Goal: Transaction & Acquisition: Purchase product/service

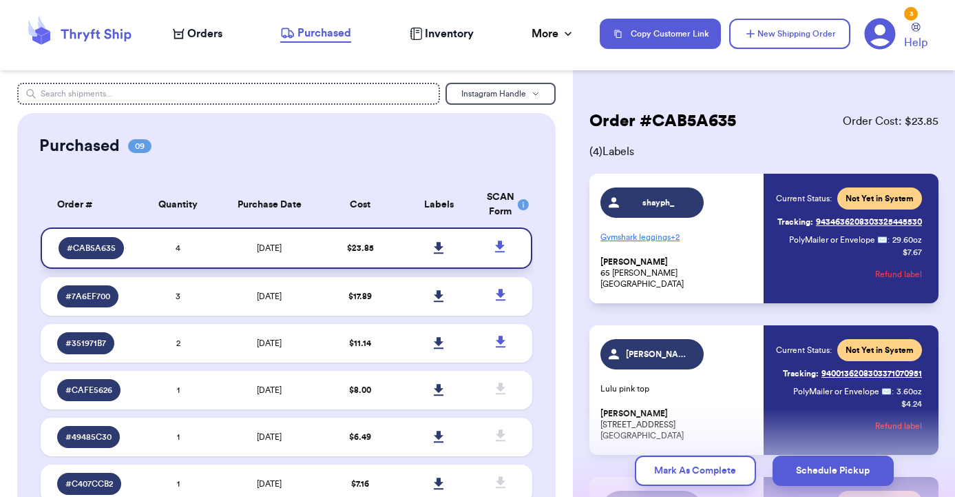
scroll to position [173, 0]
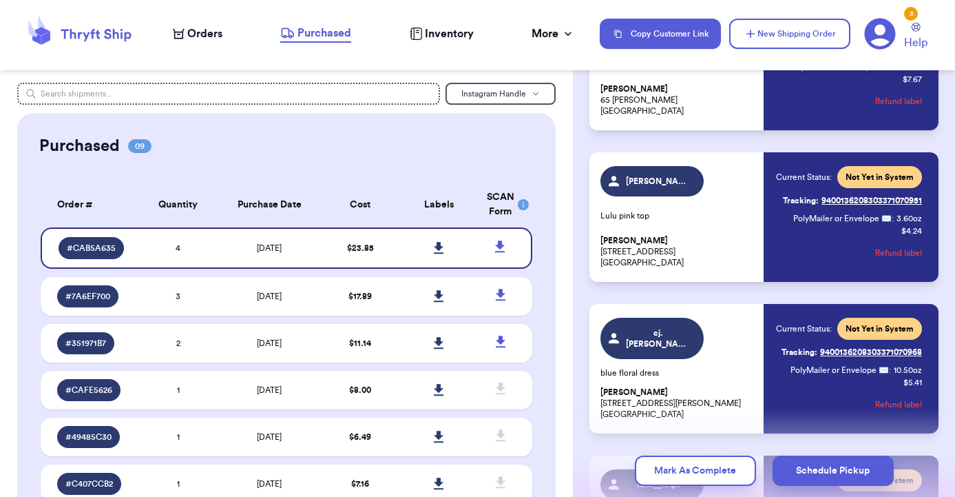
click at [208, 37] on span "Orders" at bounding box center [204, 33] width 35 height 17
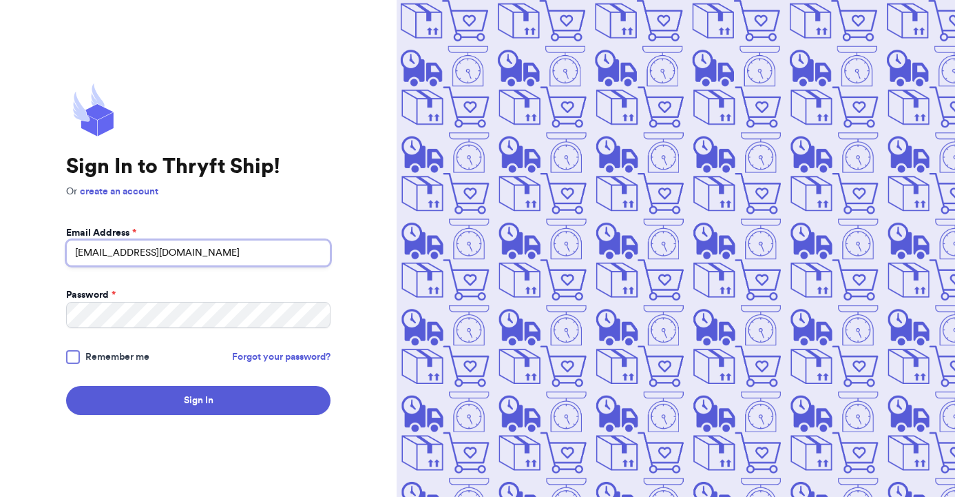
type input "[EMAIL_ADDRESS][DOMAIN_NAME]"
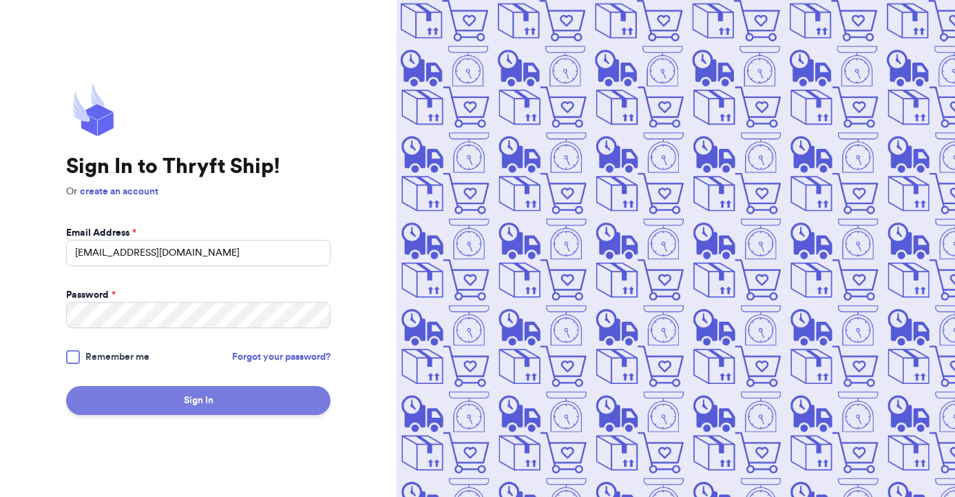
click at [189, 392] on button "Sign In" at bounding box center [198, 400] width 265 height 29
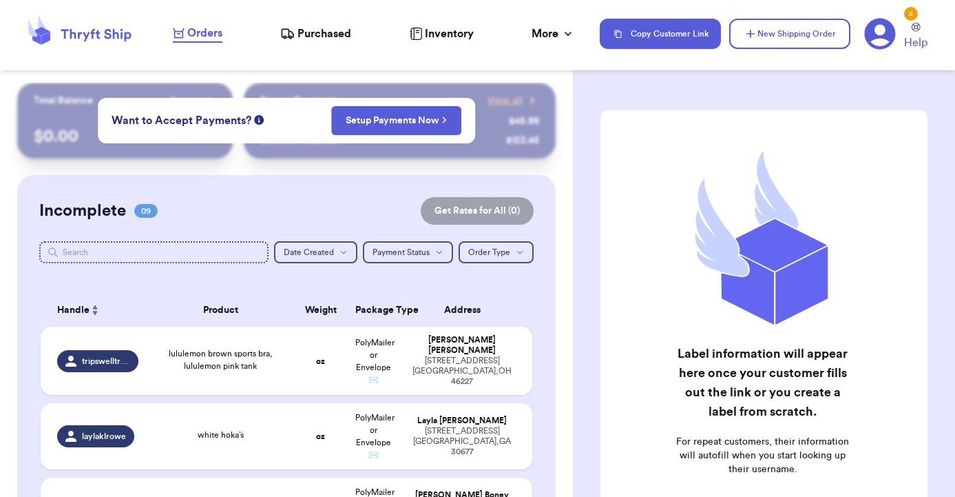
click at [314, 205] on div "Incomplete 09 Get Rates for All ( 0 )" at bounding box center [286, 211] width 495 height 28
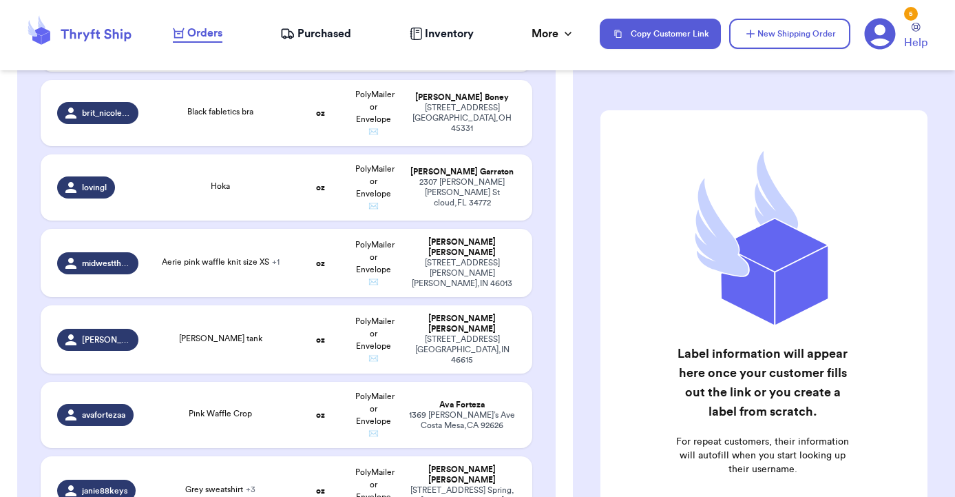
scroll to position [399, 0]
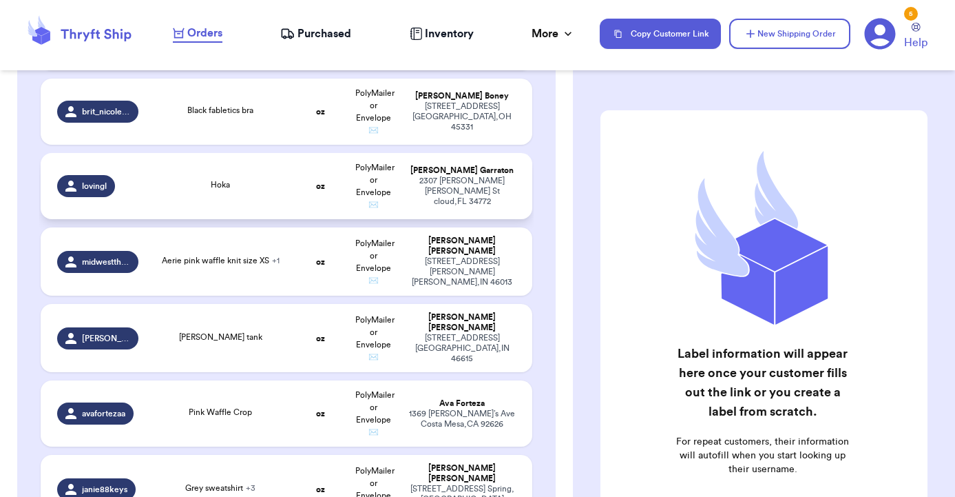
click at [271, 209] on td "Hoka" at bounding box center [221, 186] width 148 height 66
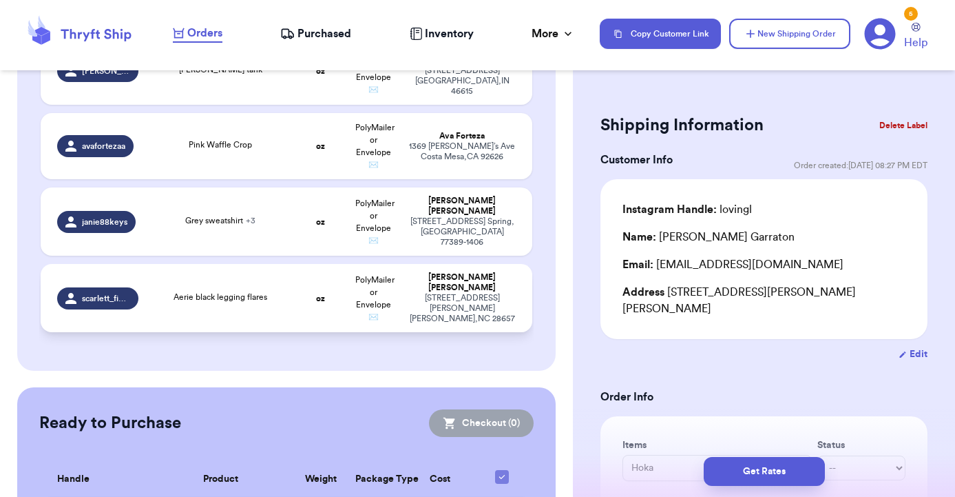
scroll to position [670, 0]
click at [236, 315] on td "Aerie black legging flares" at bounding box center [221, 297] width 148 height 68
type input "Aerie black legging flares"
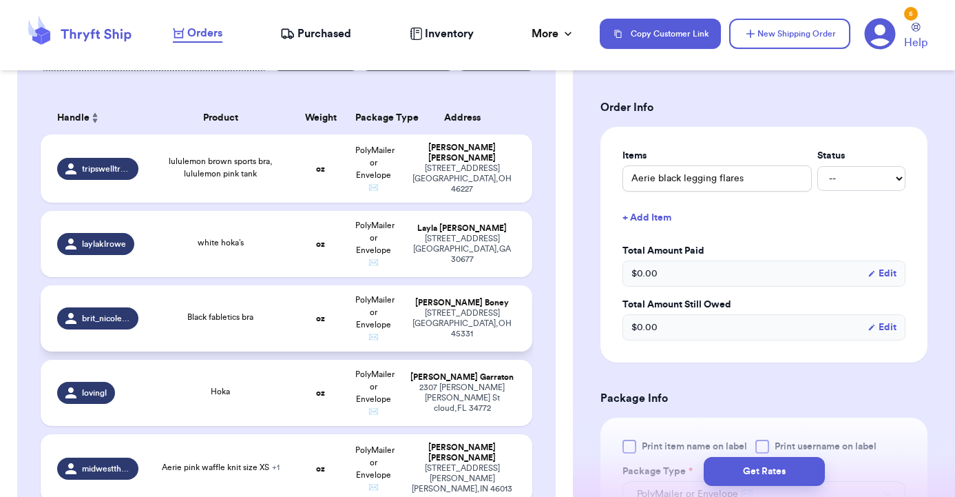
scroll to position [191, 0]
click at [107, 173] on span "tripswelltraveled" at bounding box center [106, 169] width 48 height 11
type input "lululemon brown sports bra, lululemon pink tank"
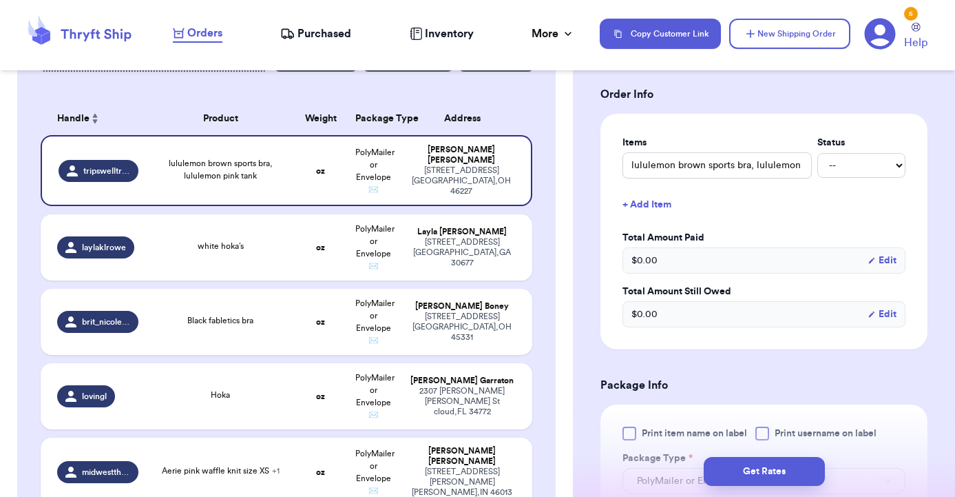
scroll to position [284, 0]
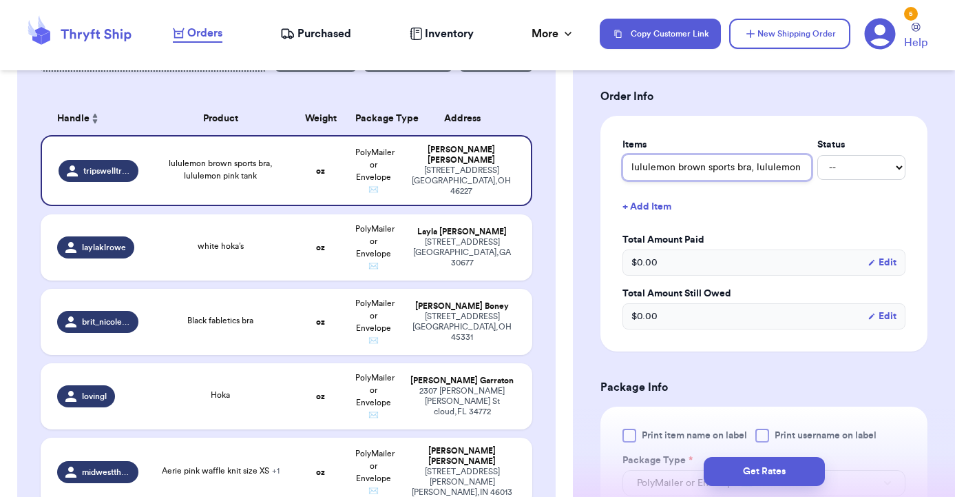
click at [742, 178] on input "lululemon brown sports bra, lululemon pink tank" at bounding box center [717, 167] width 189 height 26
drag, startPoint x: 751, startPoint y: 170, endPoint x: 829, endPoint y: 168, distance: 77.9
click at [829, 168] on div "lululemon brown sports bra, lululemon pink tank -- Paid Owes" at bounding box center [764, 167] width 283 height 26
type input "lululemon brown sports bra"
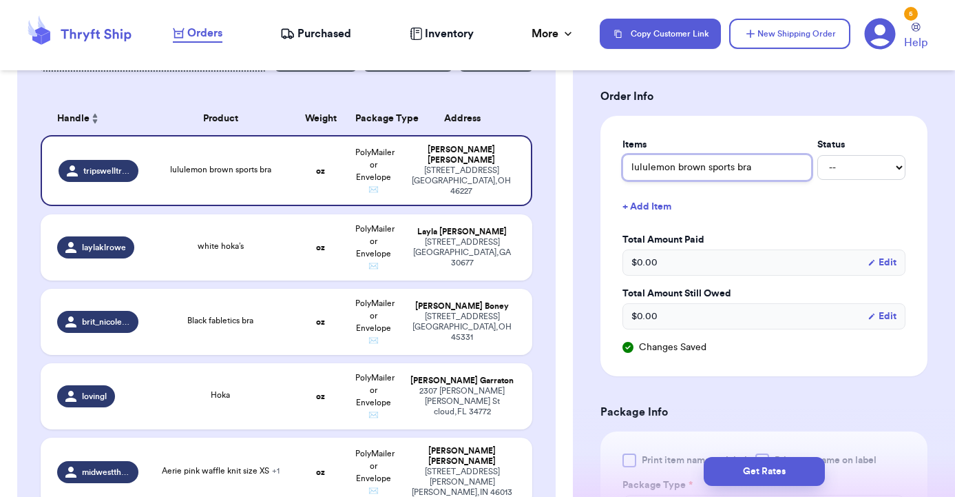
drag, startPoint x: 762, startPoint y: 167, endPoint x: 677, endPoint y: 169, distance: 84.7
click at [677, 169] on input "lululemon brown sports bra" at bounding box center [717, 167] width 189 height 26
type input "lululemon C"
type input "lululemon Cl"
type input "lululemon Clo"
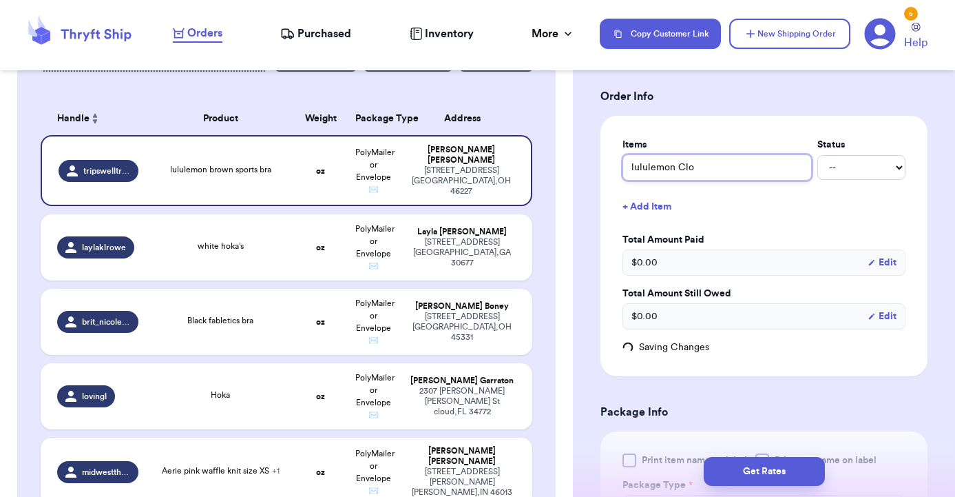
type input "lululemon Clou"
type input "lululemon Cloud"
type input "lululemon Cloud B"
type input "lululemon Cloud Br"
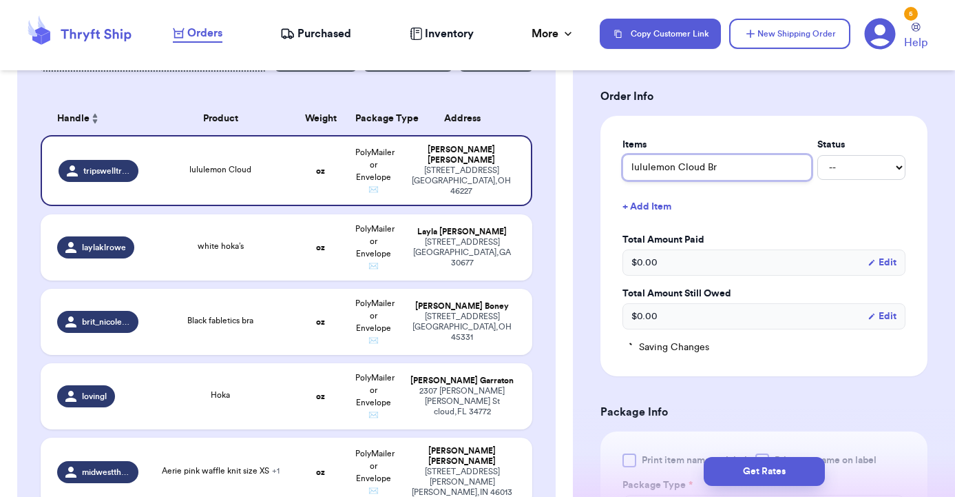
type input "lululemon Cloud Bra"
click at [650, 204] on button "+ Add Item" at bounding box center [764, 206] width 294 height 30
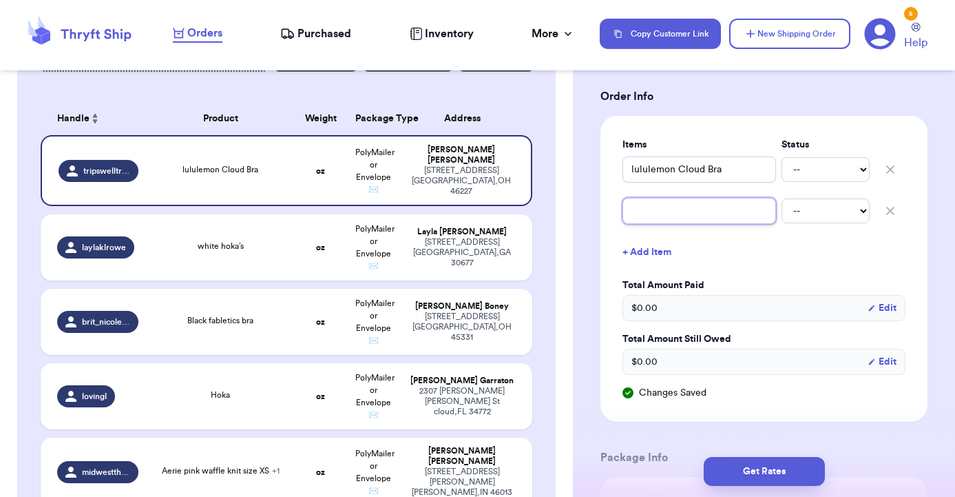
click at [656, 214] on input "text" at bounding box center [700, 211] width 154 height 26
type input "l"
type input "lu"
type input "lul"
type input "lulu"
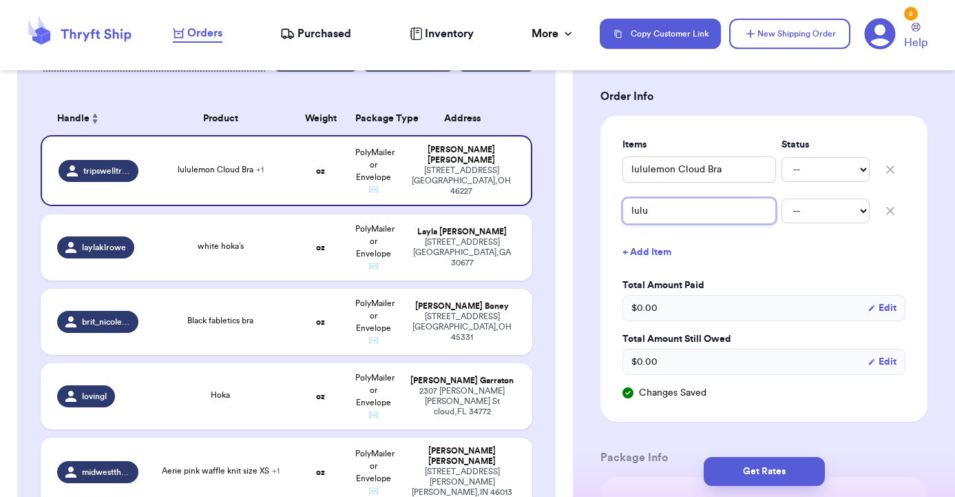
type input "lulul"
type input "lulule"
type input "lululem"
type input "lululemo"
type input "lululemon"
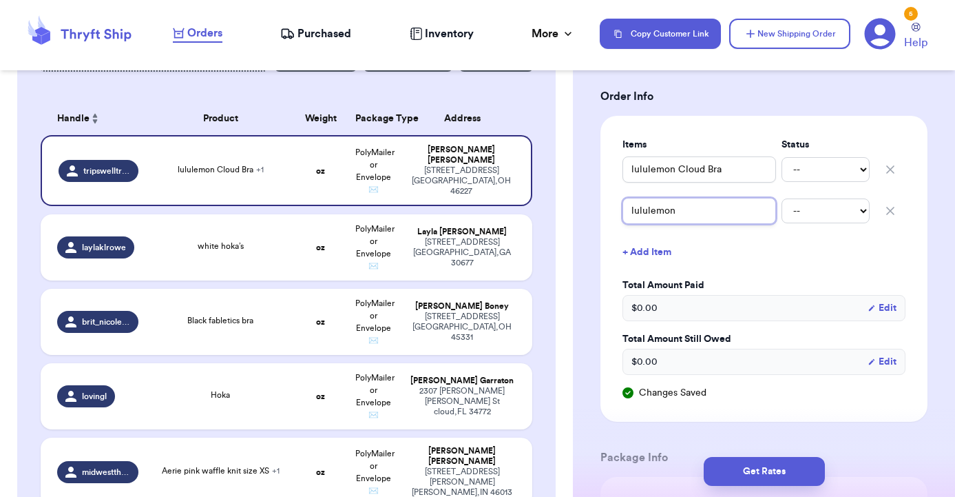
type input "lululemon"
type input "lululemon E"
type input "lululemon Eb"
type input "lululemon Ebb"
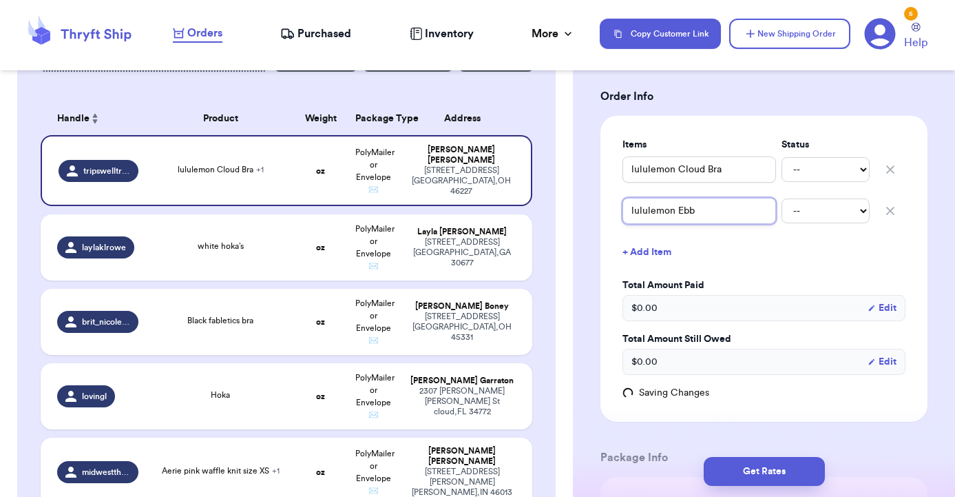
type input "lululemon Ebb t"
type input "lululemon Ebb to"
type input "lululemon Ebb to S"
type input "lululemon Ebb to St"
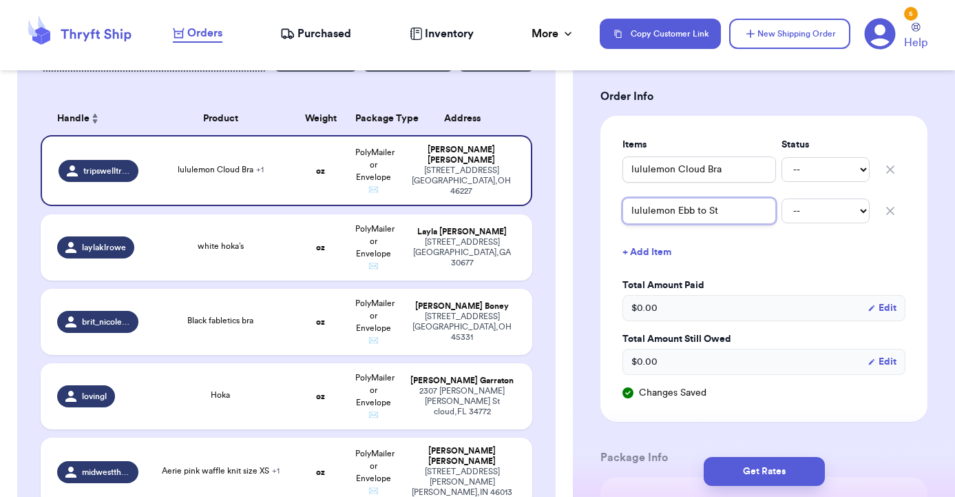
type input "lululemon Ebb to Str"
type input "lululemon Ebb to Stre"
type input "lululemon Ebb to Stree"
type input "lululemon Ebb to Street"
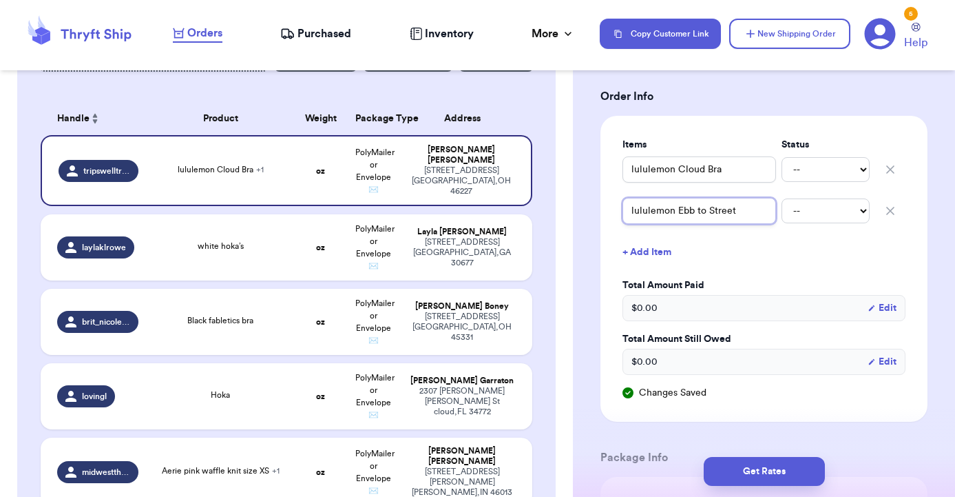
type input "lululemon Ebb to Street C"
type input "lululemon Ebb to Street Cr"
type input "lululemon Ebb to Street Cro"
type input "lululemon Ebb to Street Crop"
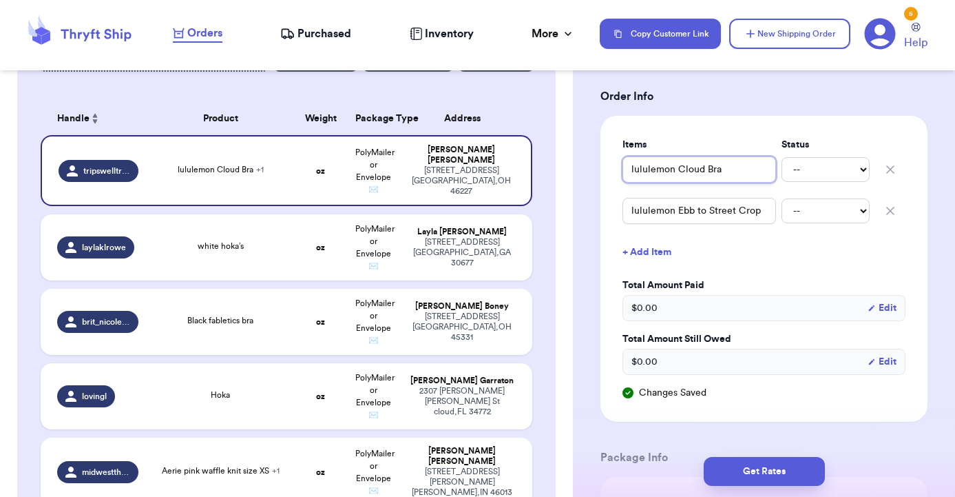
click at [732, 174] on input "lululemon Cloud Bra" at bounding box center [700, 169] width 154 height 26
type input "lululemon Cloud Bra"
type input "lululemon Cloud Bra 4"
click at [764, 214] on input "lululemon Ebb to Street Crop" at bounding box center [700, 211] width 154 height 26
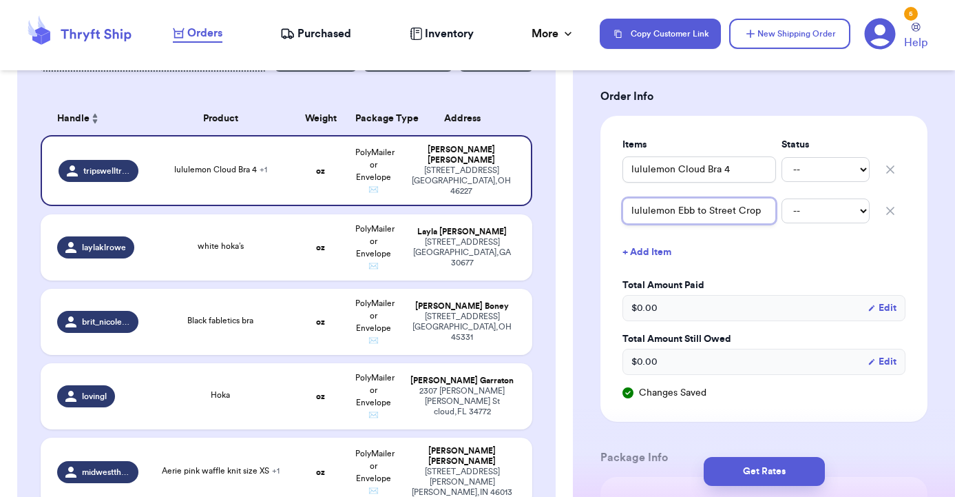
type input "lululemon Ebb to Street Crop"
type input "lululemon Ebb to Street Crop 6"
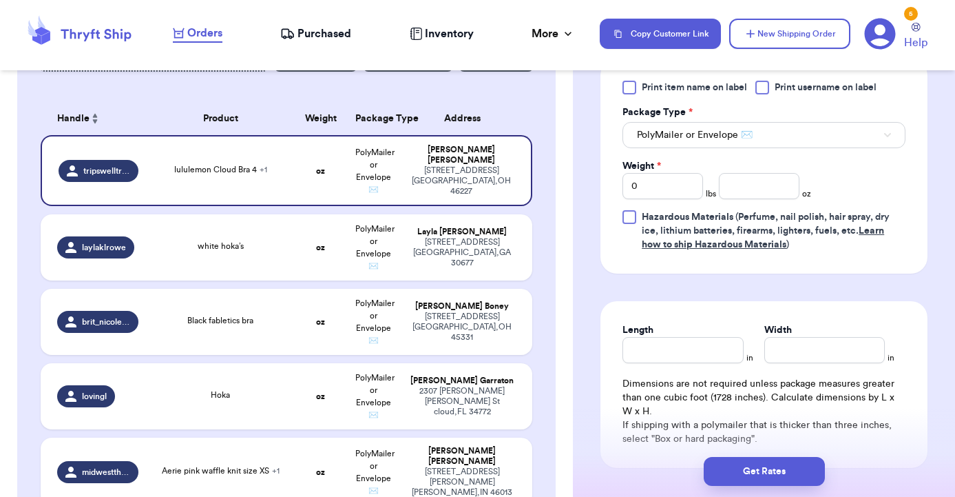
scroll to position [713, 0]
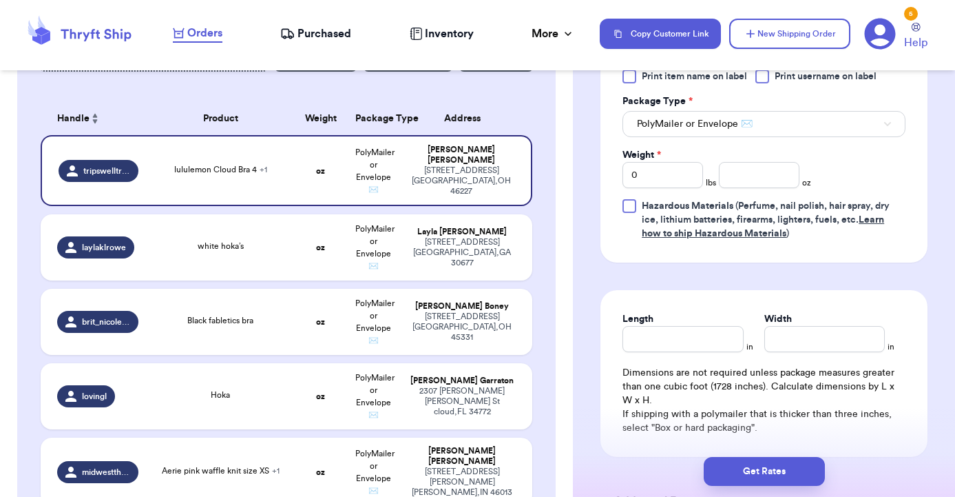
type input "lululemon Ebb to Street Crop 6"
click at [684, 177] on input "0" at bounding box center [663, 175] width 81 height 26
click at [754, 174] on input "number" at bounding box center [759, 175] width 81 height 26
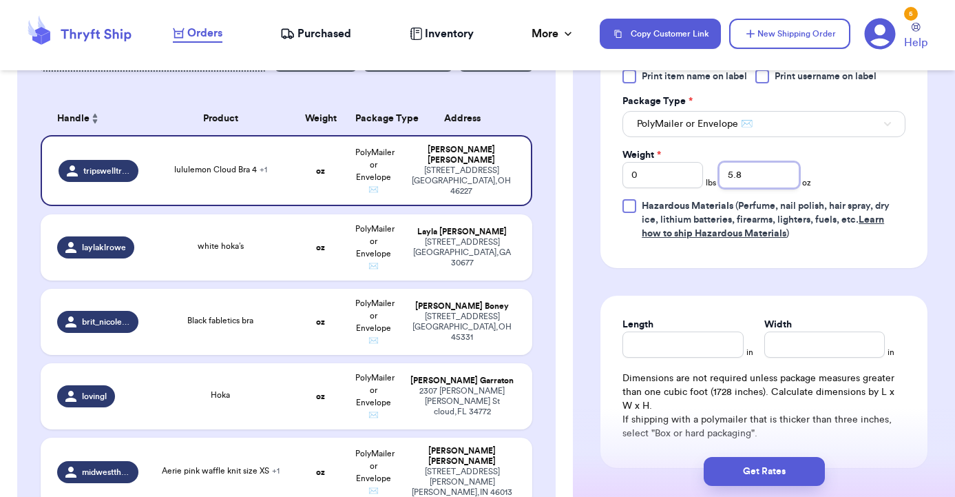
type input "5.8"
click at [702, 344] on div "Length" at bounding box center [683, 338] width 121 height 40
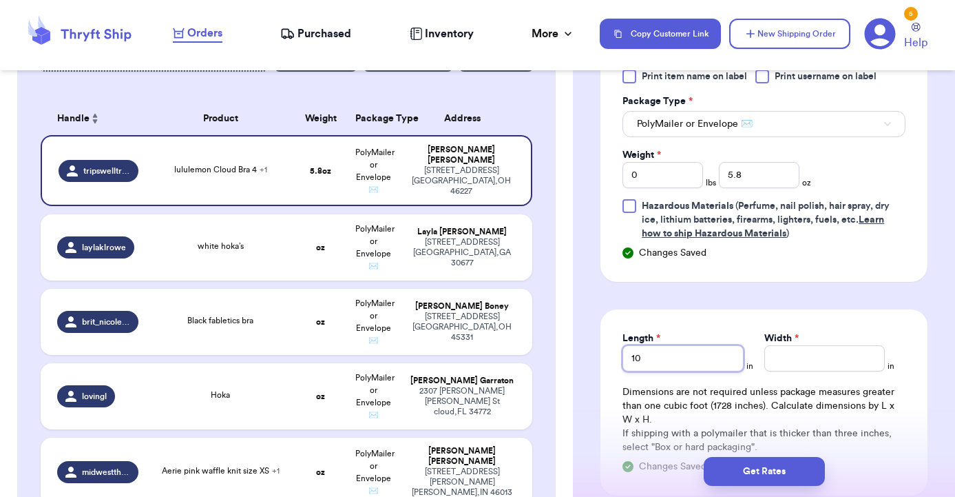
type input "10"
click at [826, 358] on input "Width *" at bounding box center [825, 358] width 121 height 26
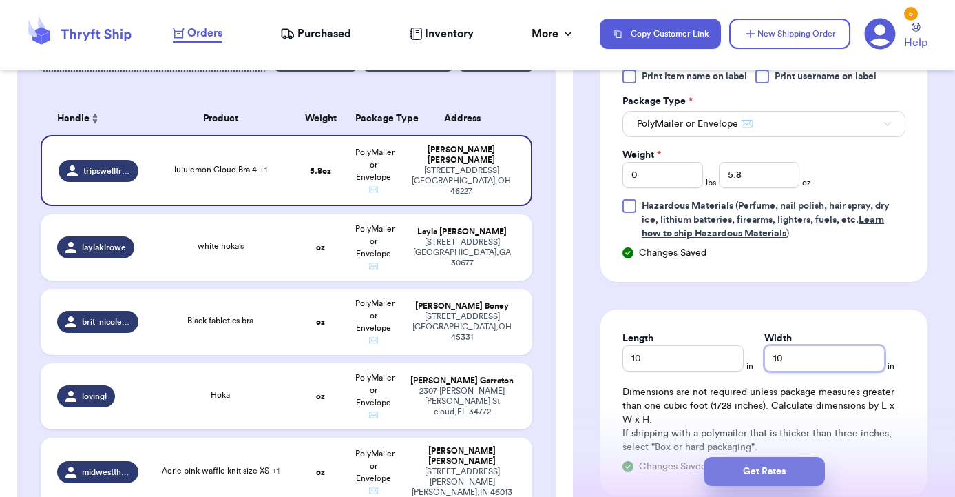
type input "10"
click at [788, 467] on button "Get Rates" at bounding box center [764, 471] width 121 height 29
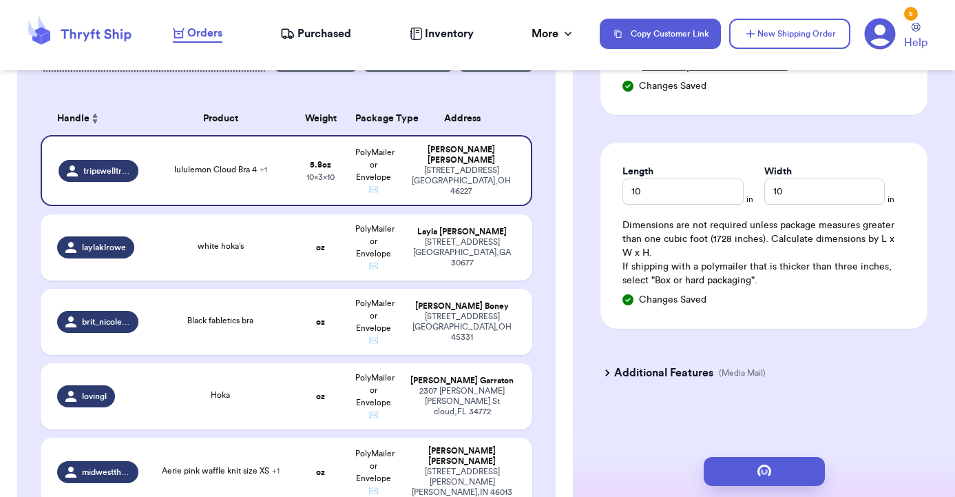
scroll to position [99, 0]
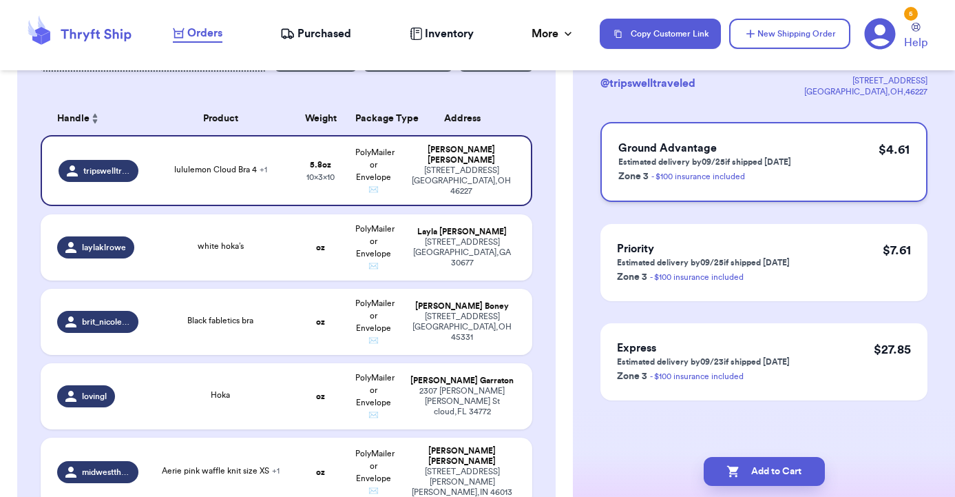
click at [798, 184] on div "Ground Advantage Estimated delivery by 09/25 if shipped today Zone 3 - $100 ins…" at bounding box center [764, 162] width 327 height 80
click at [765, 476] on button "Add to Cart" at bounding box center [764, 471] width 121 height 29
checkbox input "true"
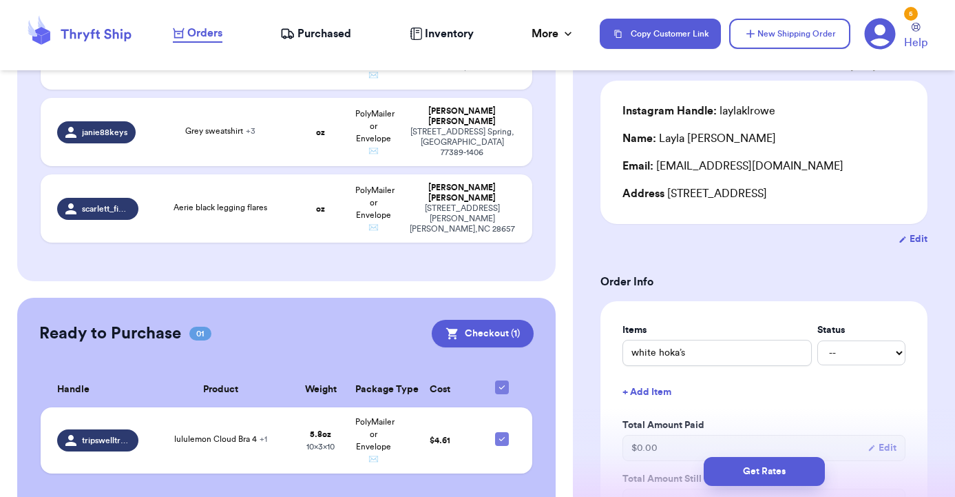
scroll to position [684, 0]
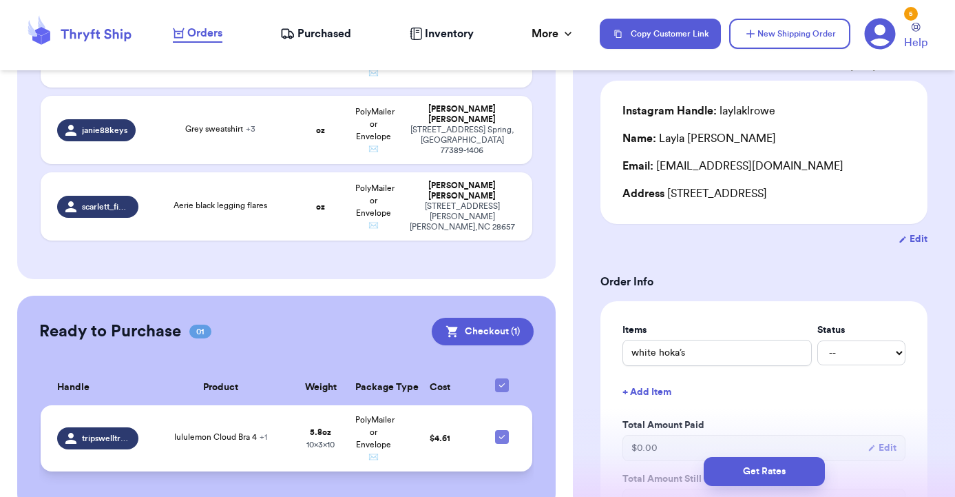
click at [266, 437] on span "+ 1" at bounding box center [264, 437] width 8 height 8
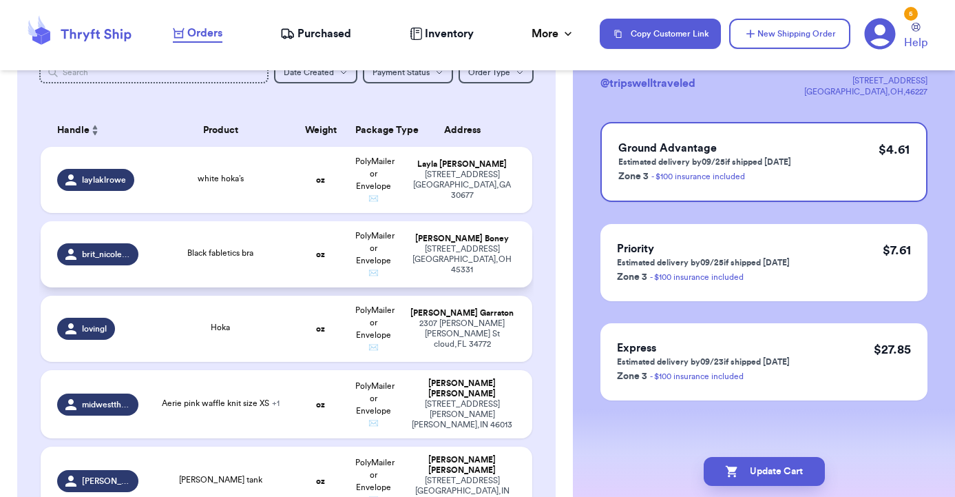
scroll to position [180, 0]
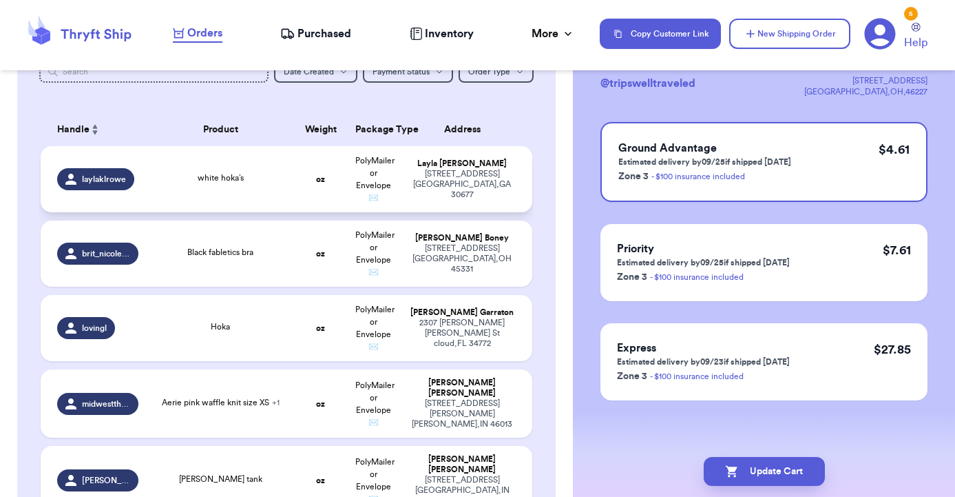
click at [281, 196] on td "white hoka’s" at bounding box center [221, 179] width 148 height 66
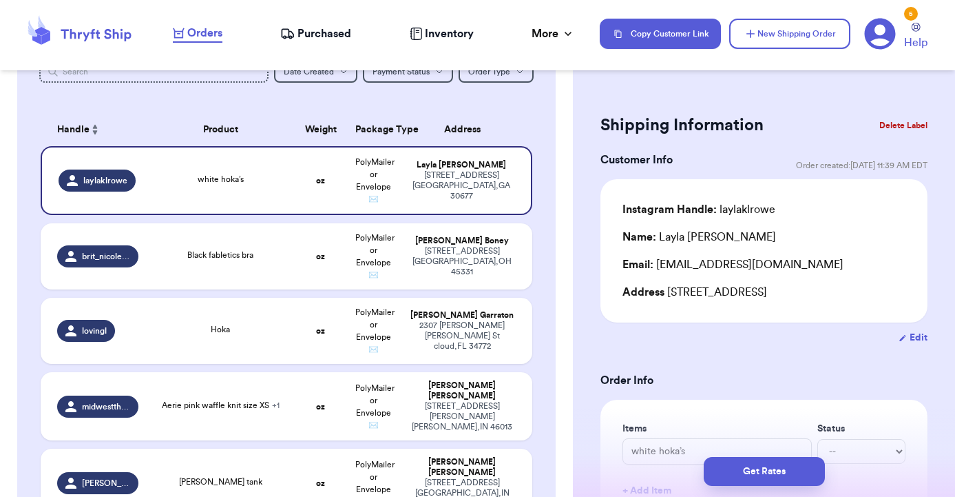
scroll to position [0, 0]
click at [907, 118] on button "Delete Label" at bounding box center [903, 125] width 59 height 30
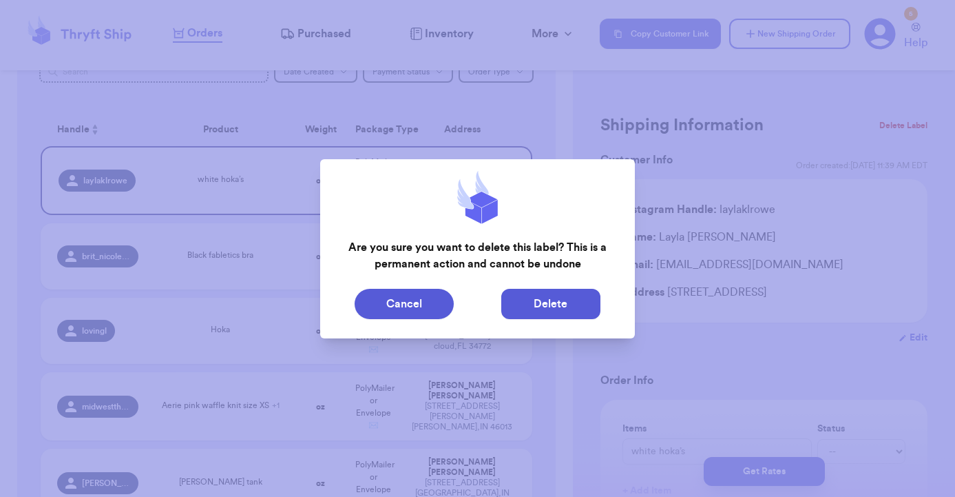
click at [505, 302] on button "Delete" at bounding box center [550, 304] width 99 height 30
type input "Black fabletics bra"
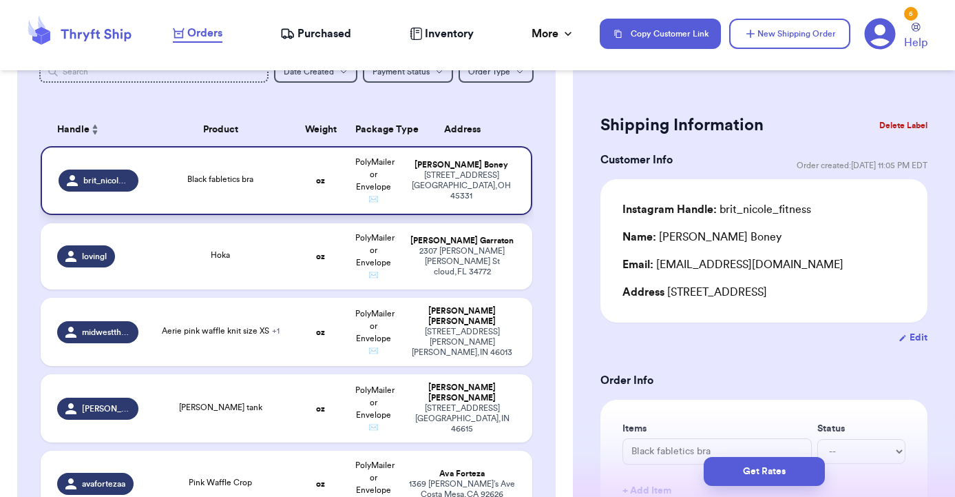
click at [279, 200] on td "Black fabletics bra" at bounding box center [221, 180] width 148 height 69
click at [302, 269] on td "oz" at bounding box center [321, 256] width 53 height 66
type input "Hoka"
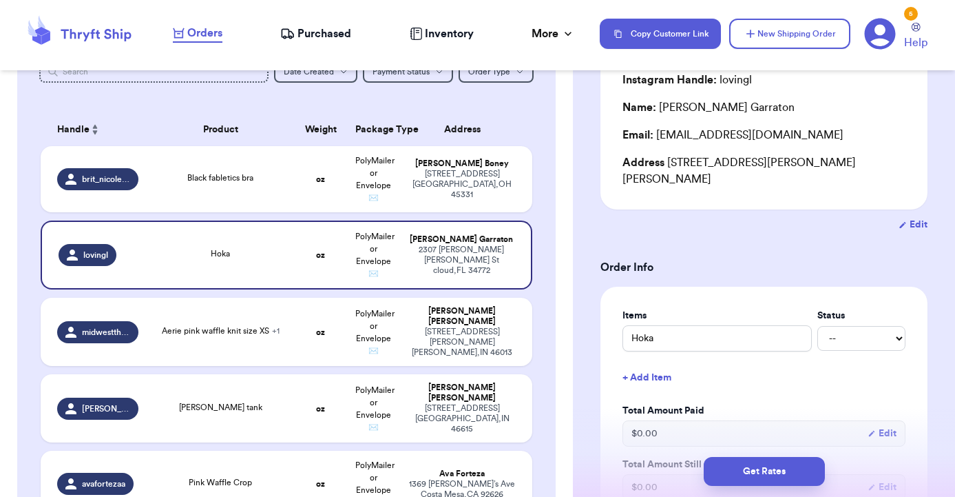
scroll to position [115, 0]
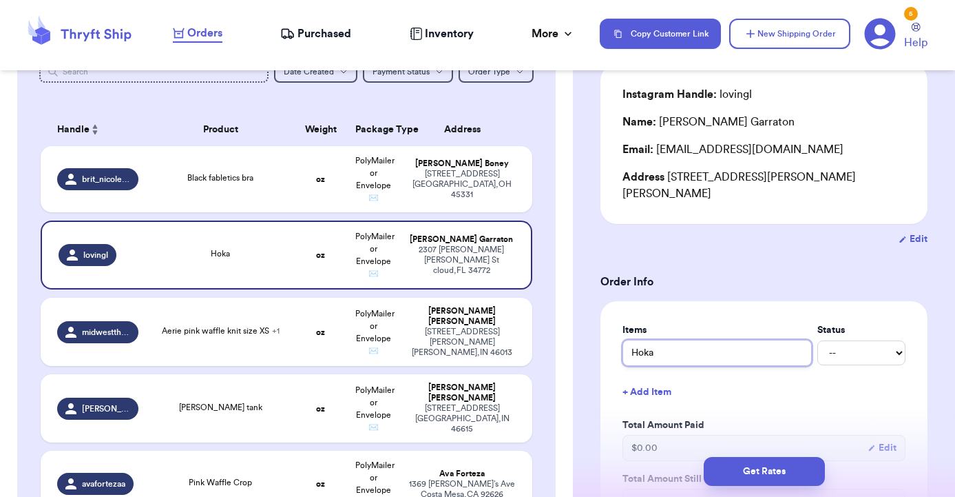
drag, startPoint x: 703, startPoint y: 339, endPoint x: 594, endPoint y: 339, distance: 108.8
type input "O"
type input "On"
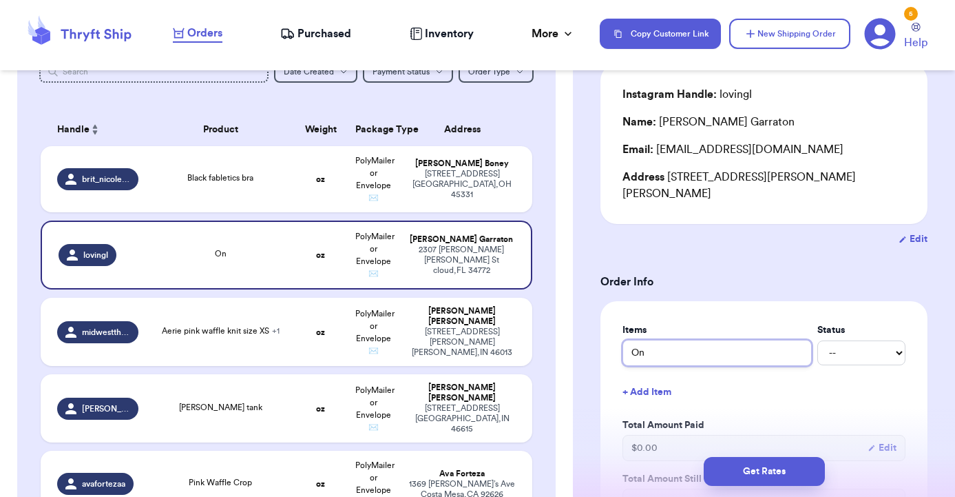
type input "On C"
type input "On Cl"
type input "On Clo"
type input "On Clou"
type input "On Cloud"
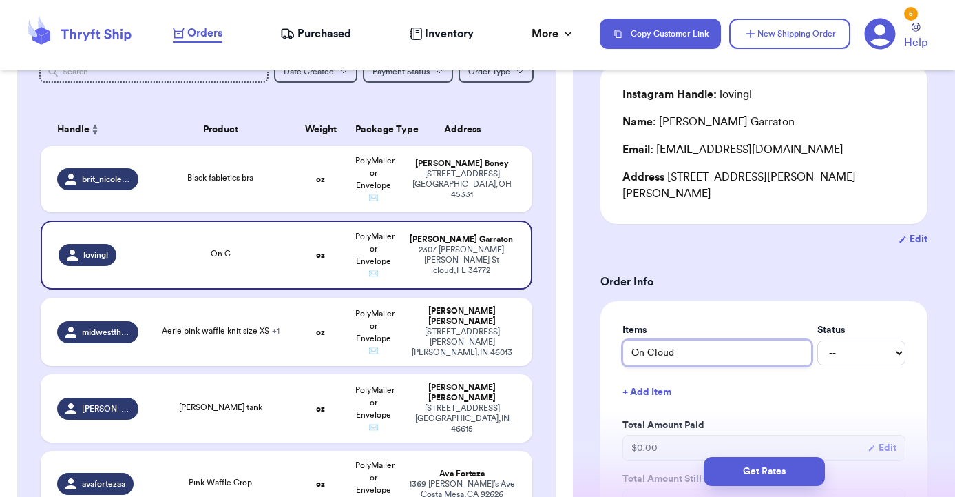
type input "On Cloud"
type input "On Cloud M"
type input "On Cloud Mo"
type input "On Cloud Mon"
type input "On Cloud Mons"
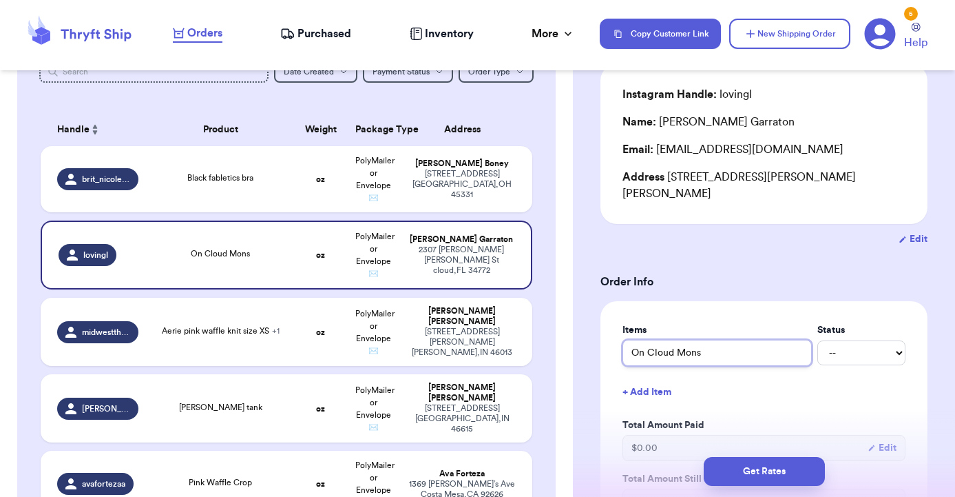
type input "On Cloud Monst"
type input "On Cloud Monste"
type input "On Cloud Monster"
type input "On Cloud Monsters"
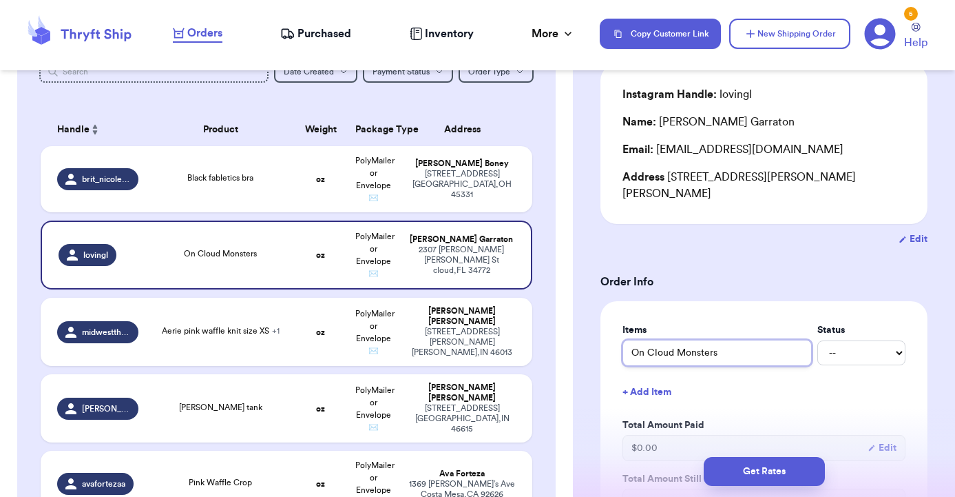
type input "On Cloud Monsters 7"
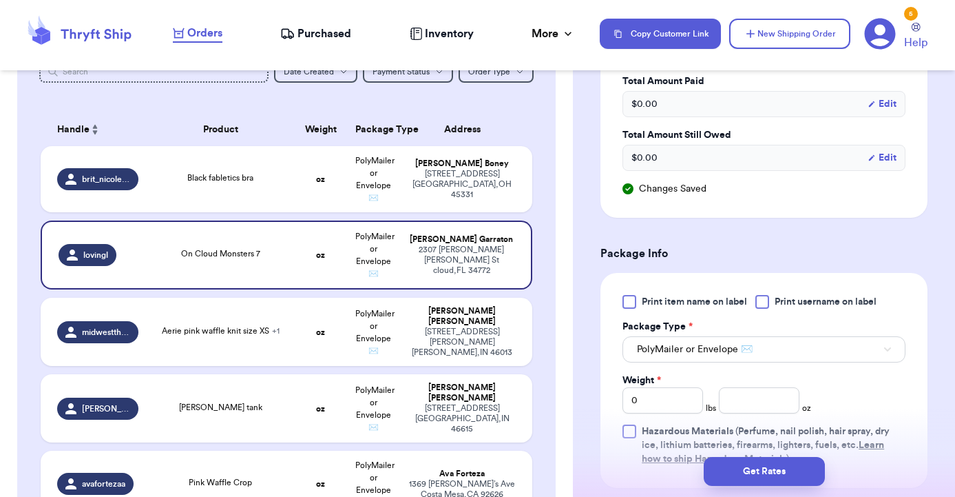
scroll to position [461, 0]
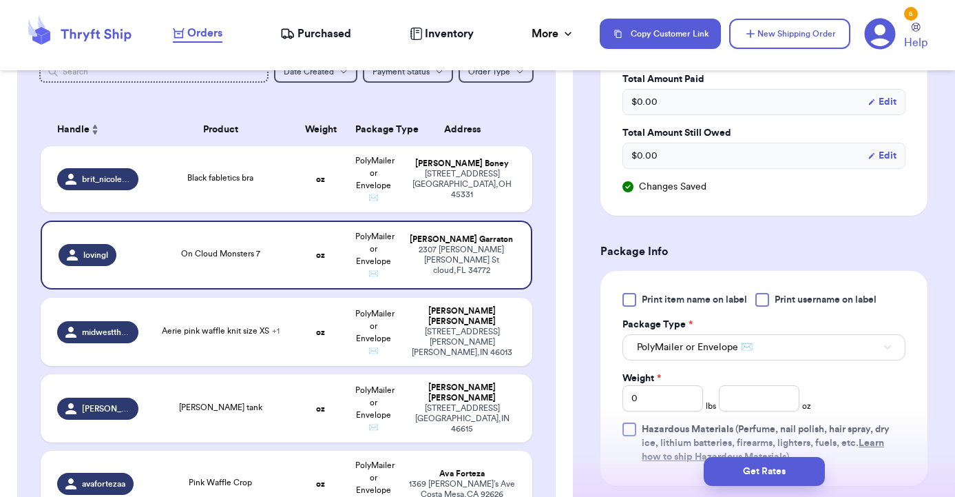
type input "On Cloud Monsters 7"
click at [667, 385] on input "0" at bounding box center [663, 398] width 81 height 26
type input "1"
click at [775, 385] on input "number" at bounding box center [759, 398] width 81 height 26
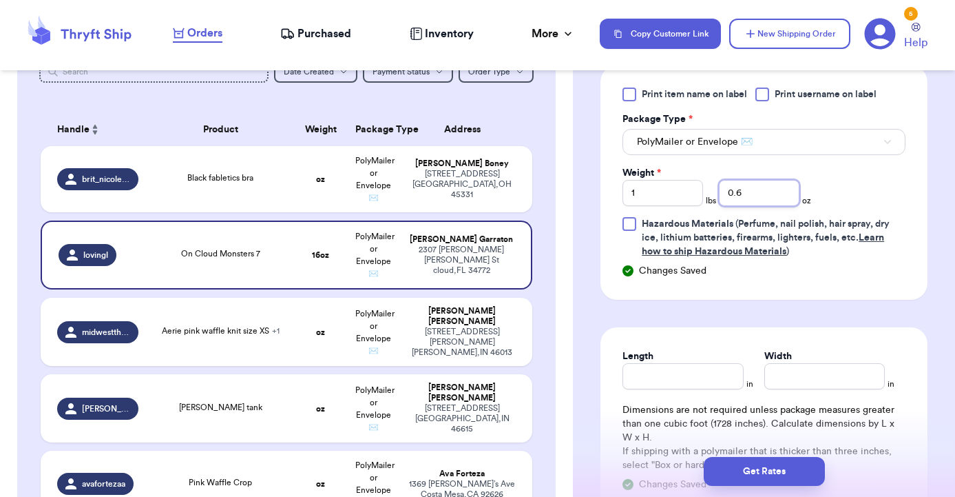
scroll to position [685, 0]
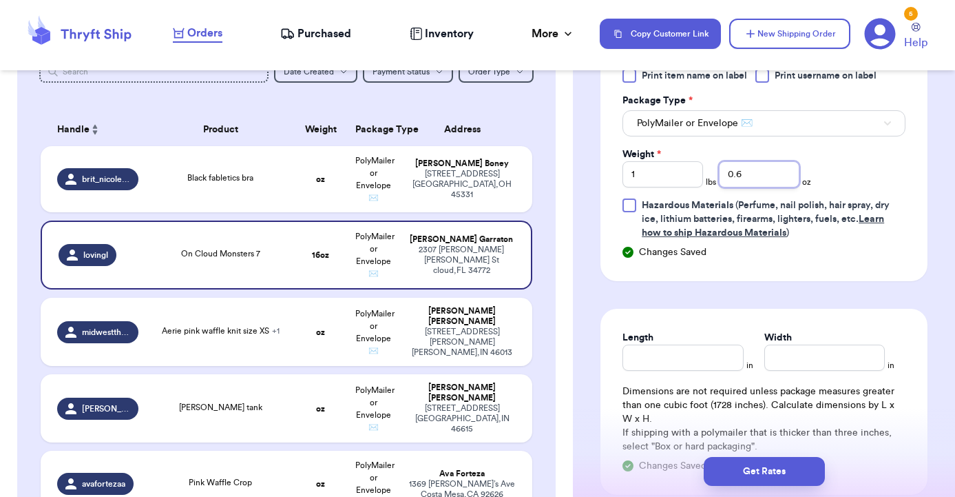
type input "0.6"
click at [679, 331] on div "Length" at bounding box center [683, 338] width 121 height 14
click at [678, 344] on input "Length" at bounding box center [683, 357] width 121 height 26
type input "14"
click at [790, 354] on input "Width *" at bounding box center [825, 357] width 121 height 26
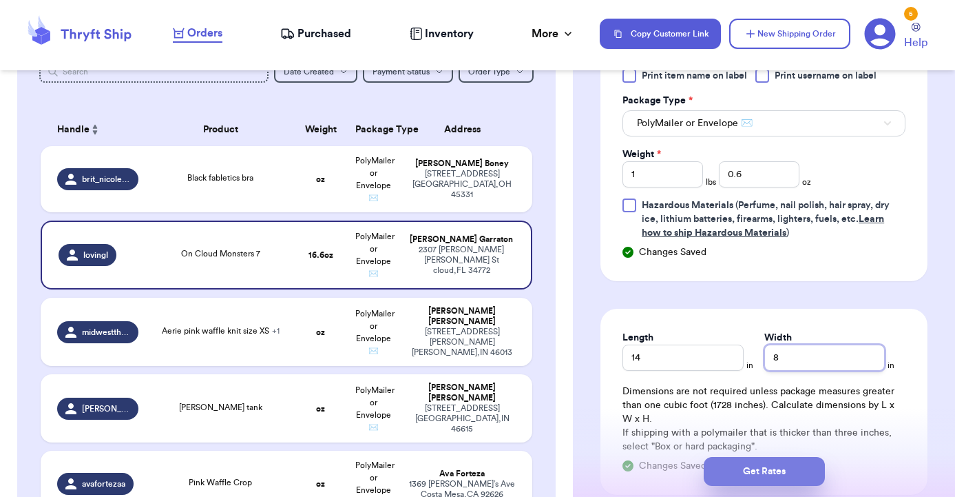
type input "8"
click at [764, 463] on button "Get Rates" at bounding box center [764, 471] width 121 height 29
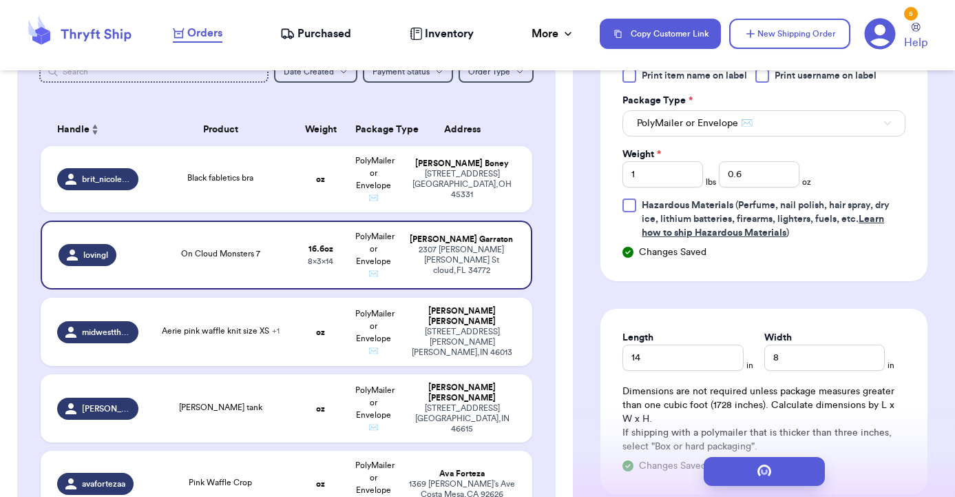
scroll to position [0, 0]
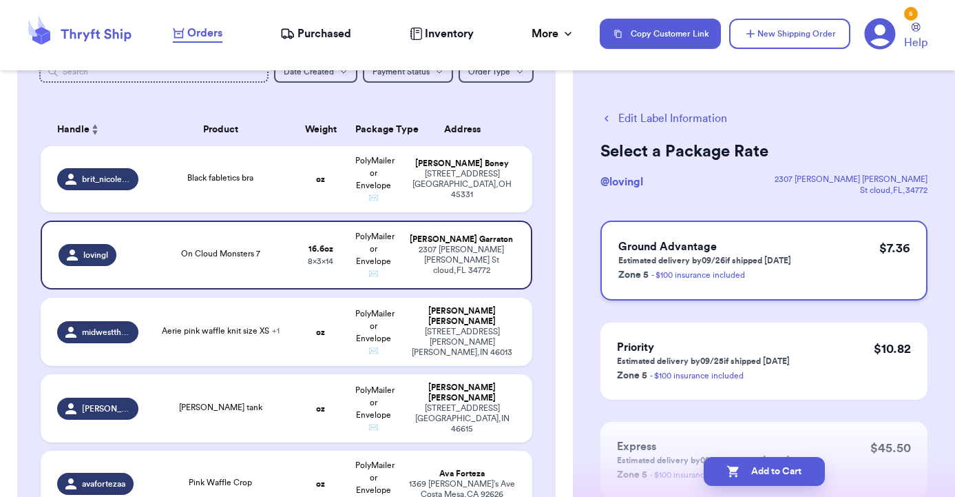
click at [773, 246] on h3 "Ground Advantage" at bounding box center [705, 246] width 173 height 17
click at [755, 481] on button "Add to Cart" at bounding box center [764, 471] width 121 height 29
checkbox input "true"
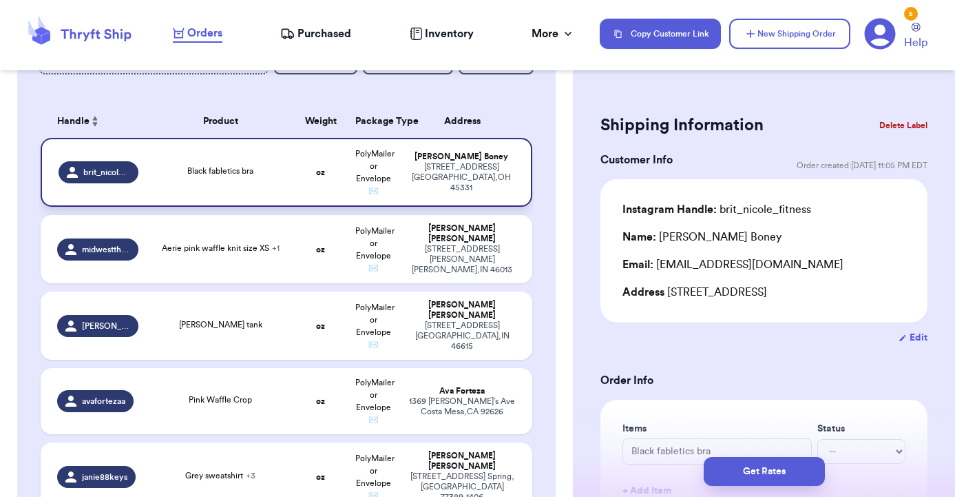
scroll to position [197, 0]
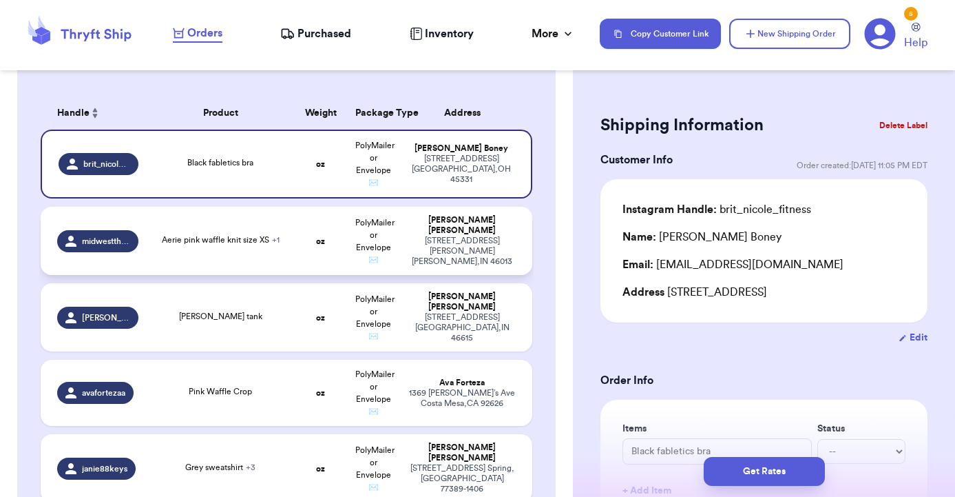
click at [298, 239] on td "oz" at bounding box center [321, 241] width 53 height 68
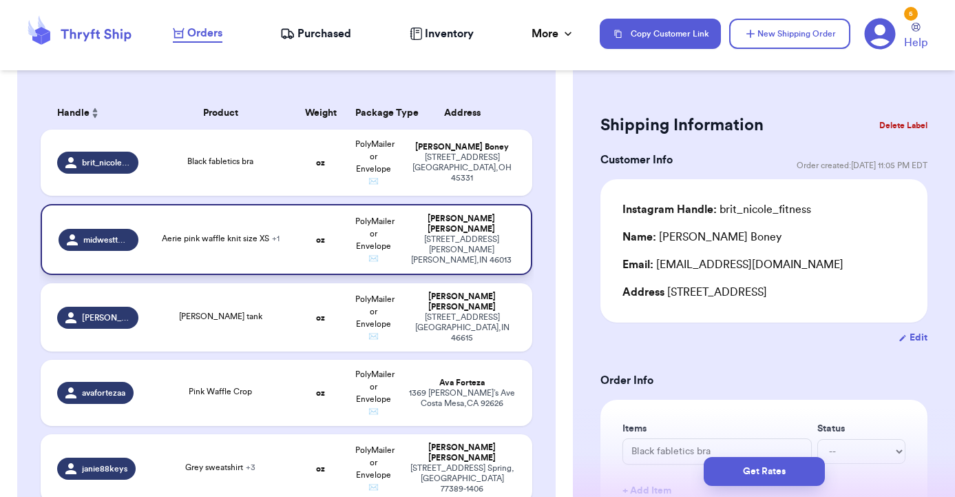
type input "Aerie pink waffle knit size XS"
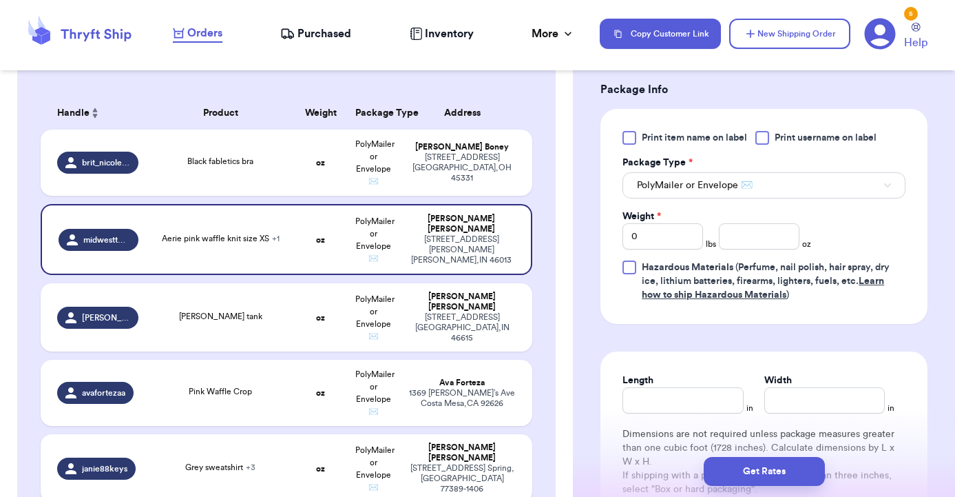
scroll to position [663, 0]
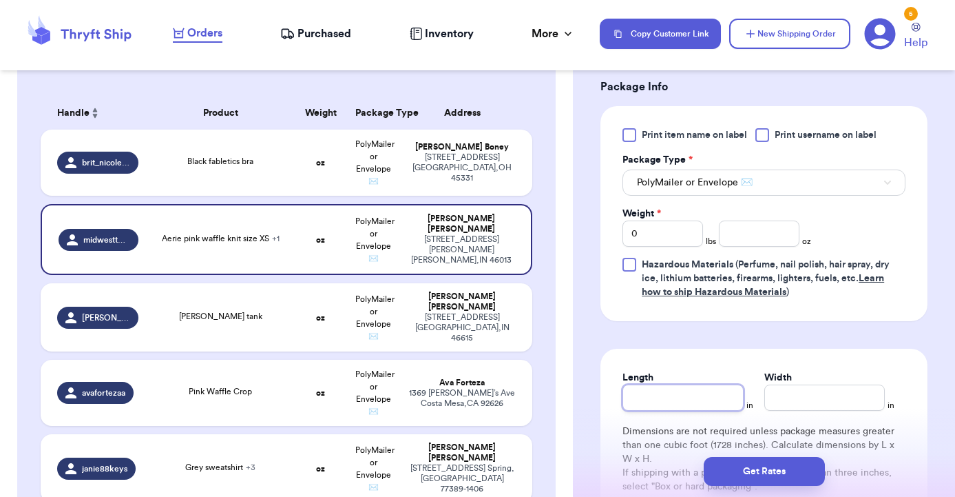
click at [692, 384] on input "Length" at bounding box center [683, 397] width 121 height 26
type input "1"
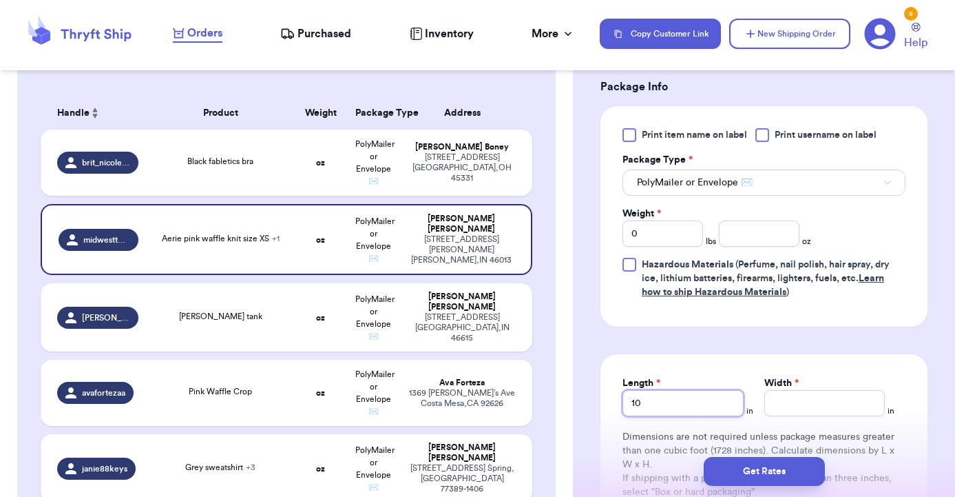
type input "10"
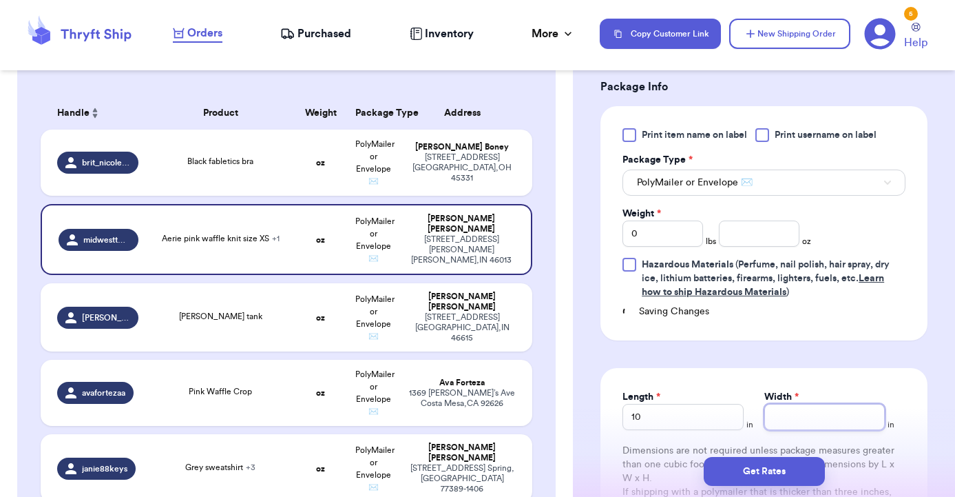
click at [811, 404] on input "Width *" at bounding box center [825, 417] width 121 height 26
type input "1"
type input "10"
click at [774, 220] on input "number" at bounding box center [759, 233] width 81 height 26
click at [688, 220] on input "0" at bounding box center [663, 233] width 81 height 26
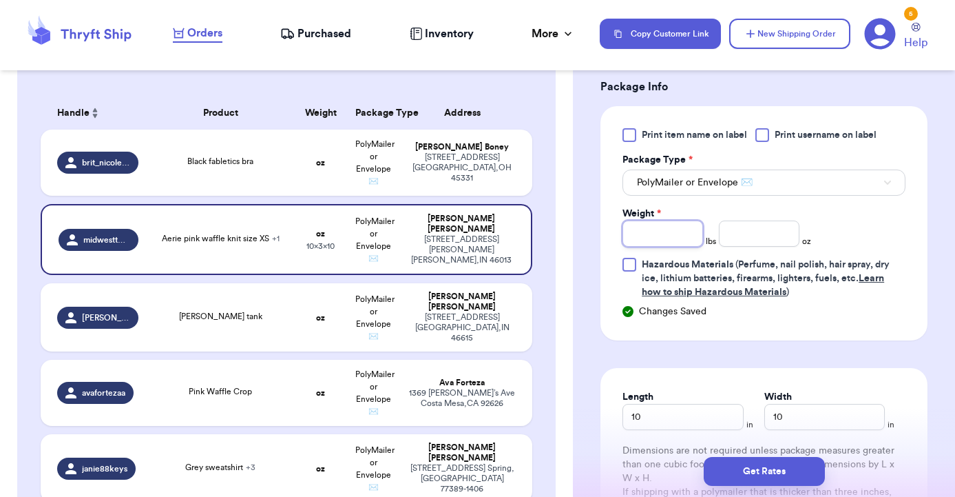
type input "1"
drag, startPoint x: 714, startPoint y: 200, endPoint x: 723, endPoint y: 200, distance: 9.0
click at [714, 207] on div "Weight * 1 lbs oz" at bounding box center [717, 227] width 189 height 40
click at [743, 220] on input "number" at bounding box center [759, 233] width 81 height 26
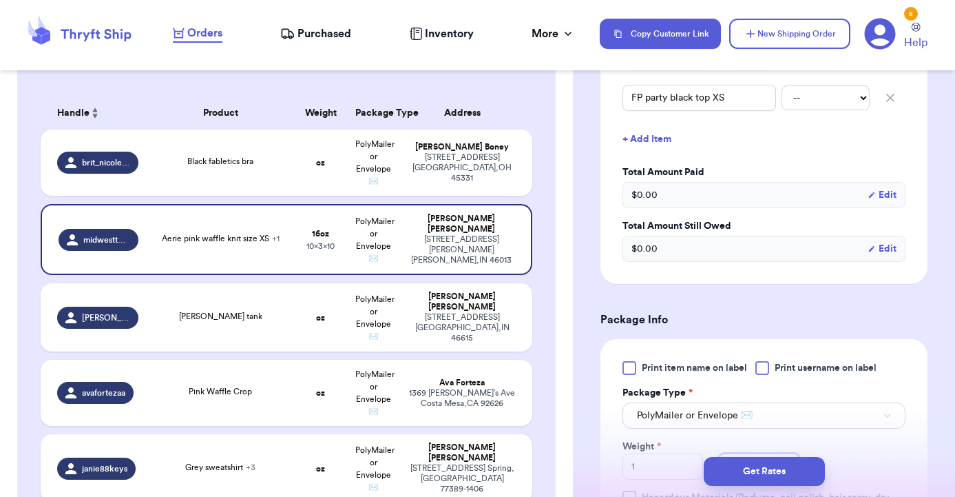
scroll to position [470, 0]
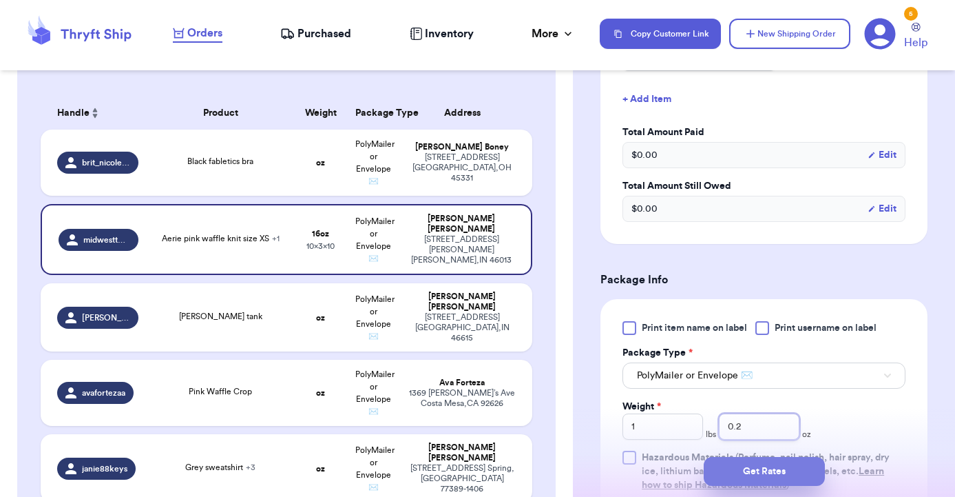
type input "0.2"
click at [798, 457] on button "Get Rates" at bounding box center [764, 471] width 121 height 29
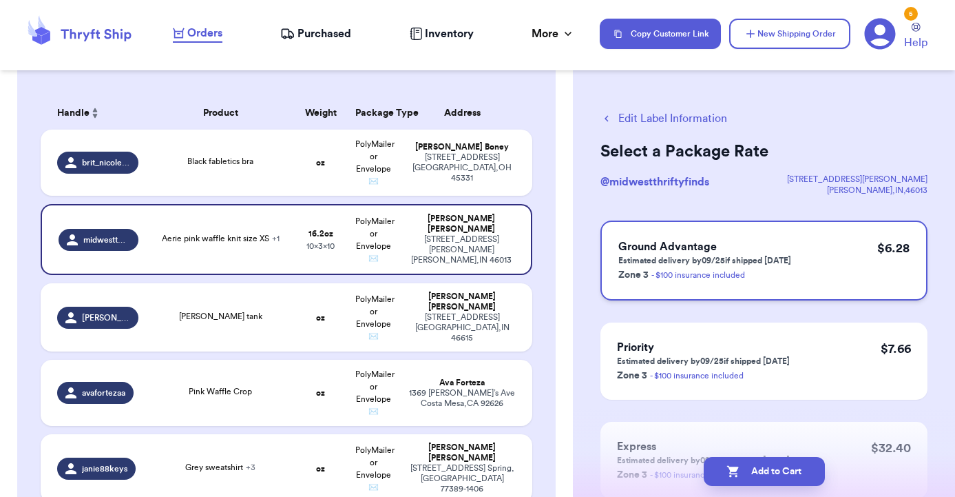
click at [879, 273] on div "$ 6.28" at bounding box center [894, 260] width 32 height 44
click at [796, 462] on button "Add to Cart" at bounding box center [764, 471] width 121 height 29
checkbox input "true"
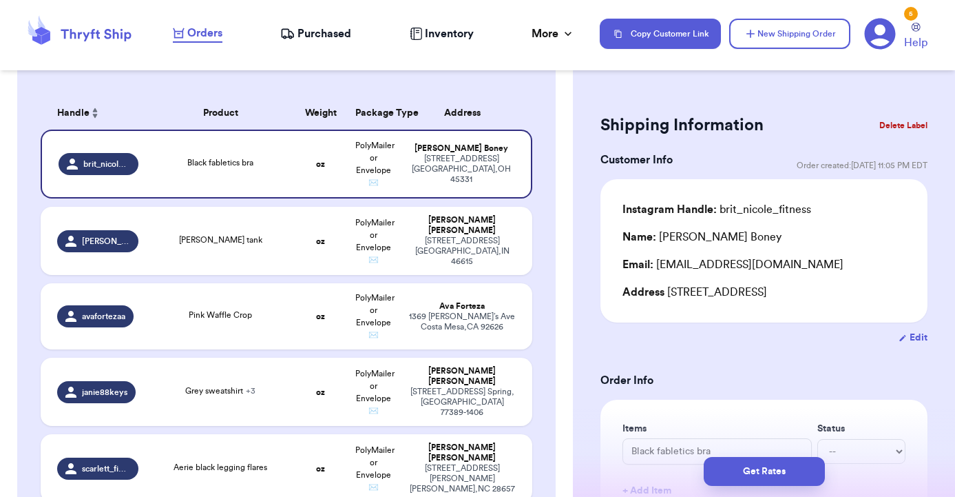
drag, startPoint x: 437, startPoint y: 156, endPoint x: 782, endPoint y: 423, distance: 435.5
click at [437, 154] on div "Brittany Boney" at bounding box center [461, 148] width 106 height 10
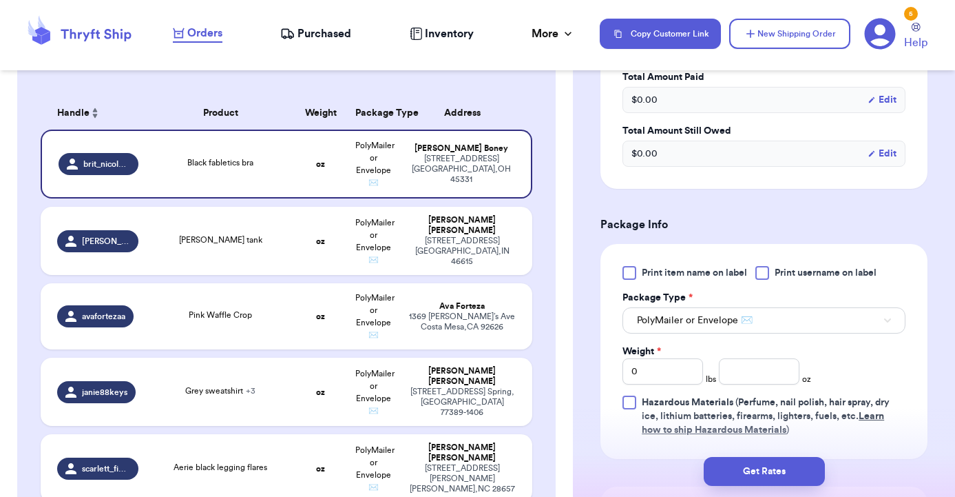
scroll to position [451, 0]
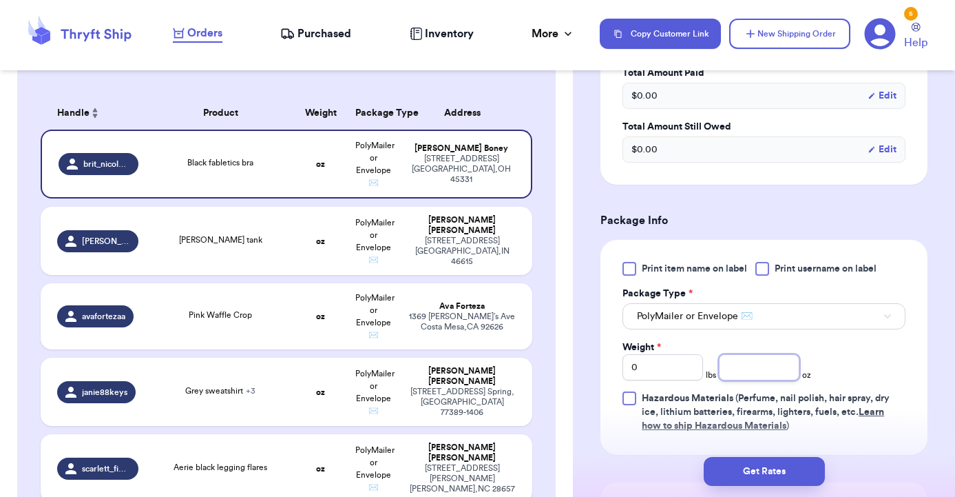
click at [780, 377] on input "number" at bounding box center [759, 367] width 81 height 26
type input "5"
type input "4"
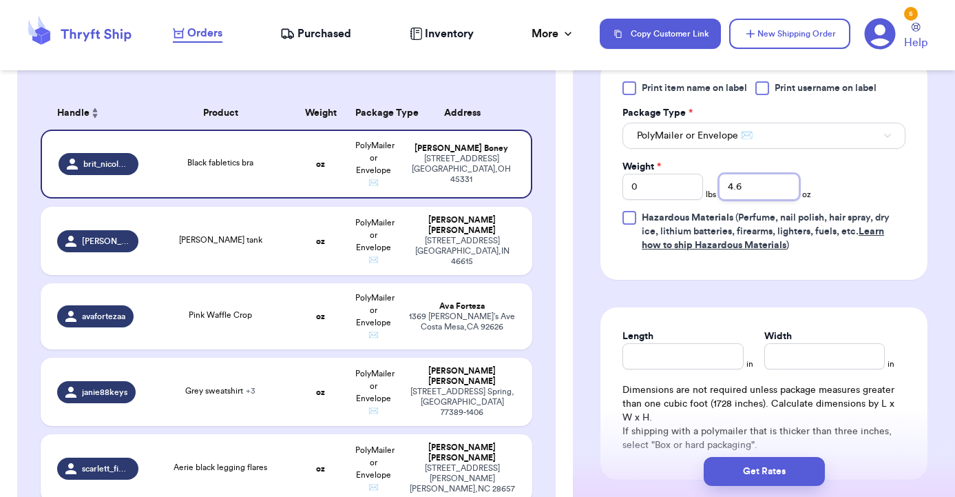
scroll to position [658, 0]
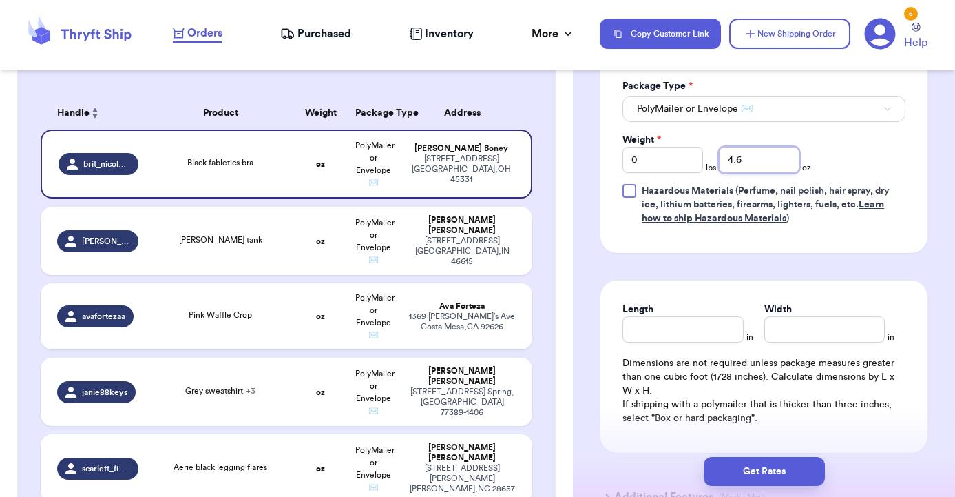
type input "4.6"
click at [721, 331] on div "Length" at bounding box center [683, 322] width 121 height 40
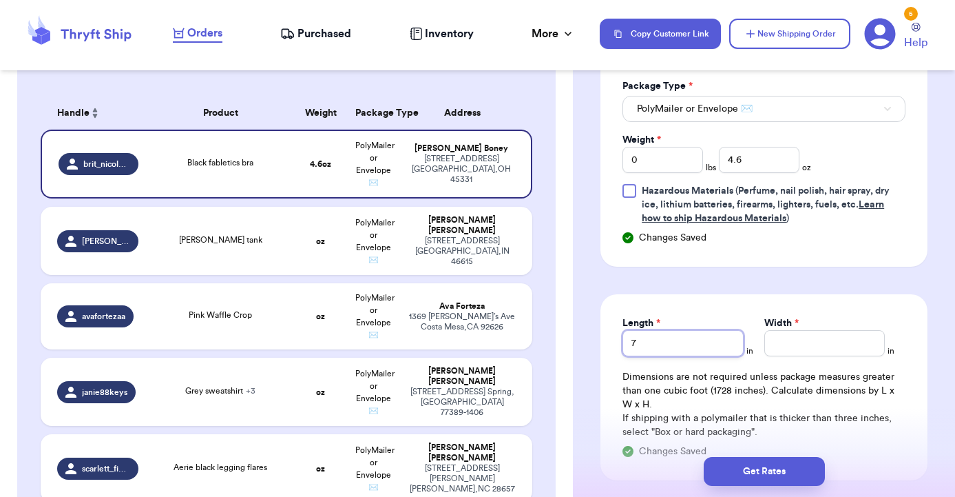
type input "7"
click at [844, 353] on input "Width *" at bounding box center [825, 343] width 121 height 26
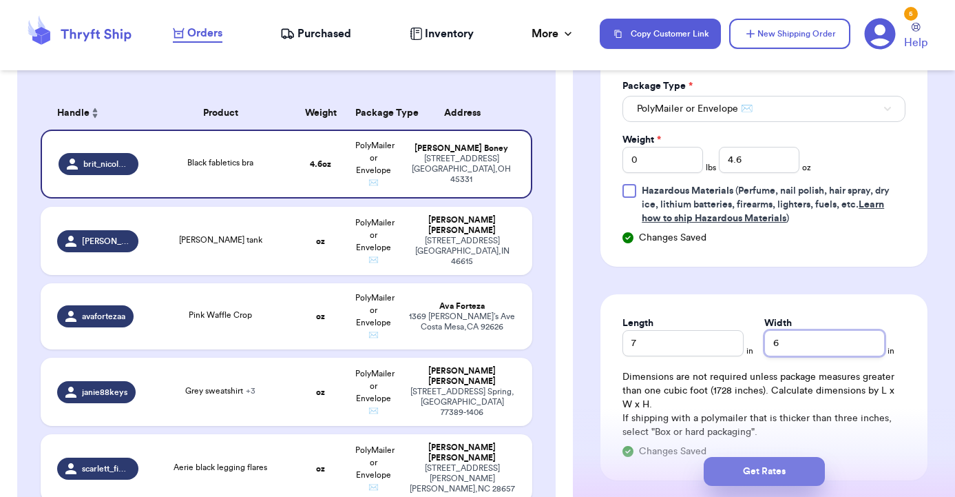
type input "6"
click at [787, 462] on button "Get Rates" at bounding box center [764, 471] width 121 height 29
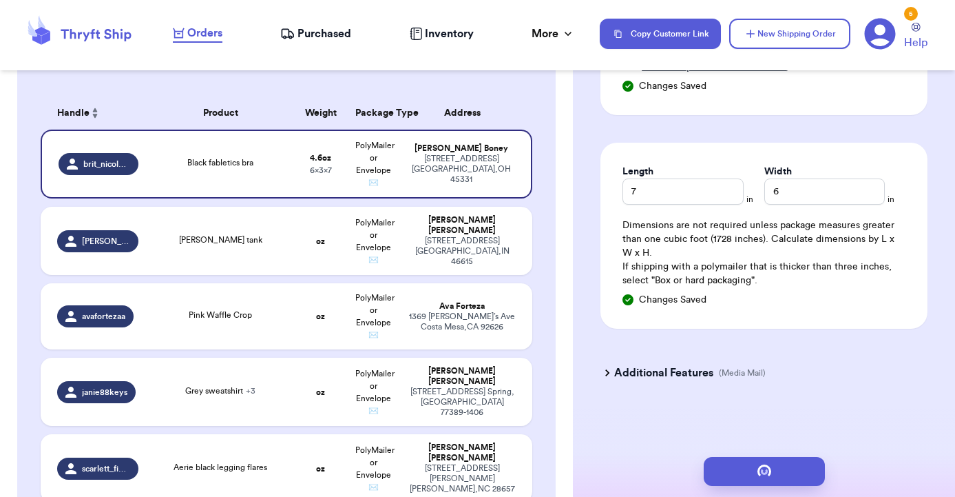
scroll to position [99, 0]
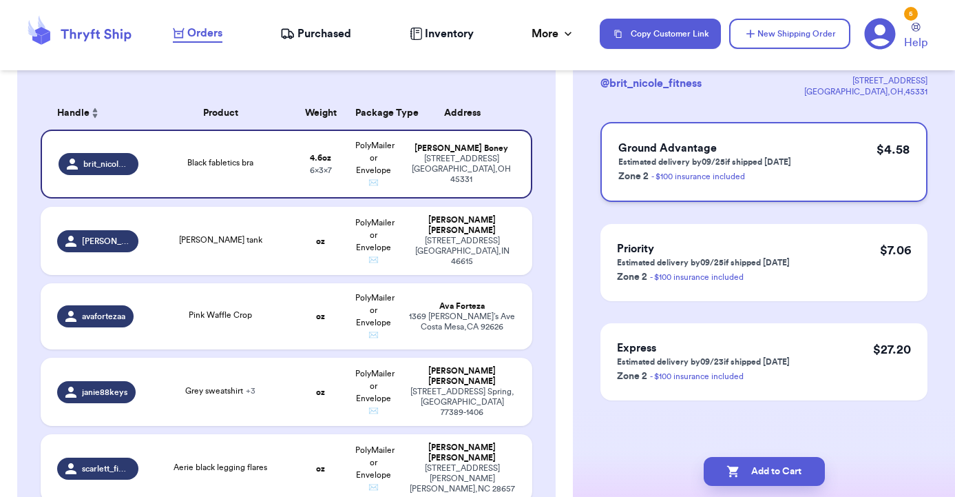
click at [830, 166] on div "Ground Advantage Estimated delivery by 09/25 if shipped today Zone 2 - $100 ins…" at bounding box center [764, 162] width 327 height 80
click at [774, 466] on button "Add to Cart" at bounding box center [764, 471] width 121 height 29
checkbox input "true"
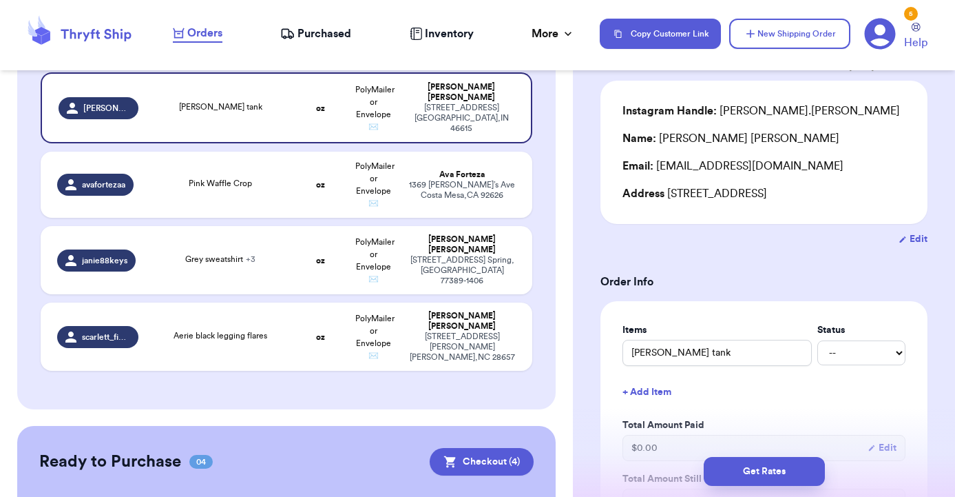
scroll to position [236, 0]
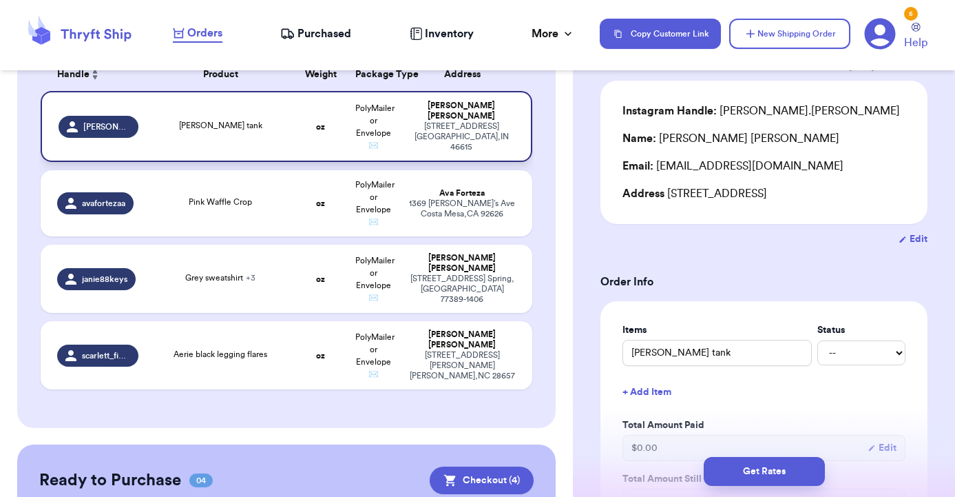
click at [285, 142] on td "FP tan tank" at bounding box center [221, 126] width 148 height 71
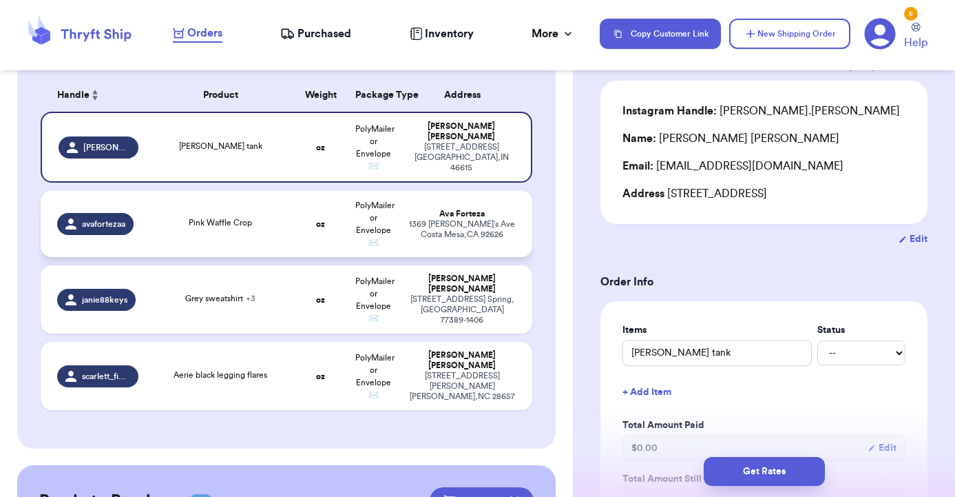
scroll to position [209, 0]
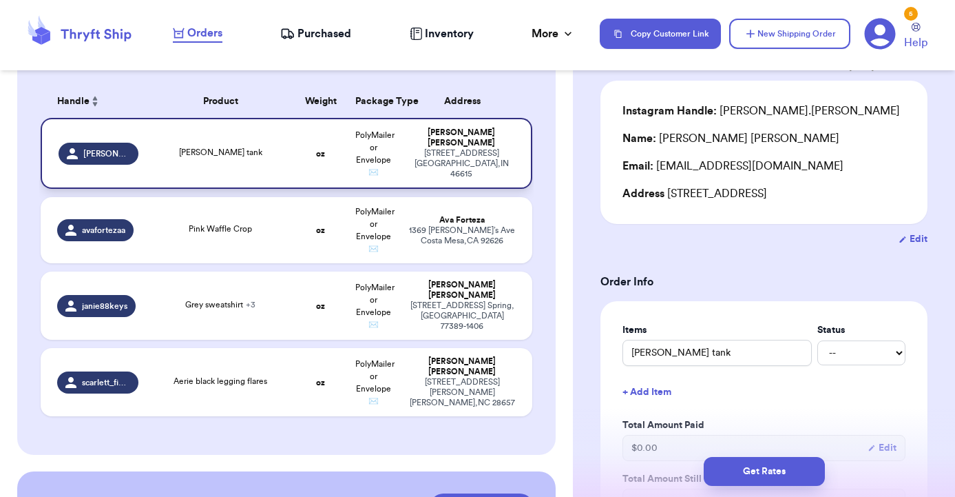
click at [411, 180] on td "Eliza Sidenbender 829 S 29th St. South Bend , IN 46615" at bounding box center [466, 153] width 132 height 71
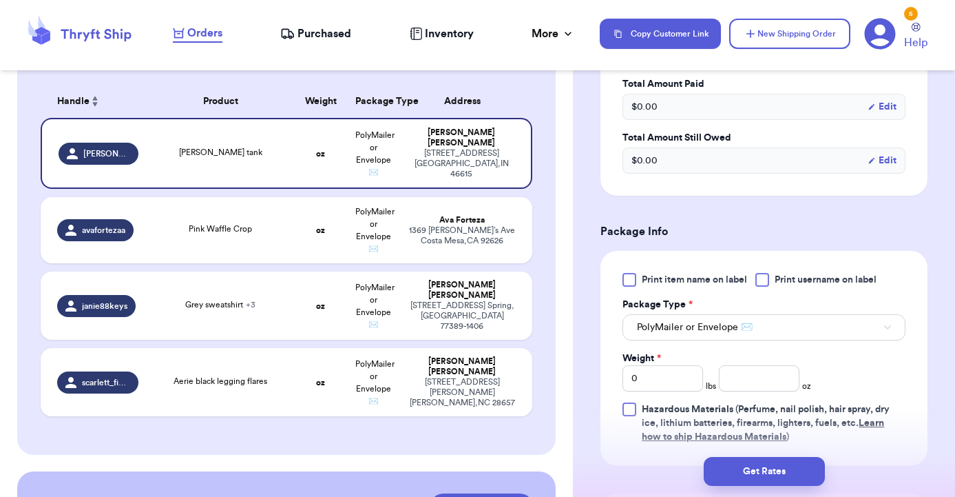
scroll to position [449, 0]
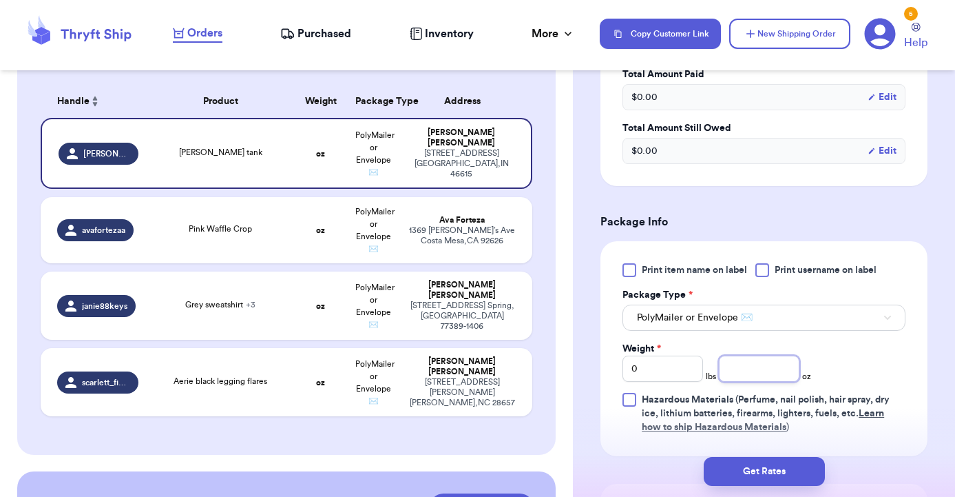
click at [743, 369] on input "number" at bounding box center [759, 368] width 81 height 26
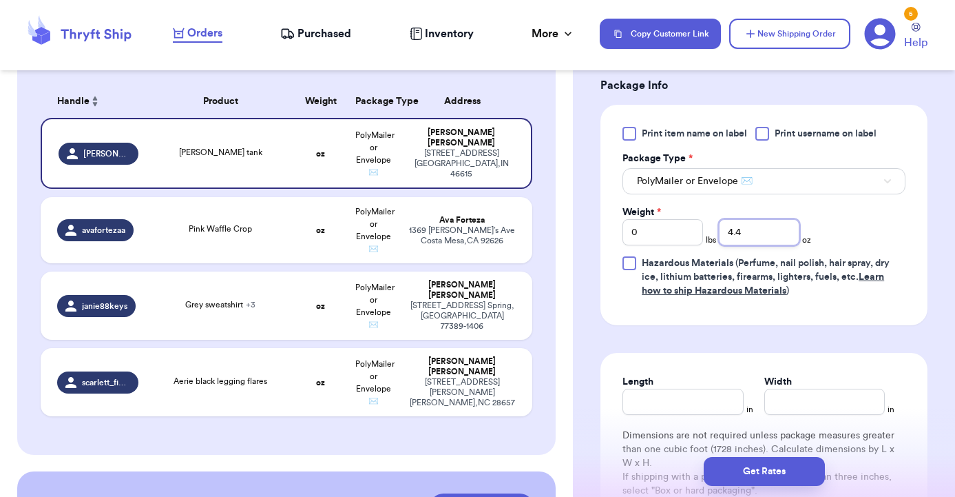
scroll to position [633, 0]
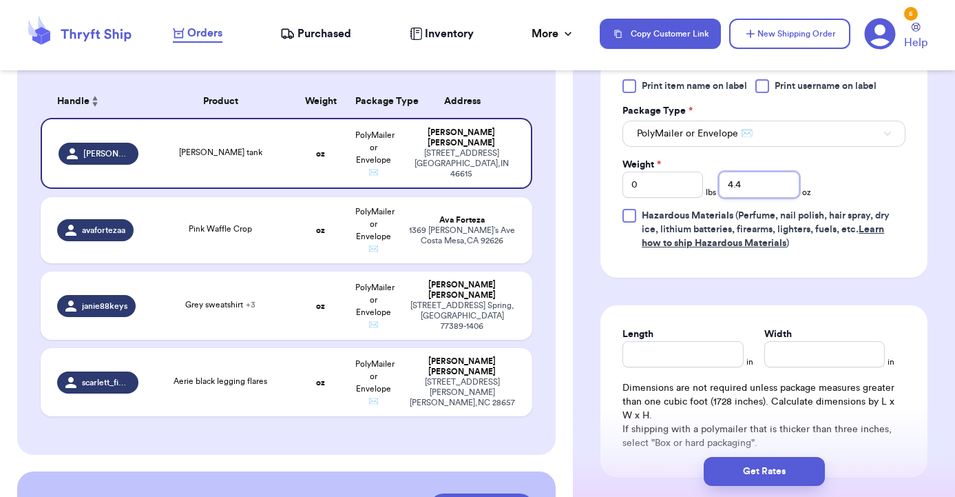
type input "4.4"
click at [709, 362] on input "Length" at bounding box center [683, 354] width 121 height 26
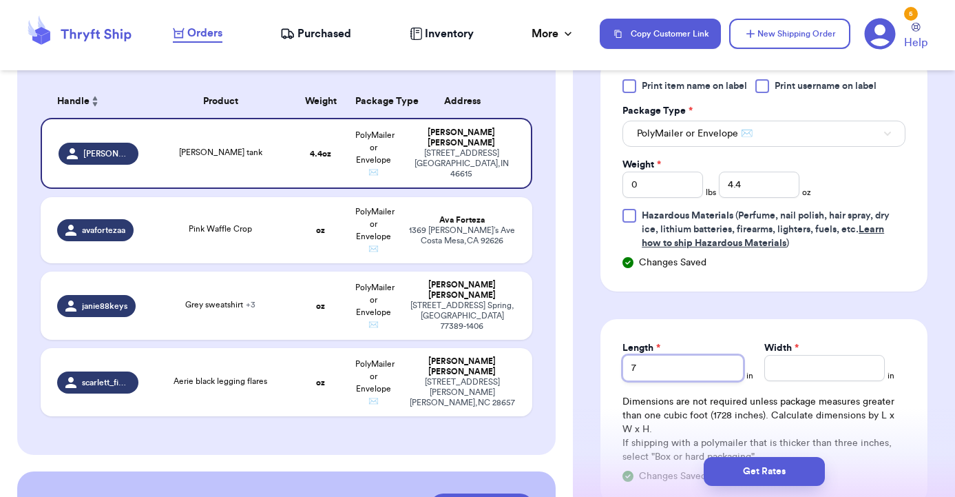
type input "7"
click at [816, 367] on input "Width *" at bounding box center [825, 368] width 121 height 26
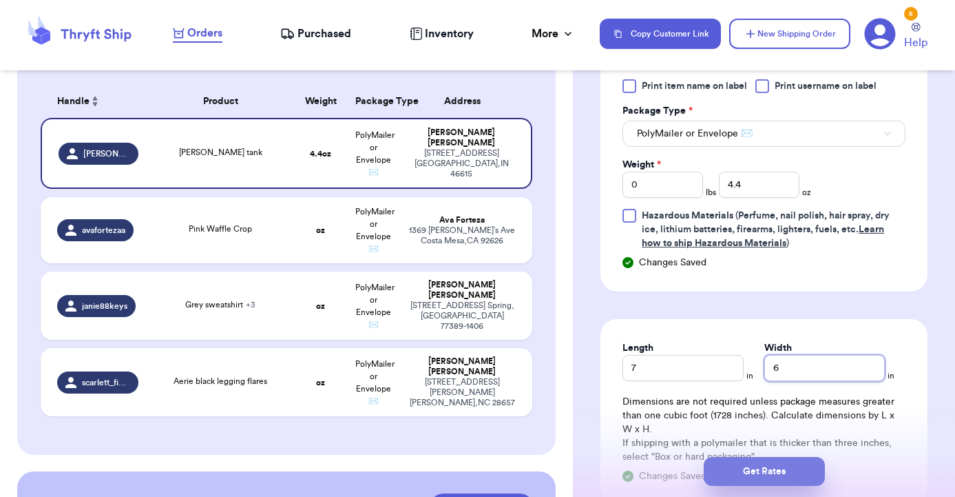
type input "6"
click at [750, 461] on button "Get Rates" at bounding box center [764, 471] width 121 height 29
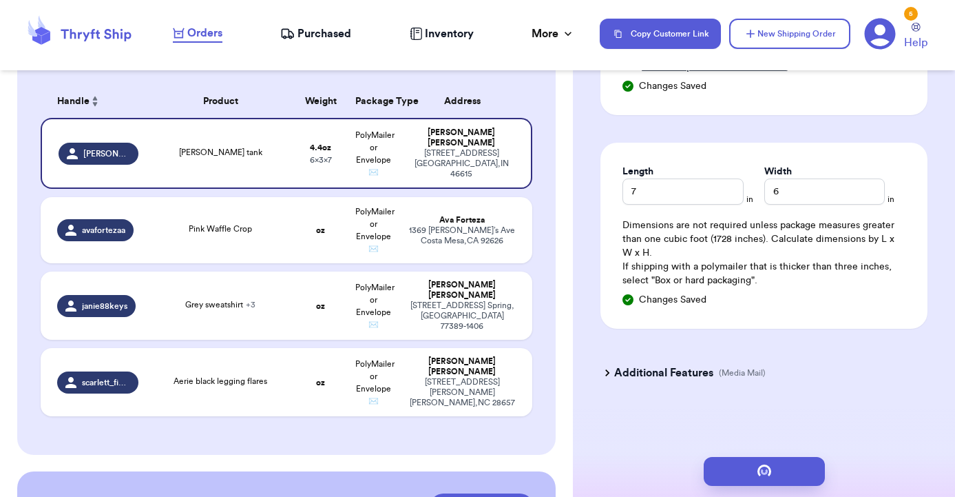
scroll to position [99, 0]
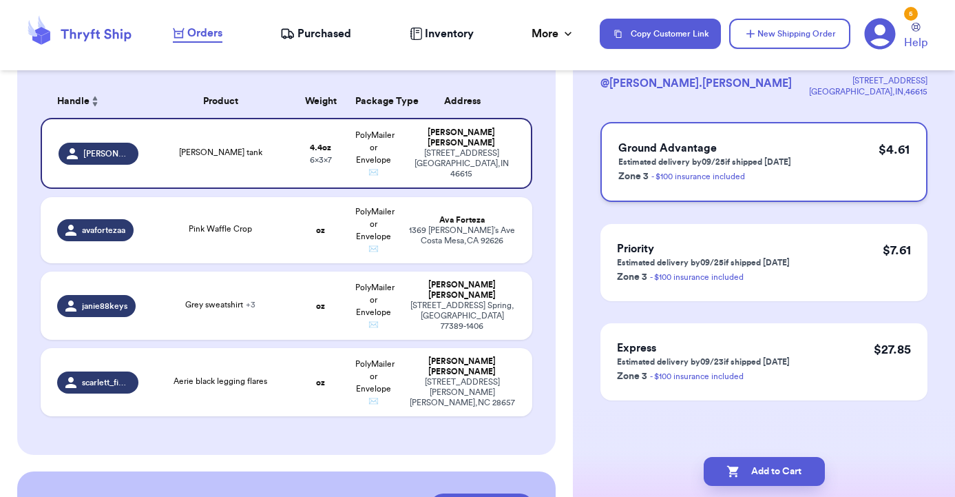
click at [823, 175] on div "Ground Advantage Estimated delivery by 09/25 if shipped today Zone 3 - $100 ins…" at bounding box center [764, 162] width 327 height 80
click at [786, 466] on button "Add to Cart" at bounding box center [764, 471] width 121 height 29
checkbox input "true"
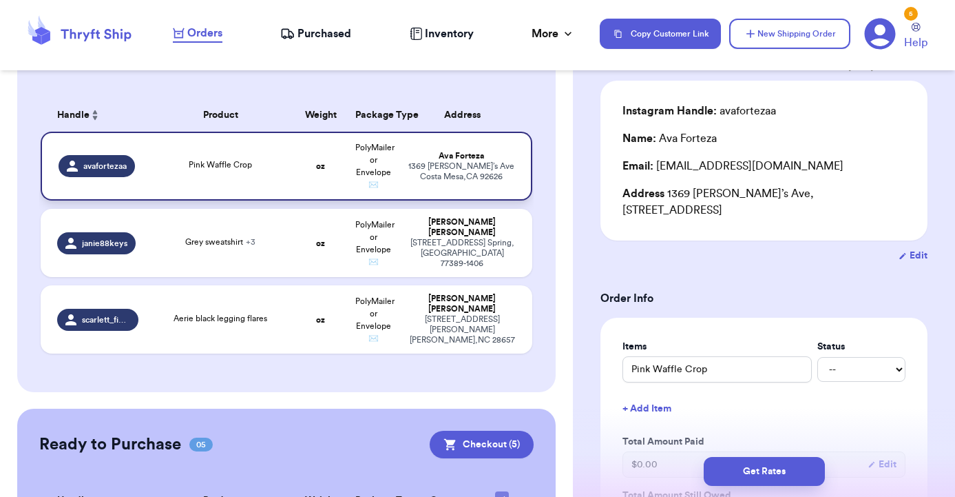
scroll to position [202, 0]
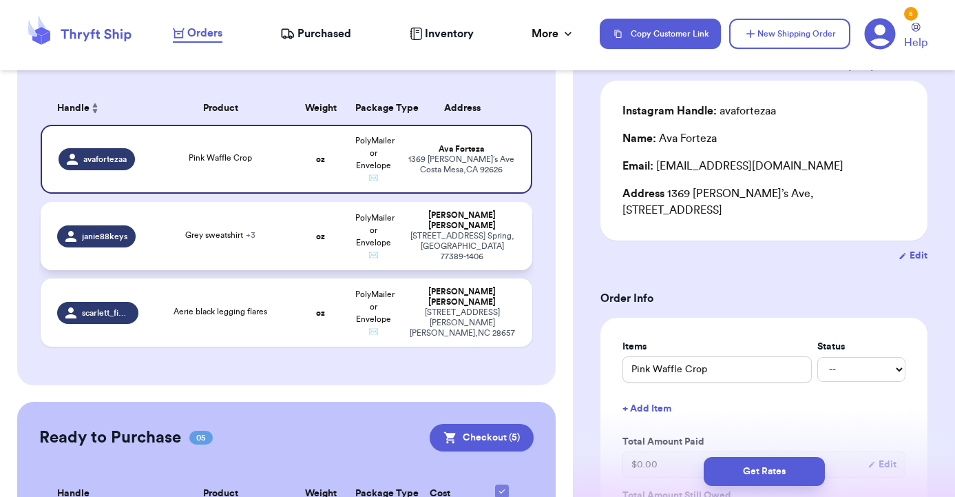
click at [220, 236] on div "Grey sweatshirt + 3" at bounding box center [220, 235] width 70 height 12
type input "Grey sweatshirt"
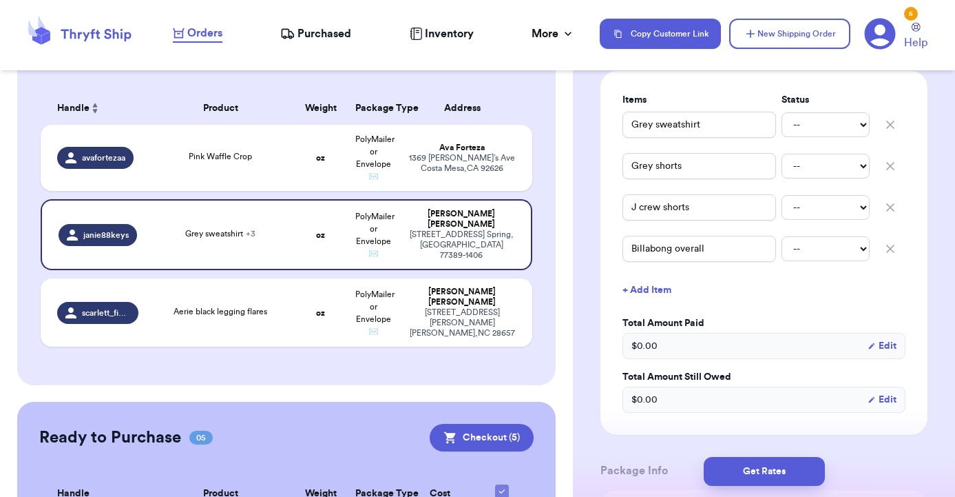
scroll to position [350, 0]
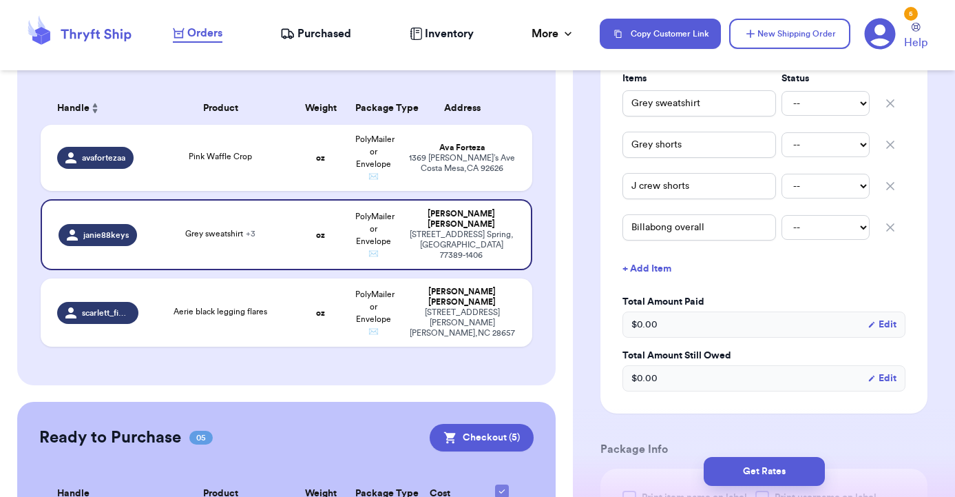
click at [664, 273] on button "+ Add Item" at bounding box center [764, 268] width 294 height 30
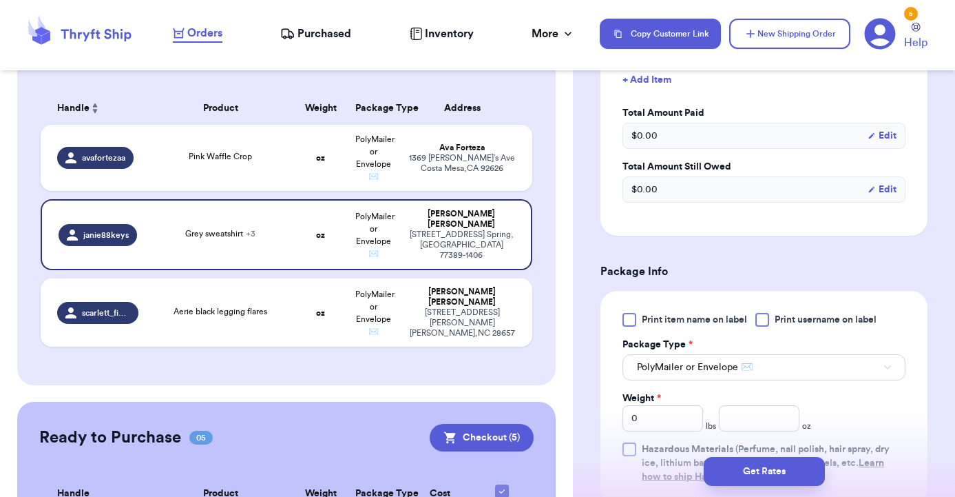
scroll to position [610, 0]
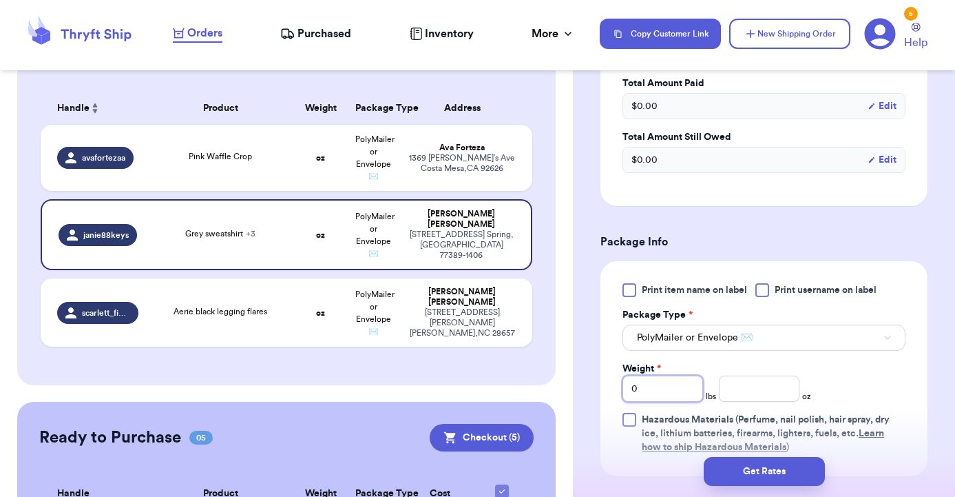
click at [677, 395] on input "0" at bounding box center [663, 388] width 81 height 26
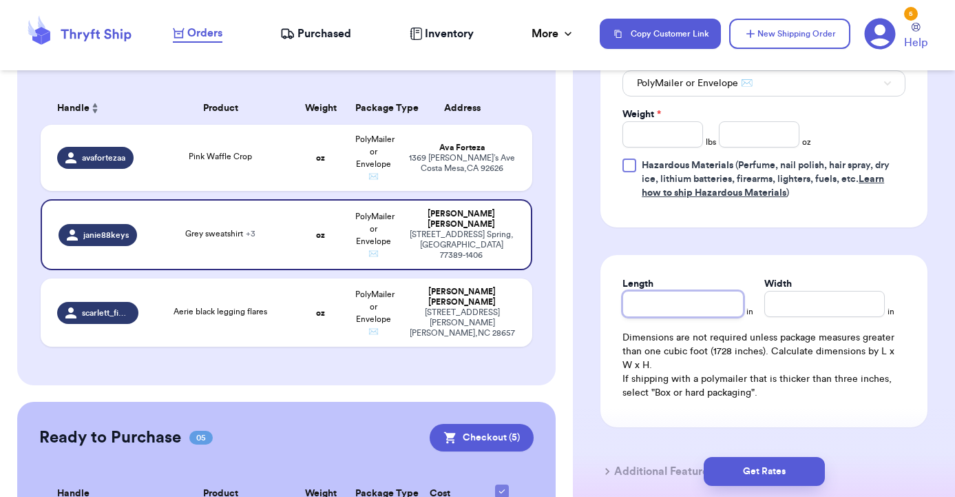
click at [722, 312] on input "Length" at bounding box center [683, 304] width 121 height 26
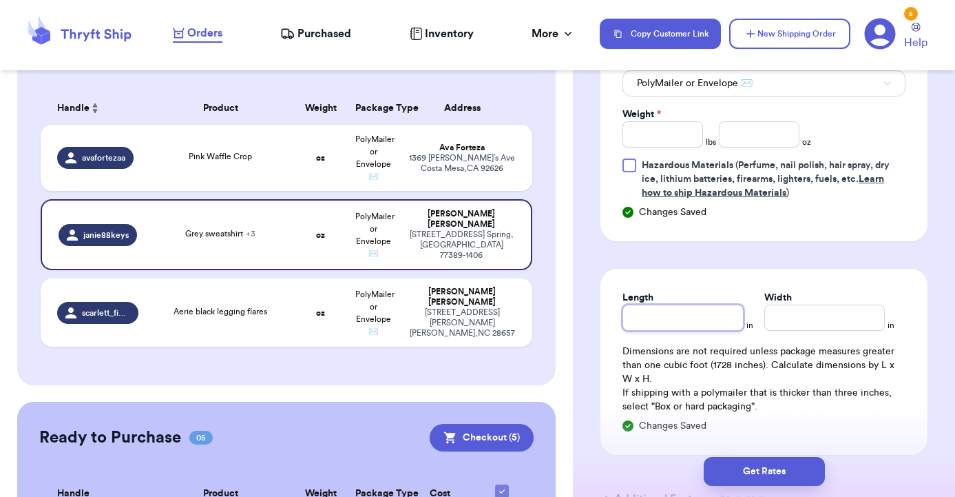
type input "1"
type input "12"
click at [814, 315] on input "Width *" at bounding box center [825, 317] width 121 height 26
type input "1"
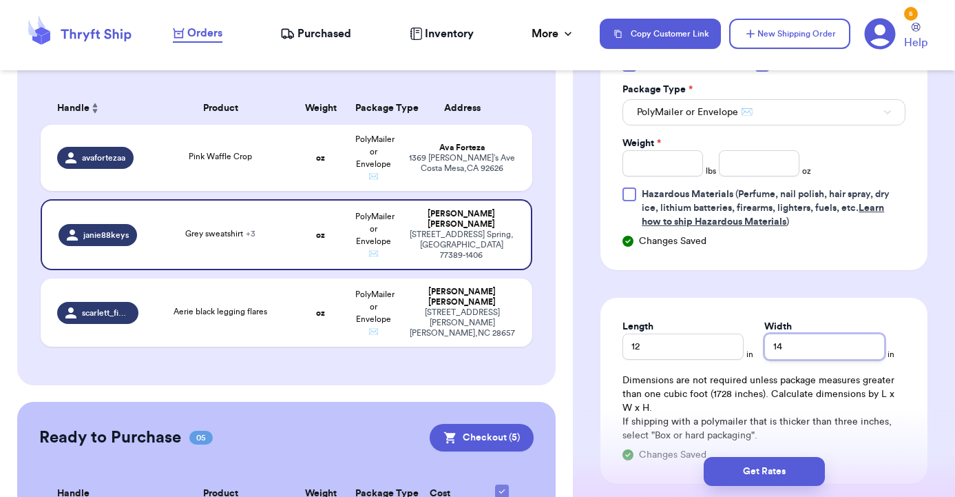
scroll to position [834, 0]
type input "14"
click at [765, 165] on input "number" at bounding box center [759, 164] width 81 height 26
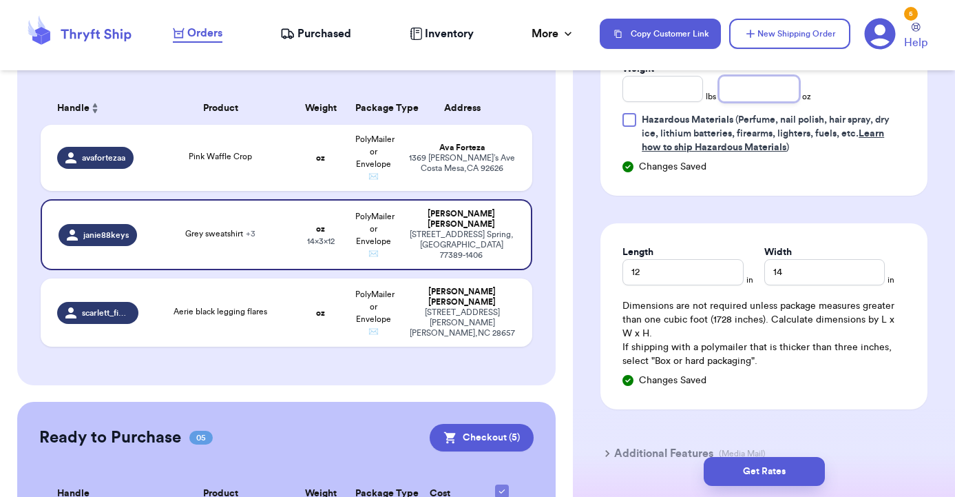
scroll to position [854, 0]
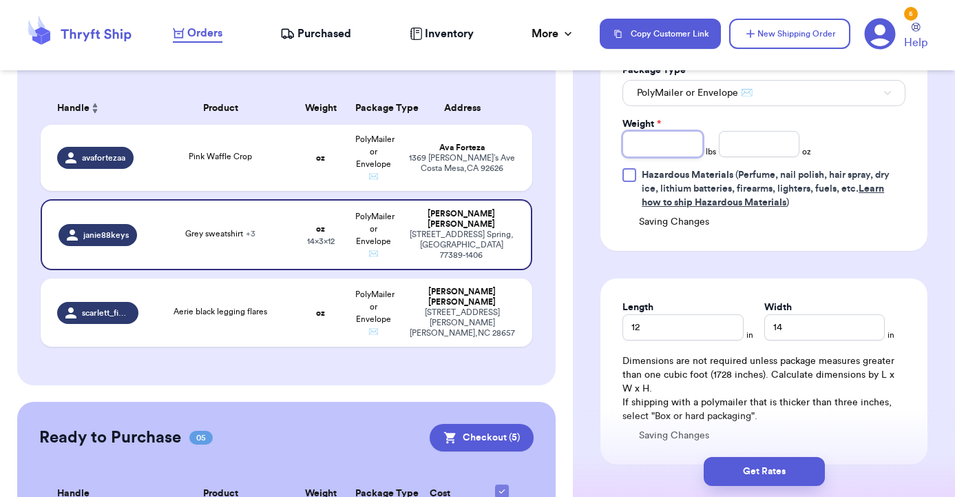
click at [681, 143] on input "Weight *" at bounding box center [663, 144] width 81 height 26
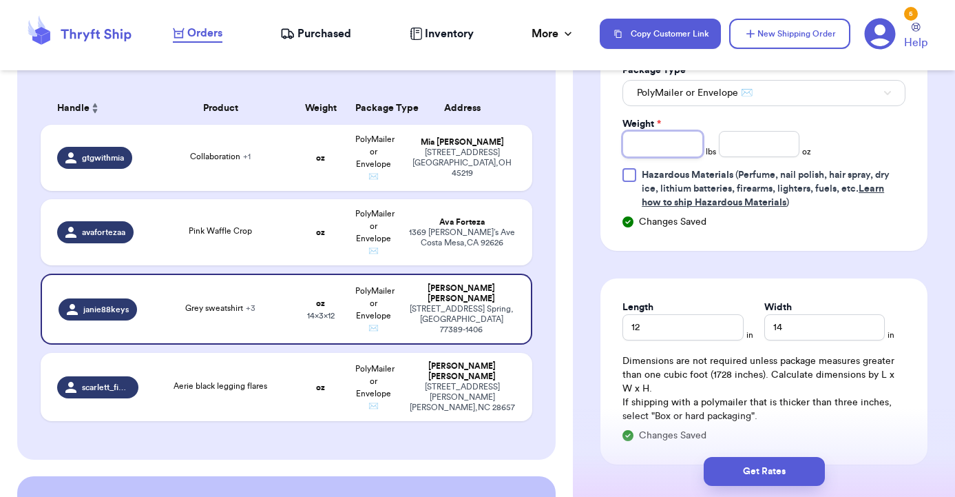
type input "2"
click at [755, 148] on input "number" at bounding box center [759, 144] width 81 height 26
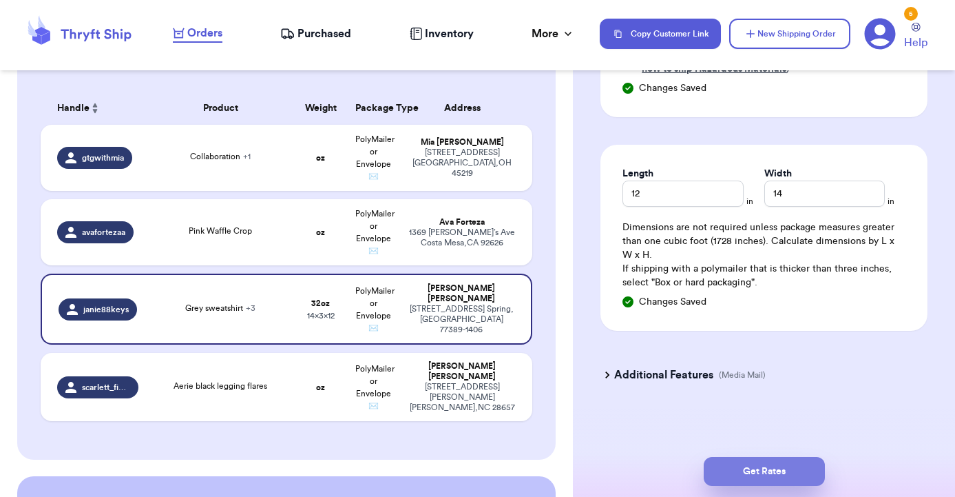
scroll to position [988, 0]
click at [787, 462] on button "Get Rates" at bounding box center [764, 471] width 121 height 29
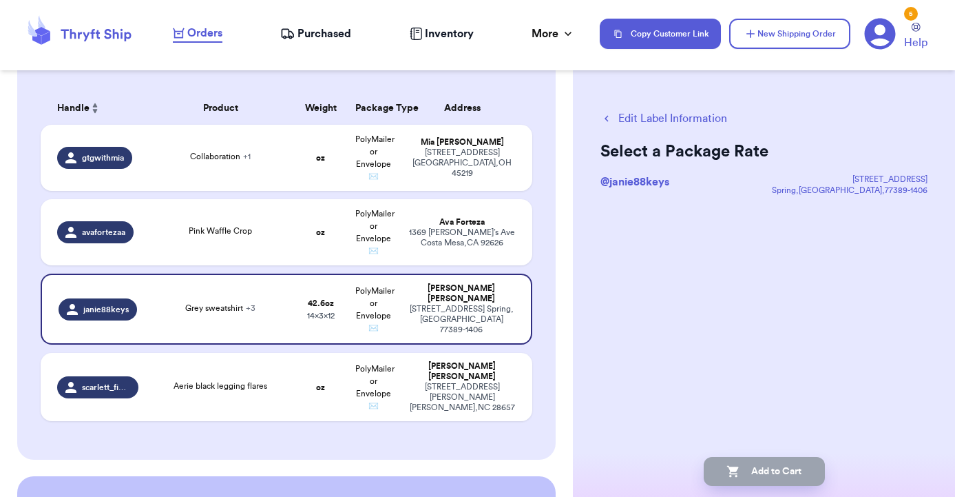
scroll to position [0, 0]
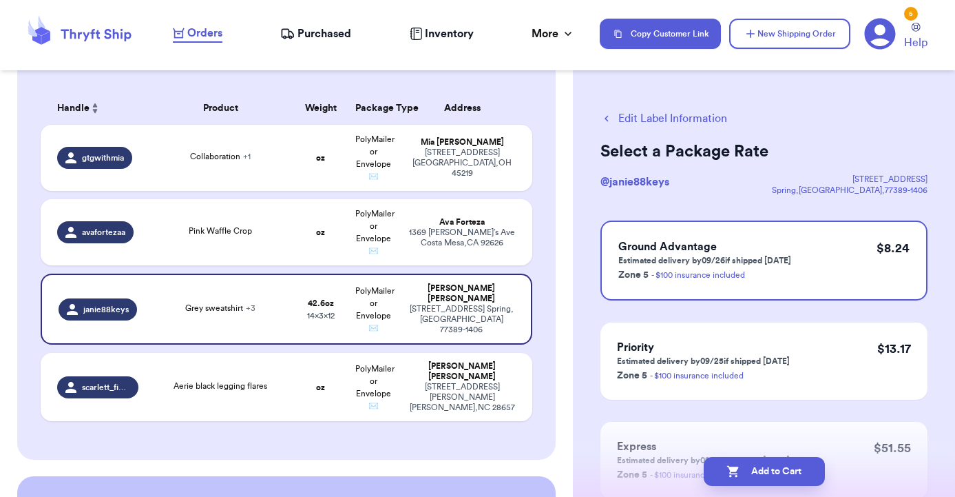
click at [611, 116] on icon "button" at bounding box center [607, 118] width 12 height 12
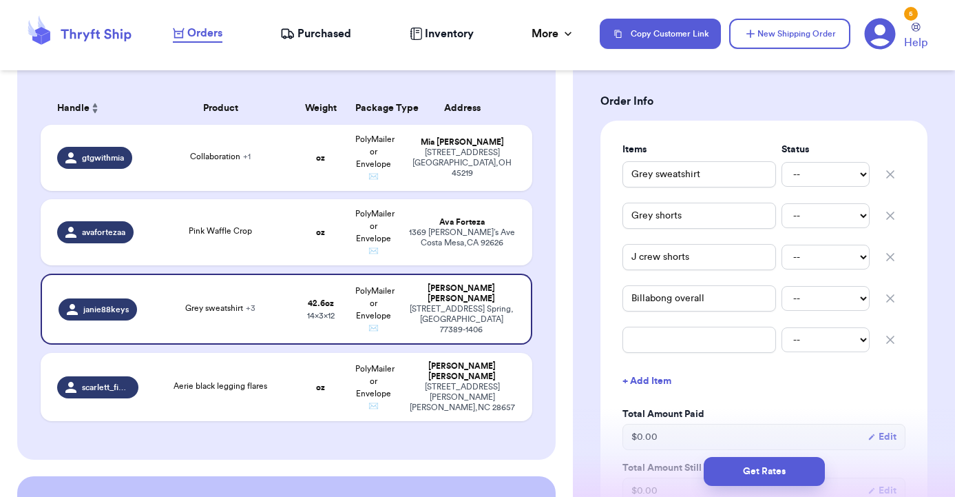
scroll to position [280, 0]
click at [666, 347] on input "text" at bounding box center [700, 338] width 154 height 26
click at [641, 379] on button "+ Add Item" at bounding box center [764, 379] width 294 height 30
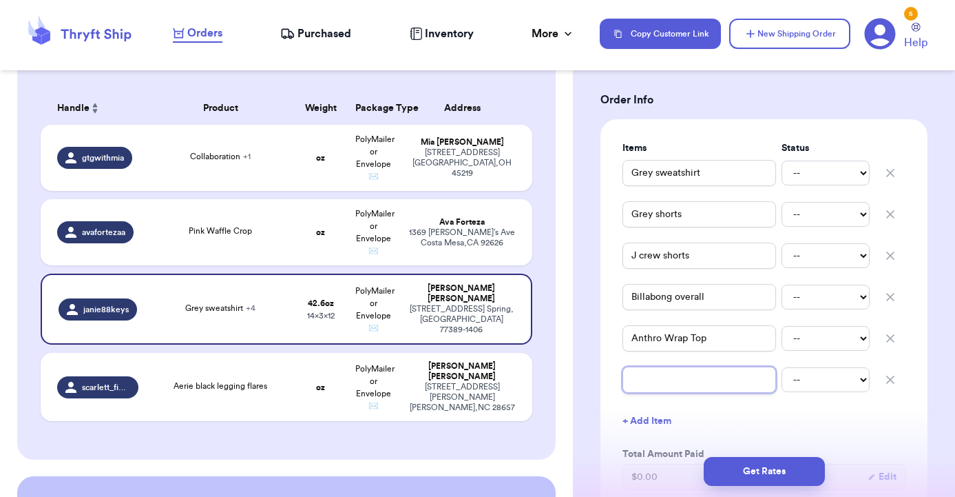
click at [656, 391] on input "text" at bounding box center [700, 379] width 154 height 26
click at [653, 424] on button "+ Add Item" at bounding box center [764, 421] width 294 height 30
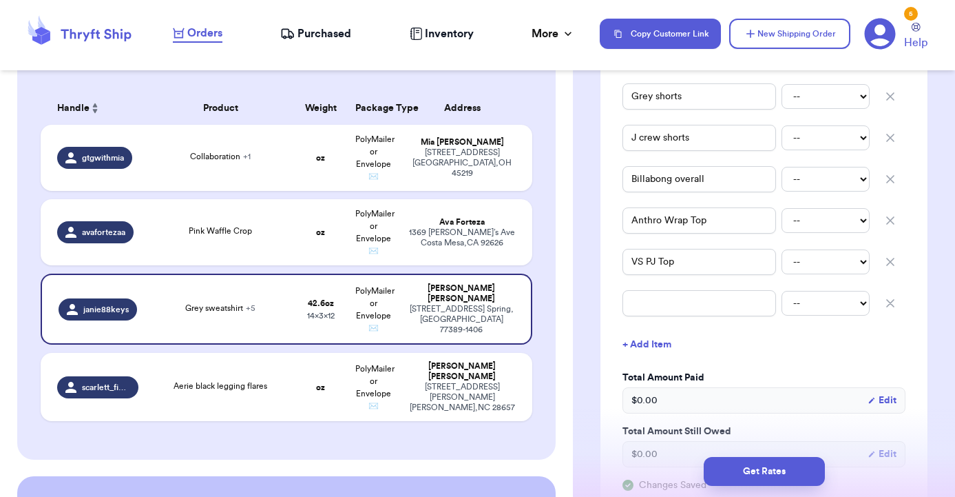
scroll to position [404, 0]
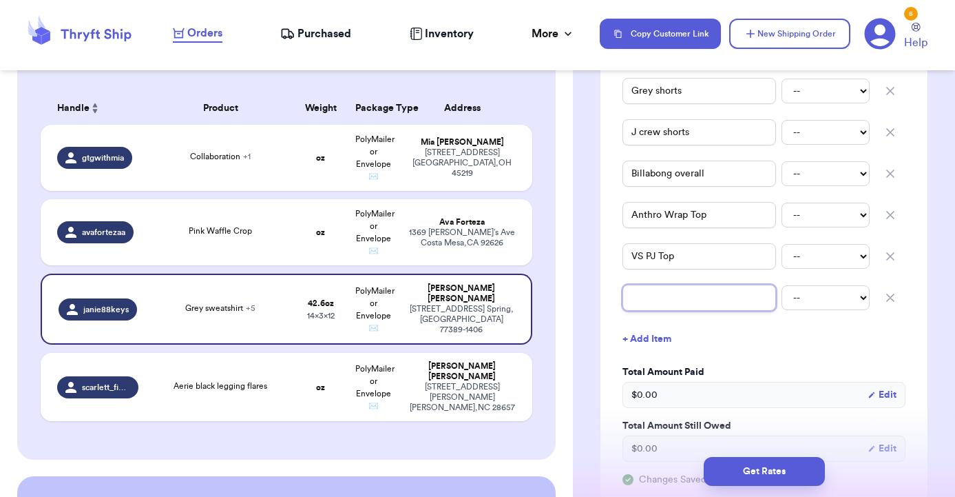
click at [659, 303] on input "text" at bounding box center [700, 297] width 154 height 26
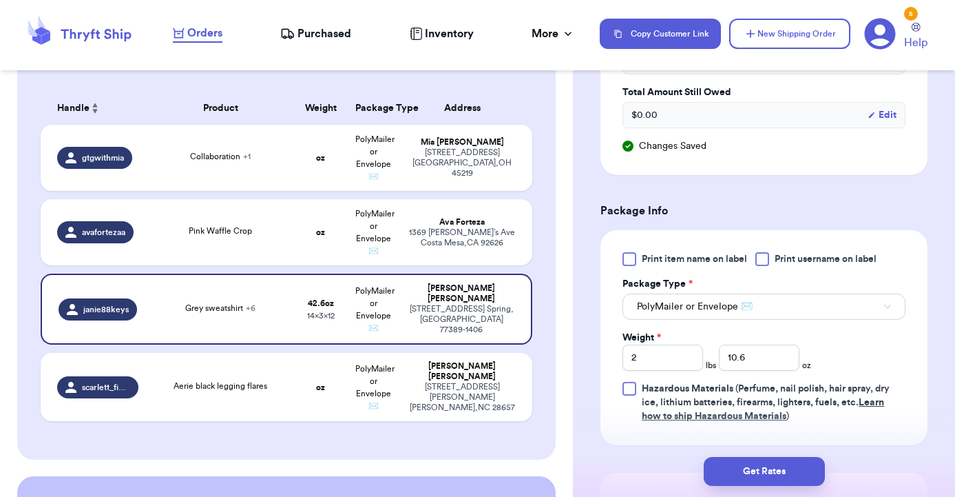
scroll to position [739, 0]
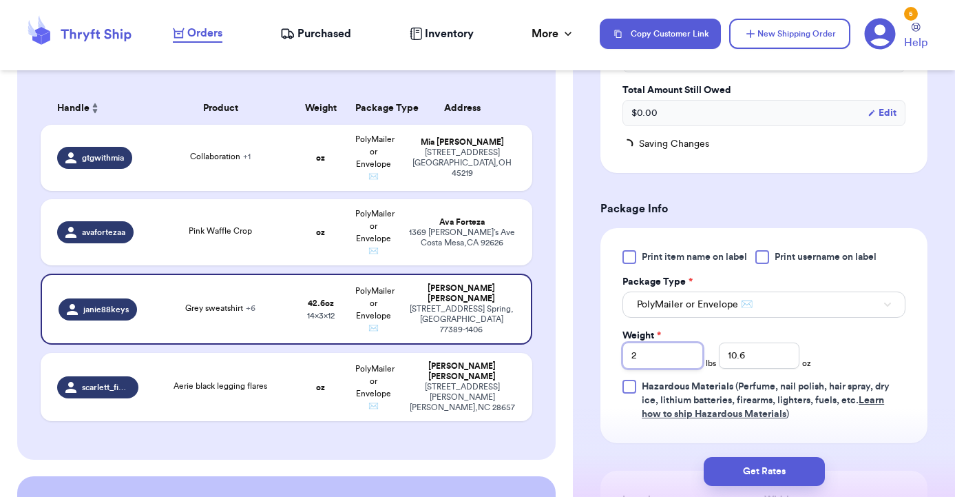
click at [692, 360] on input "2" at bounding box center [663, 355] width 81 height 26
click at [756, 366] on input "10.6" at bounding box center [759, 355] width 81 height 26
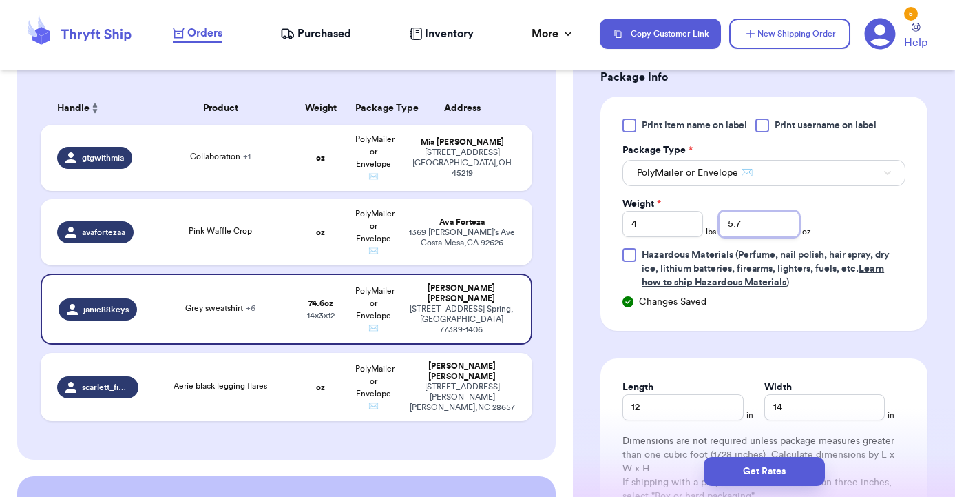
scroll to position [873, 0]
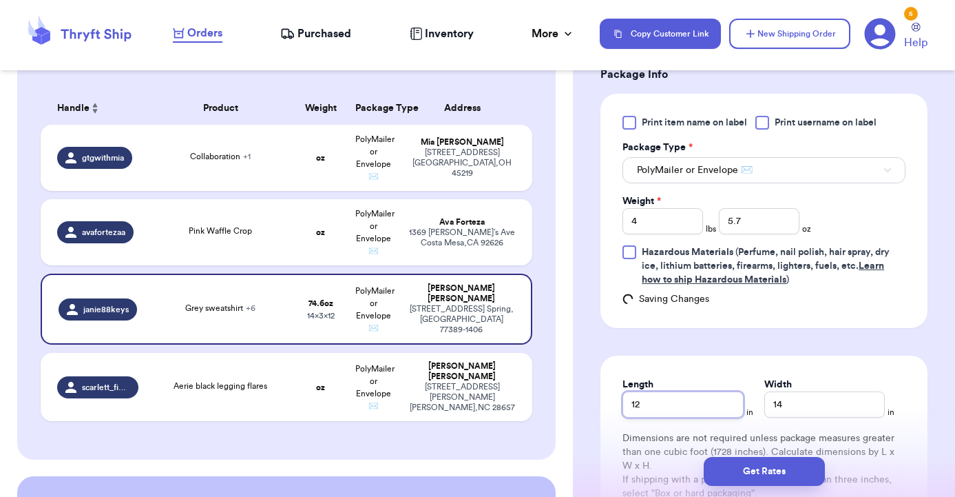
click at [712, 405] on input "12" at bounding box center [683, 404] width 121 height 26
click at [780, 221] on input "5.7" at bounding box center [759, 221] width 81 height 26
click at [669, 406] on input "12" at bounding box center [683, 404] width 121 height 26
click at [798, 413] on input "14" at bounding box center [825, 404] width 121 height 26
click at [785, 472] on button "Get Rates" at bounding box center [764, 471] width 121 height 29
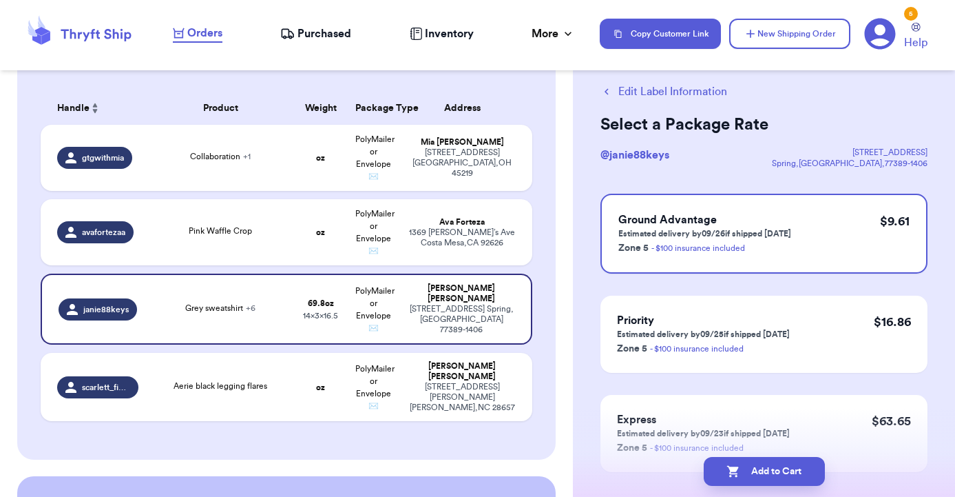
scroll to position [43, 0]
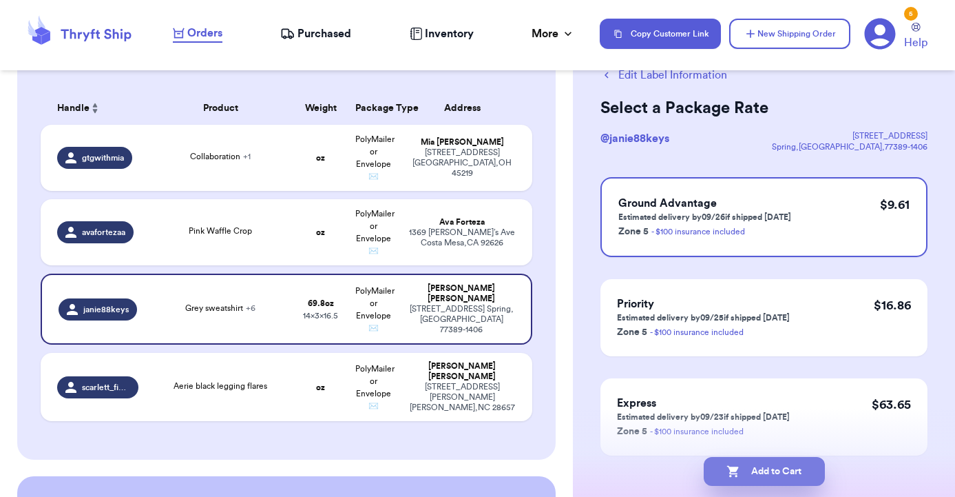
click at [774, 470] on button "Add to Cart" at bounding box center [764, 471] width 121 height 29
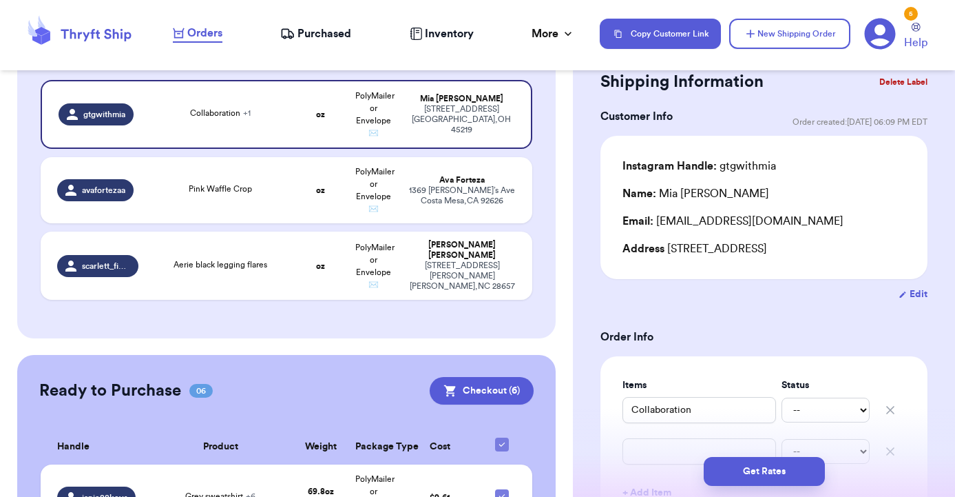
scroll to position [245, 0]
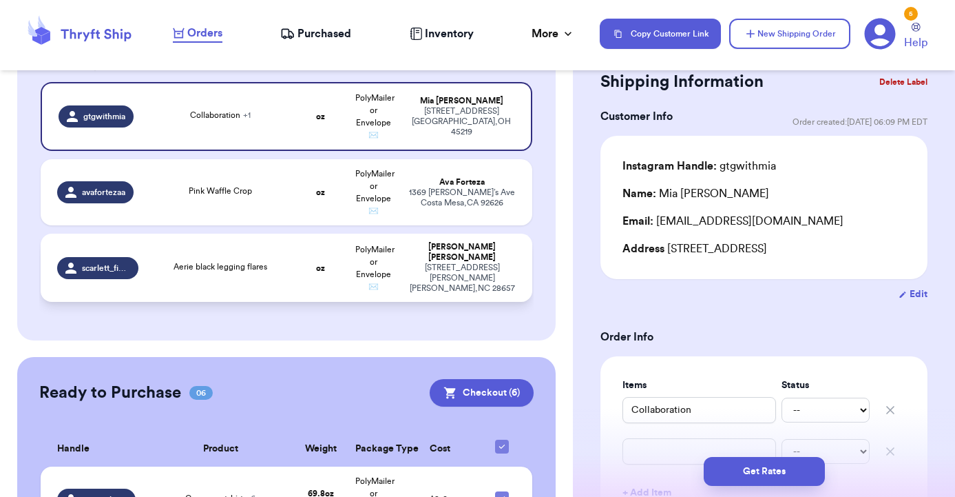
click at [261, 273] on div "Aerie black legging flares" at bounding box center [221, 266] width 94 height 12
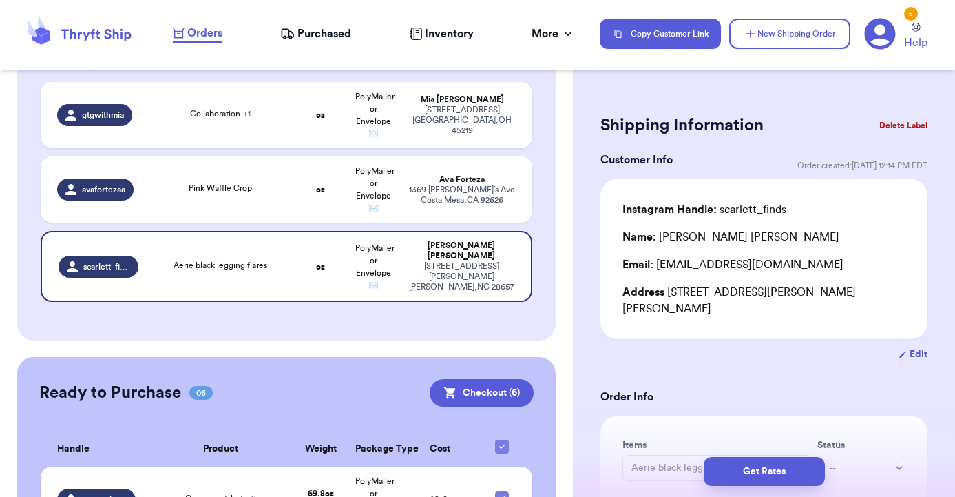
scroll to position [0, 0]
click at [809, 24] on button "New Shipping Order" at bounding box center [789, 34] width 121 height 30
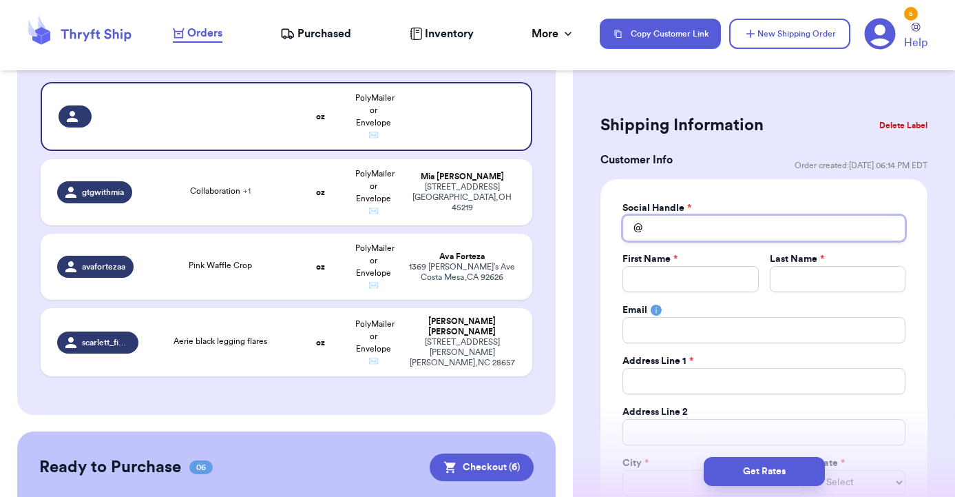
click at [672, 227] on input "Total Amount Paid" at bounding box center [764, 228] width 283 height 26
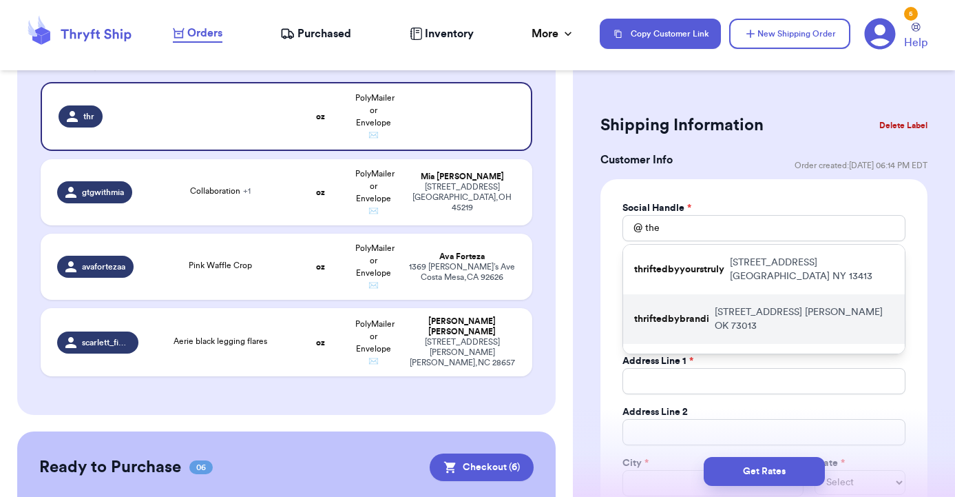
drag, startPoint x: 679, startPoint y: 242, endPoint x: 694, endPoint y: 311, distance: 71.2
click at [694, 312] on p "thriftedbybrandi" at bounding box center [671, 319] width 75 height 14
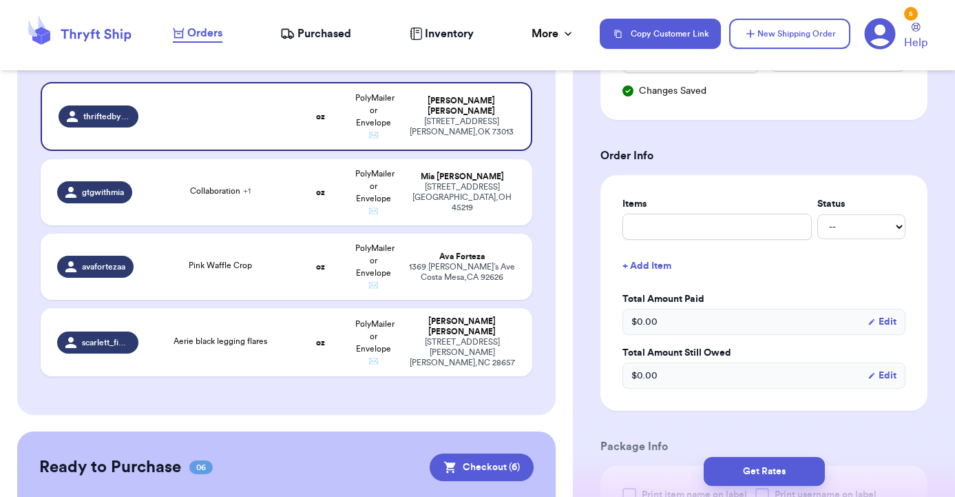
scroll to position [516, 0]
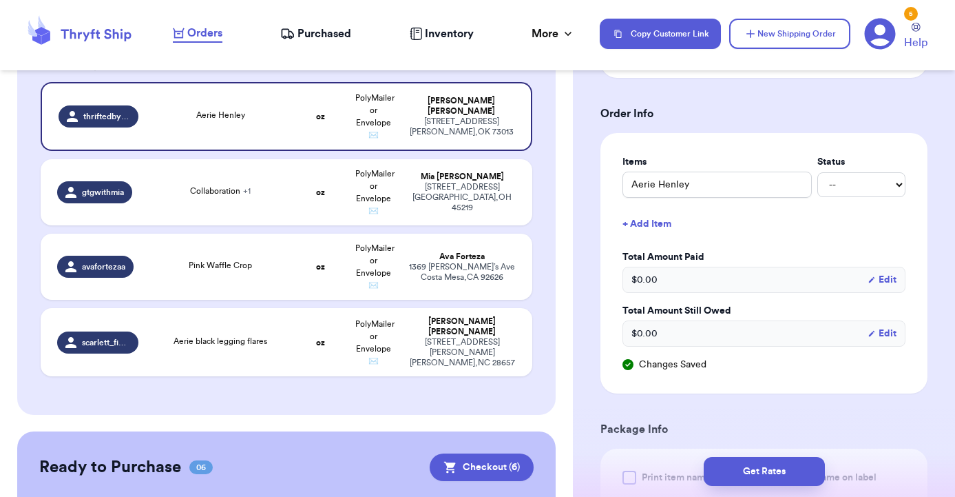
click at [659, 218] on button "+ Add Item" at bounding box center [764, 224] width 294 height 30
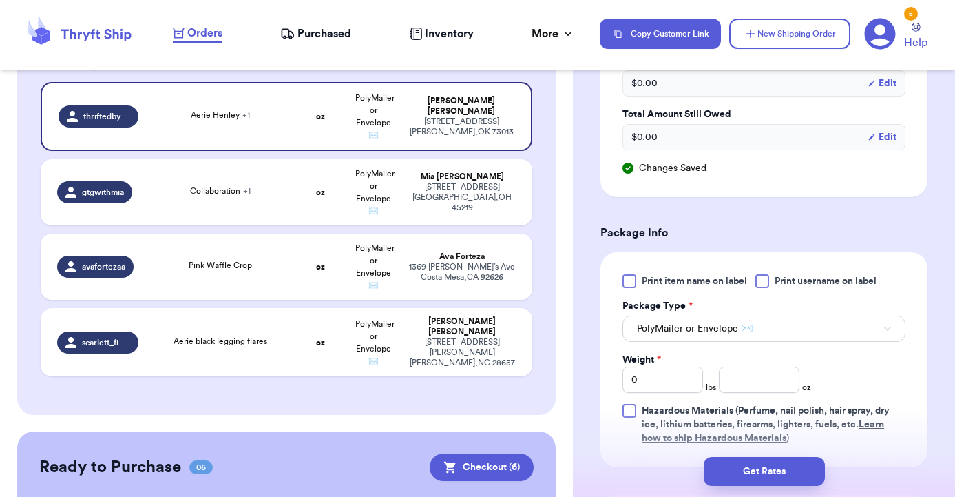
scroll to position [764, 0]
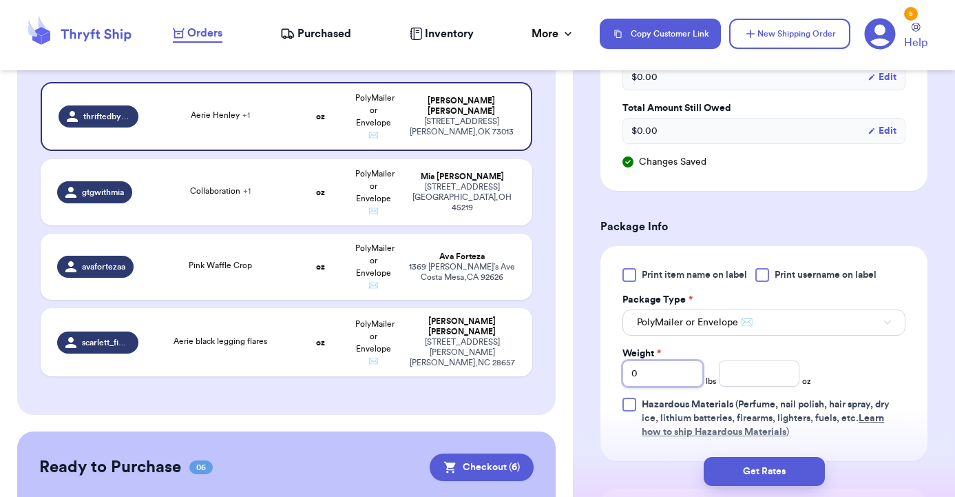
click at [669, 382] on input "0" at bounding box center [663, 373] width 81 height 26
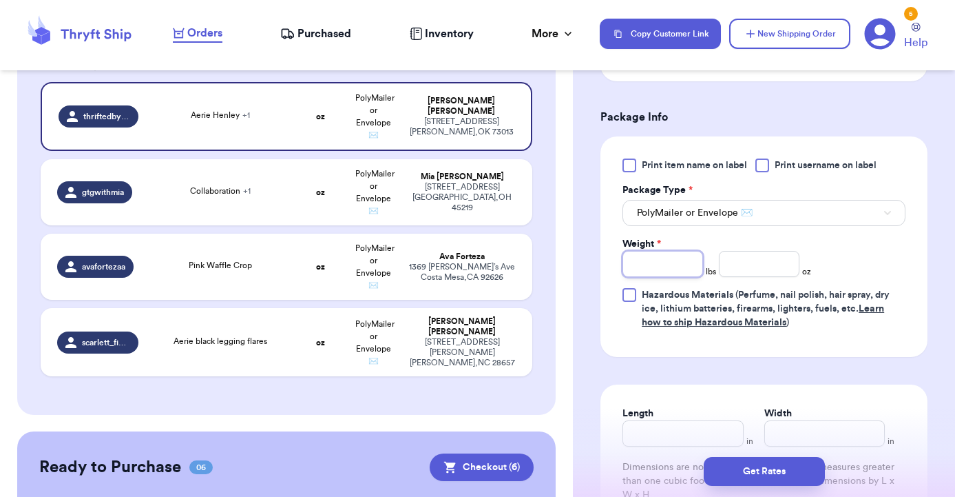
scroll to position [901, 0]
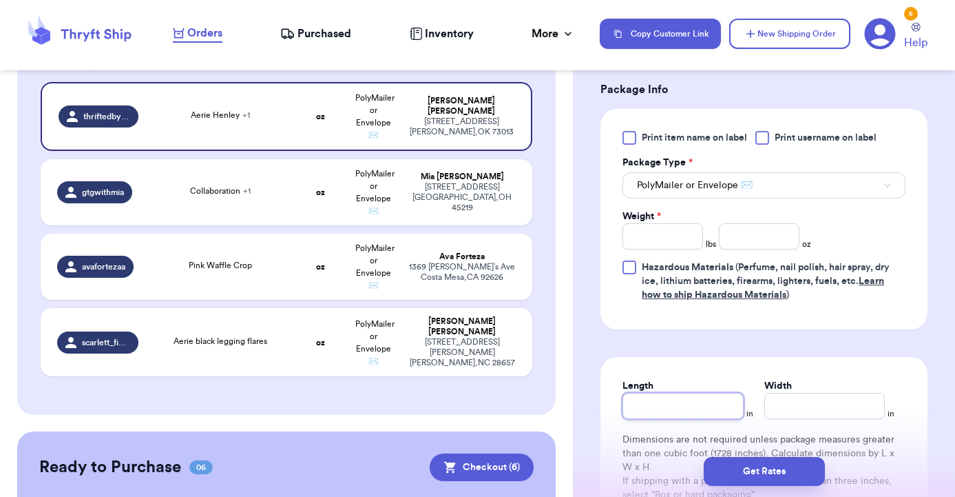
click at [670, 415] on input "Length" at bounding box center [683, 406] width 121 height 26
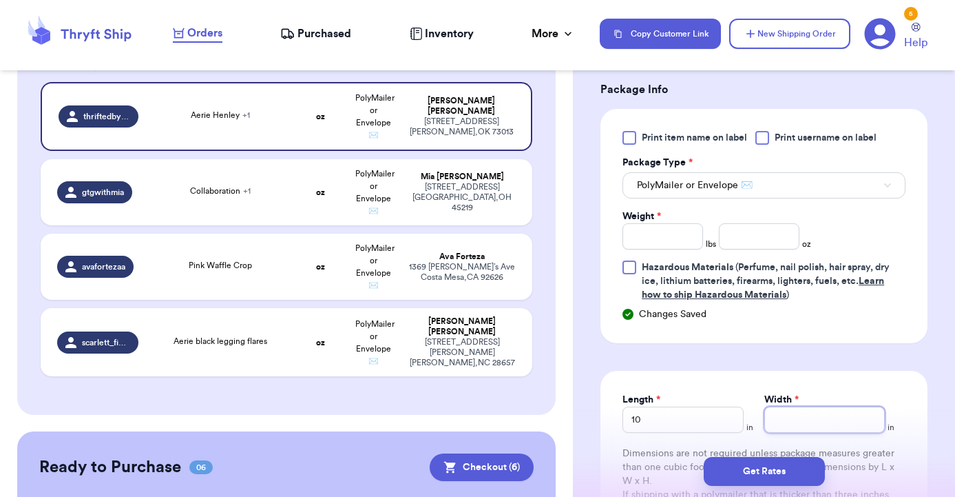
click at [778, 423] on input "Width *" at bounding box center [825, 419] width 121 height 26
click at [747, 233] on input "number" at bounding box center [759, 236] width 81 height 26
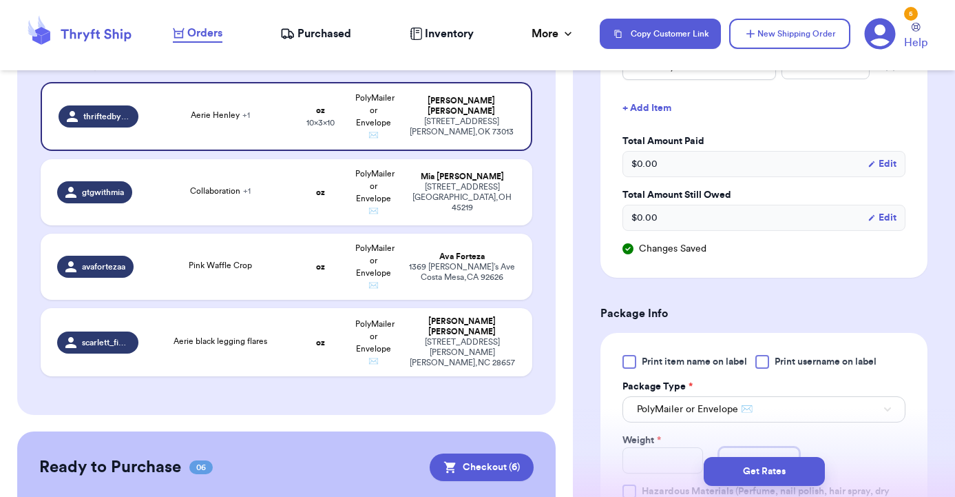
scroll to position [716, 0]
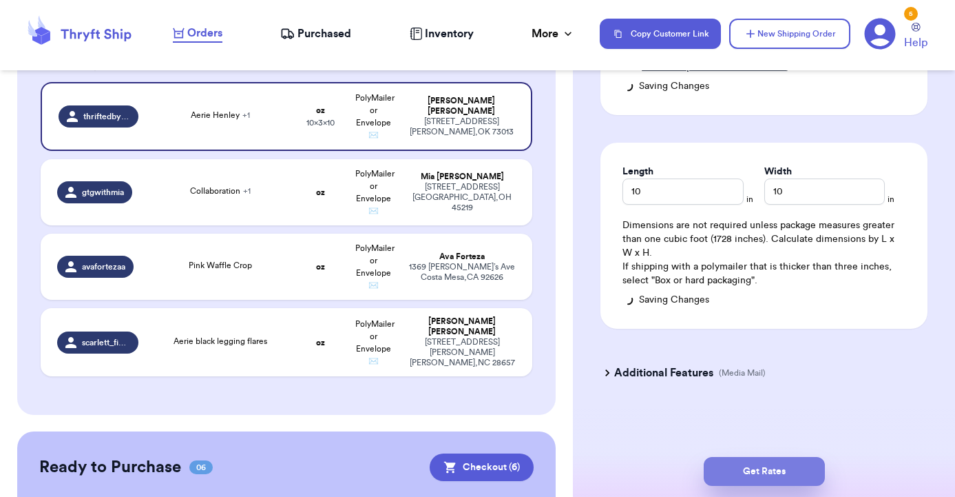
click at [755, 468] on button "Get Rates" at bounding box center [764, 471] width 121 height 29
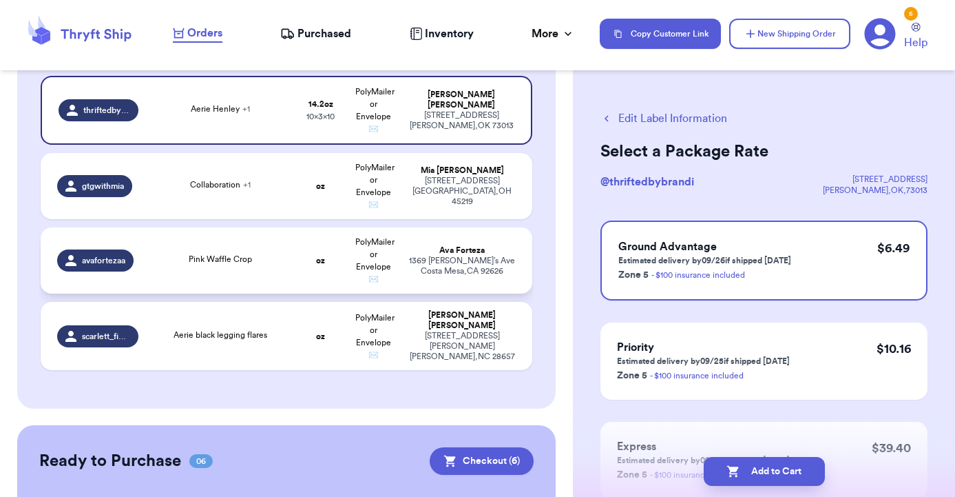
scroll to position [249, 0]
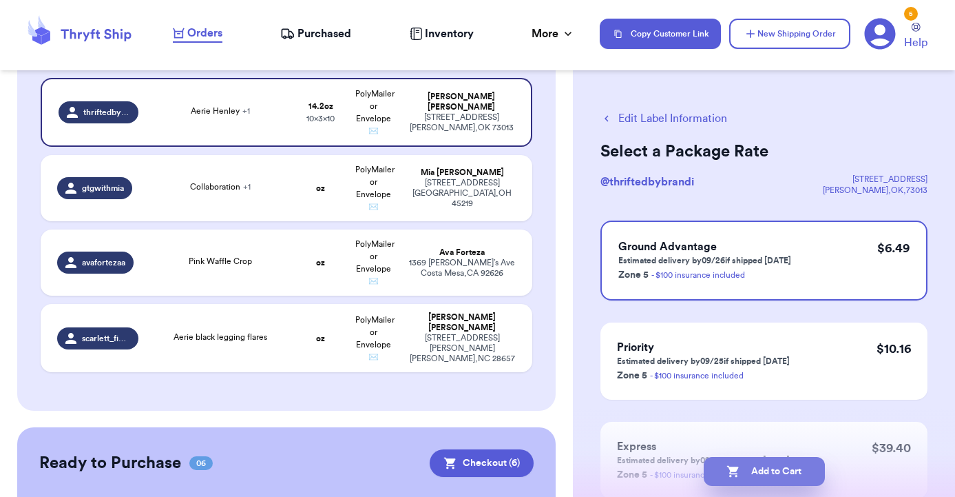
click at [772, 473] on button "Add to Cart" at bounding box center [764, 471] width 121 height 29
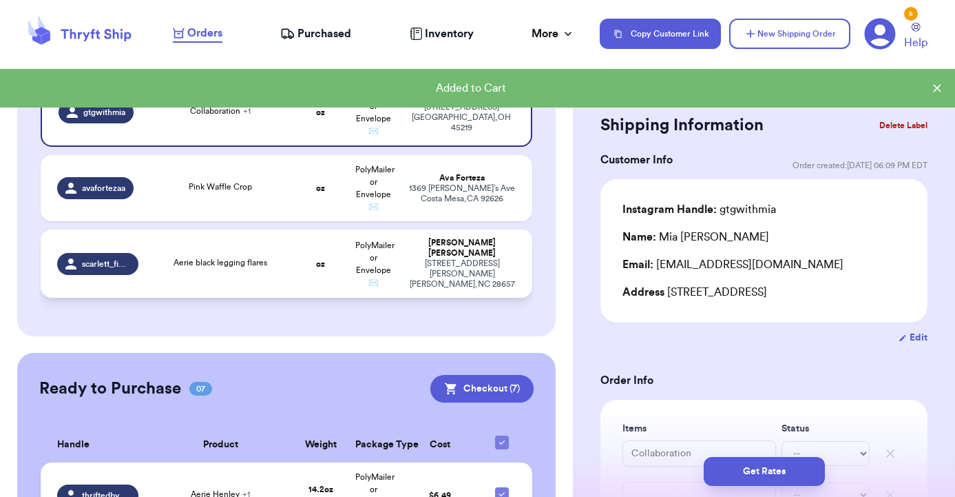
click at [181, 271] on div "Aerie black legging flares" at bounding box center [221, 263] width 132 height 15
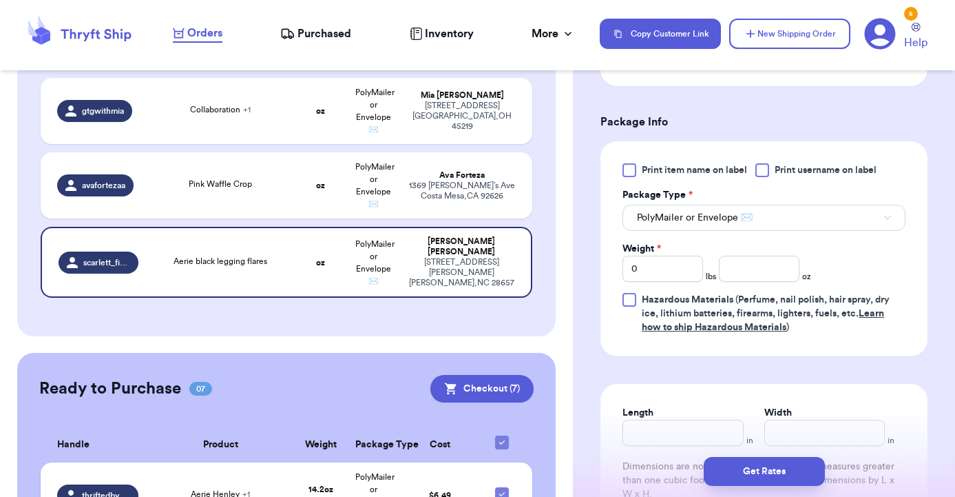
scroll to position [574, 0]
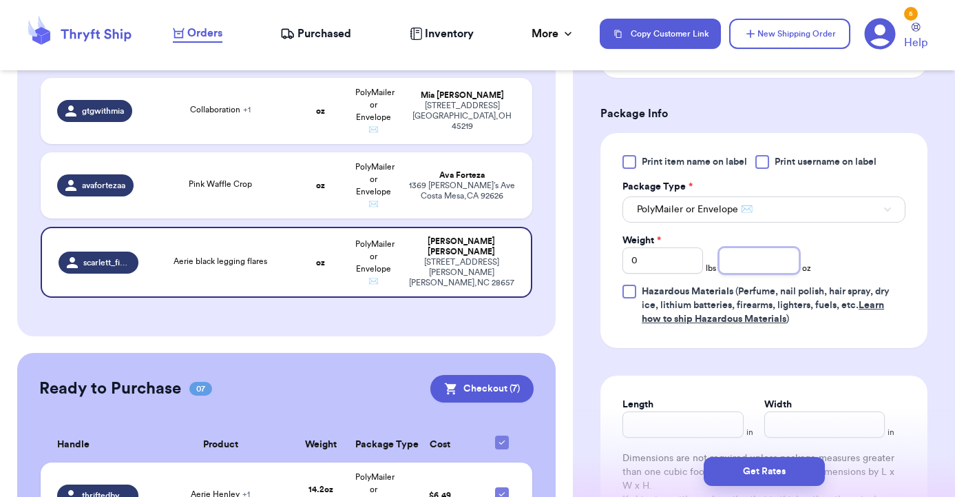
click at [762, 268] on input "number" at bounding box center [759, 260] width 81 height 26
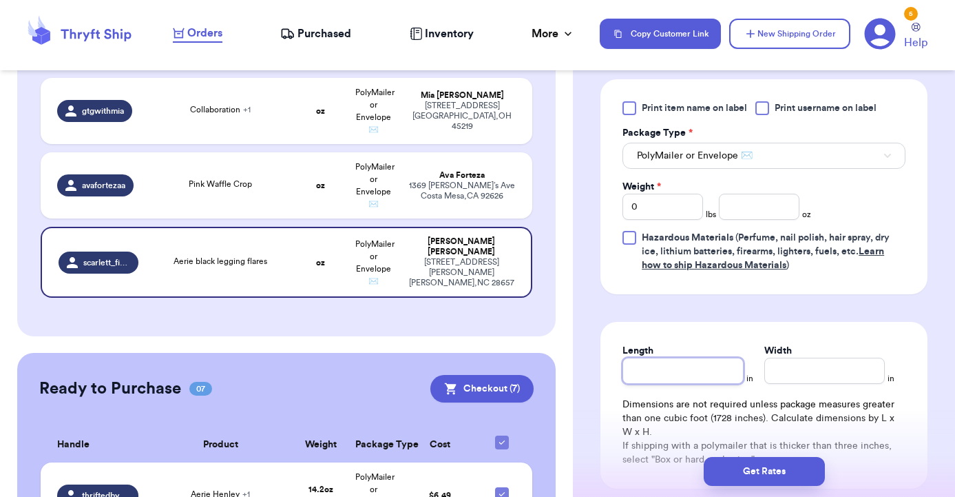
click at [709, 366] on input "Length" at bounding box center [683, 371] width 121 height 26
click at [841, 376] on input "Width" at bounding box center [825, 371] width 121 height 26
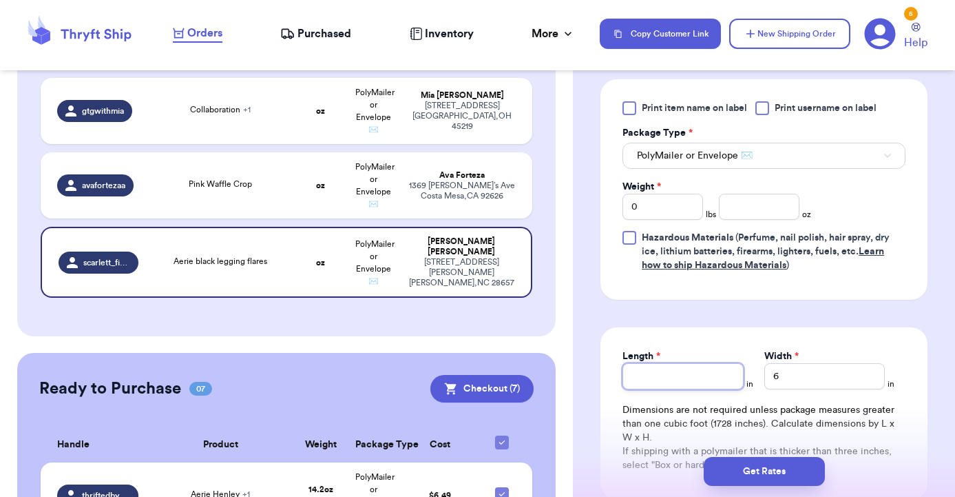
click at [728, 377] on div "Length *" at bounding box center [683, 369] width 121 height 40
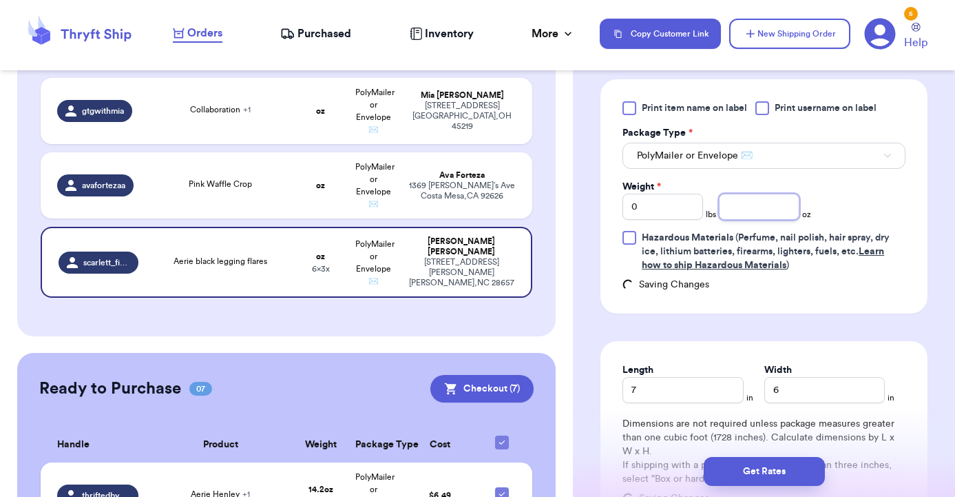
click at [761, 203] on input "number" at bounding box center [759, 207] width 81 height 26
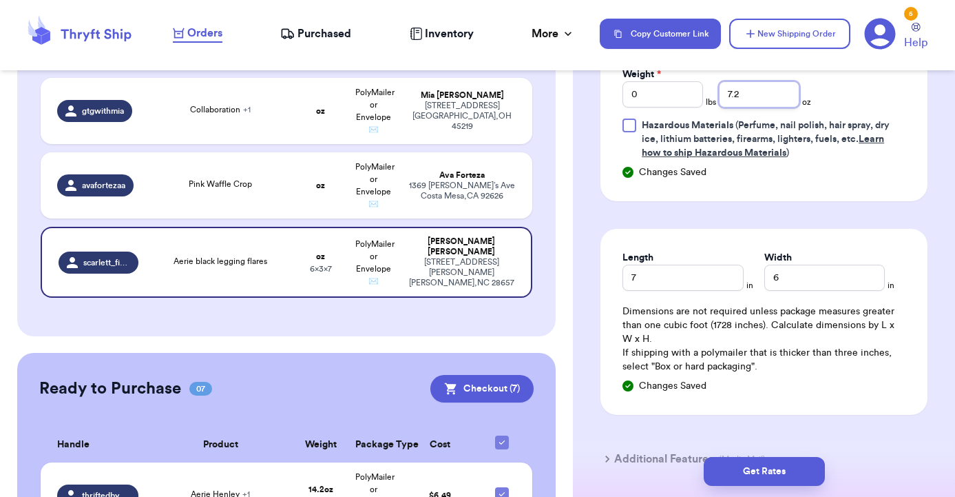
scroll to position [780, 0]
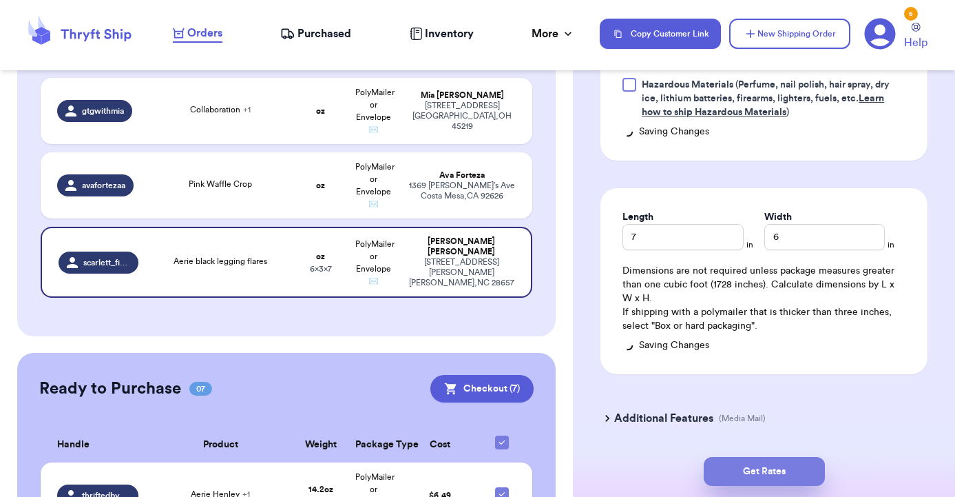
click at [754, 468] on button "Get Rates" at bounding box center [764, 471] width 121 height 29
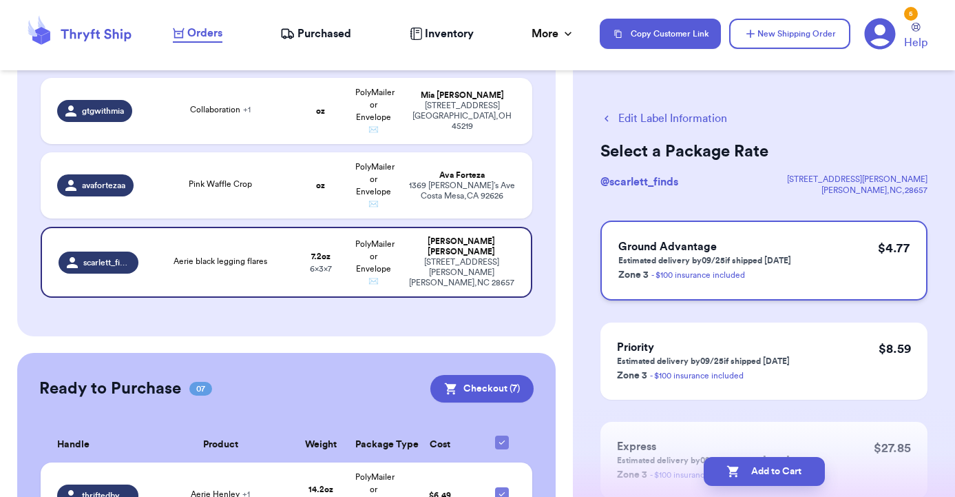
click at [738, 256] on p "Estimated delivery by 09/25 if shipped today" at bounding box center [705, 260] width 173 height 11
click at [752, 459] on button "Add to Cart" at bounding box center [764, 471] width 121 height 29
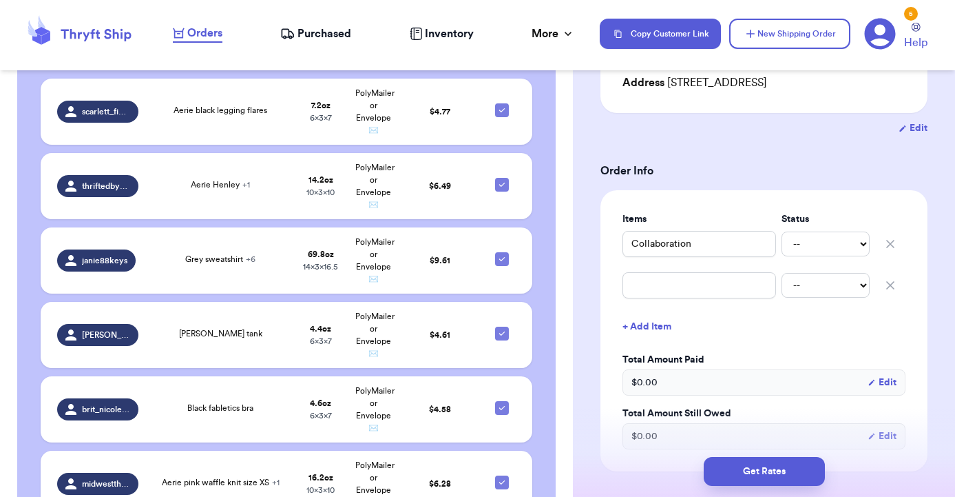
scroll to position [450, 0]
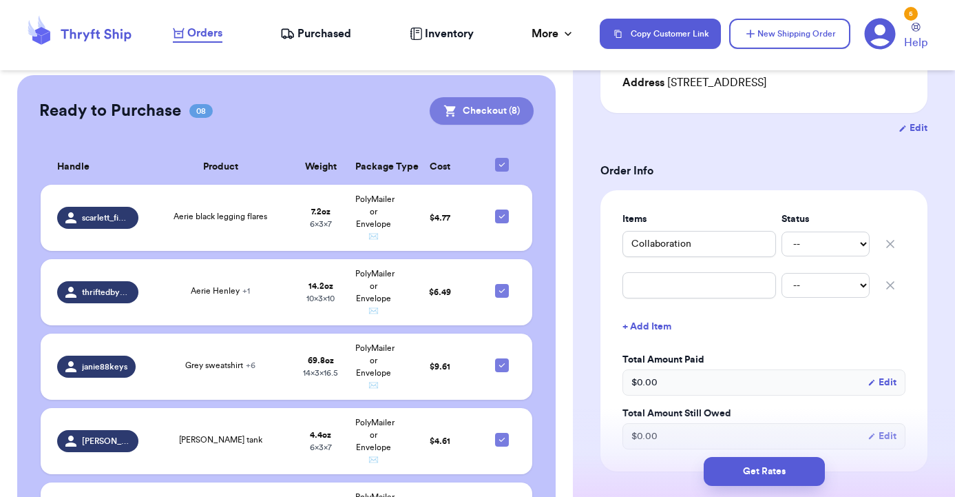
click at [495, 105] on button "Checkout ( 8 )" at bounding box center [482, 111] width 104 height 28
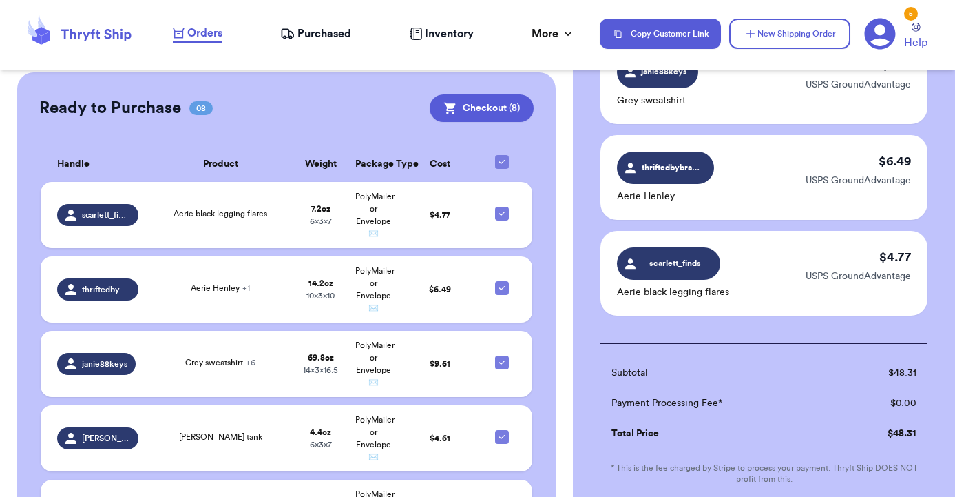
scroll to position [794, 0]
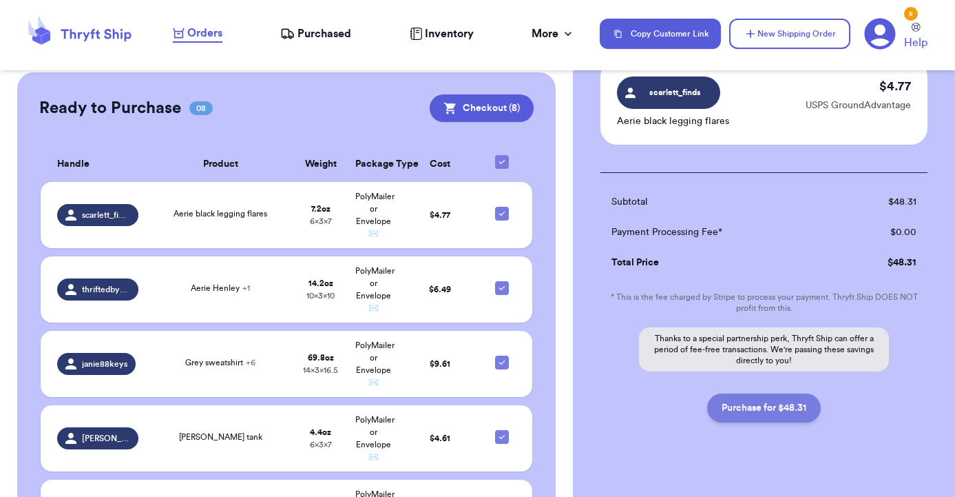
click at [752, 393] on button "Purchase for $48.31" at bounding box center [764, 407] width 114 height 29
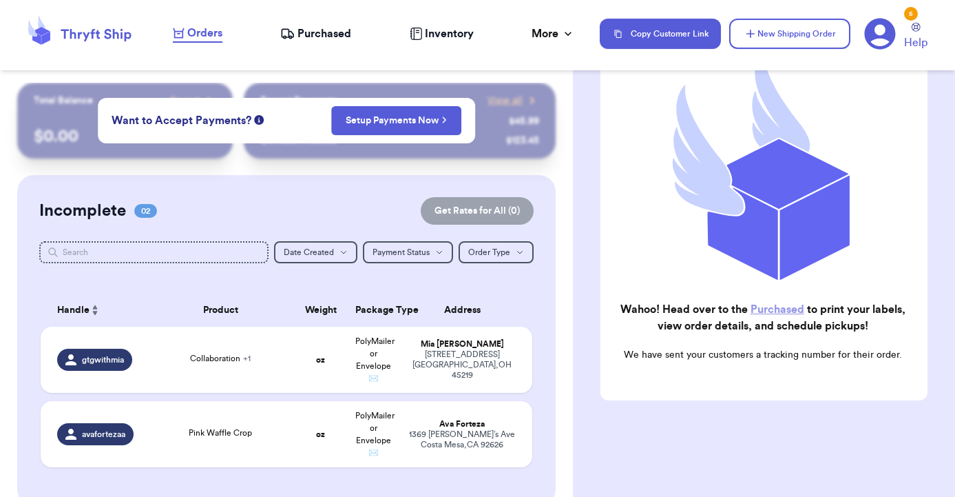
scroll to position [0, 0]
click at [765, 307] on link "Purchased" at bounding box center [778, 309] width 54 height 11
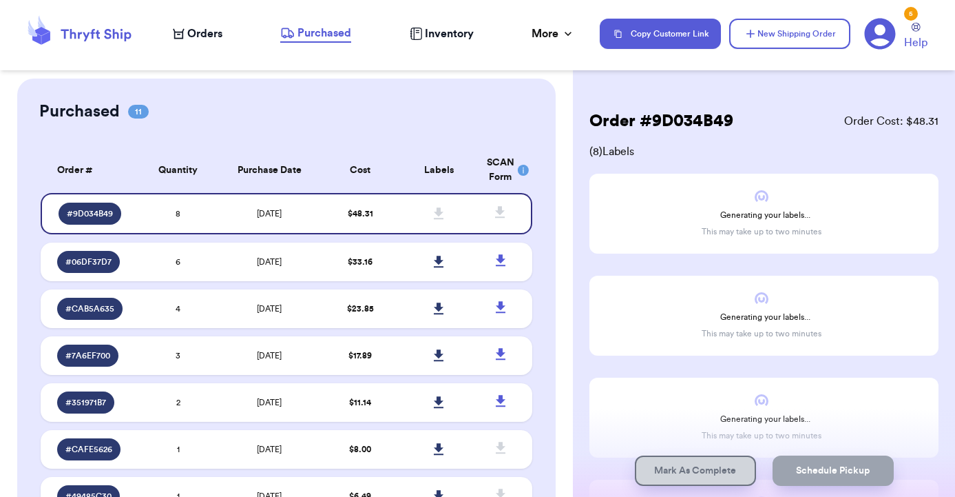
scroll to position [37, 0]
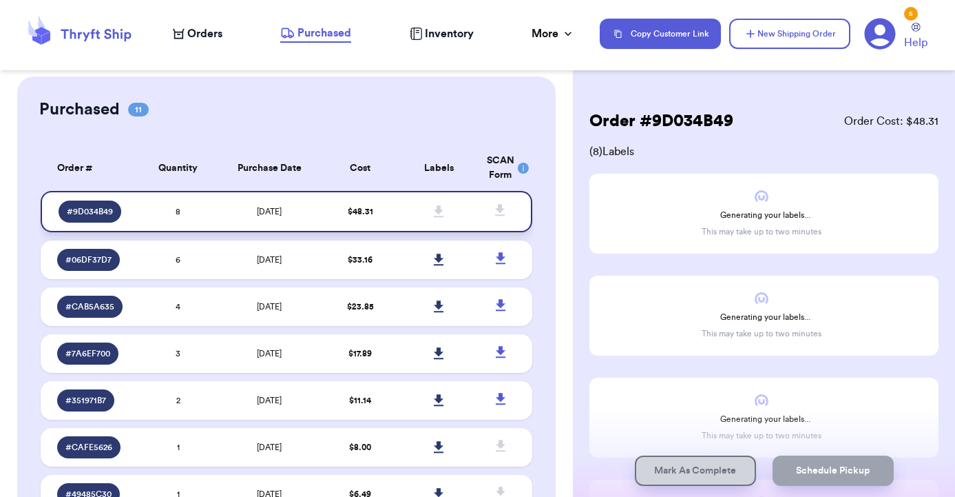
click at [349, 211] on td "$ 48.31" at bounding box center [360, 211] width 79 height 41
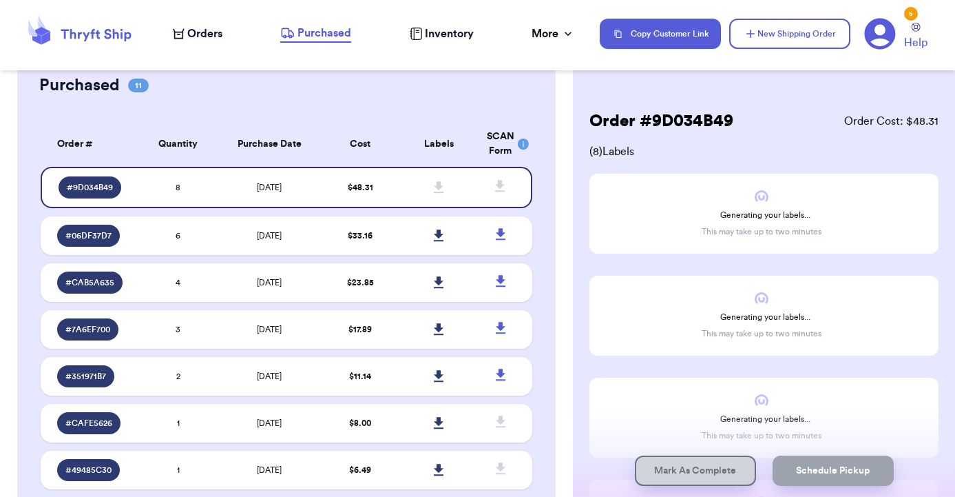
scroll to position [61, 0]
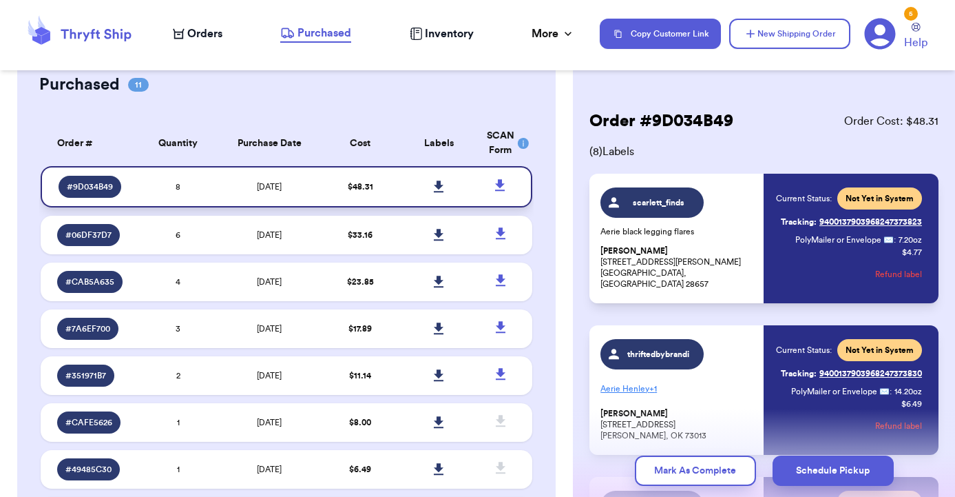
click at [444, 187] on link at bounding box center [439, 187] width 30 height 30
click at [439, 192] on icon at bounding box center [439, 186] width 10 height 12
click at [203, 32] on span "Orders" at bounding box center [204, 33] width 35 height 17
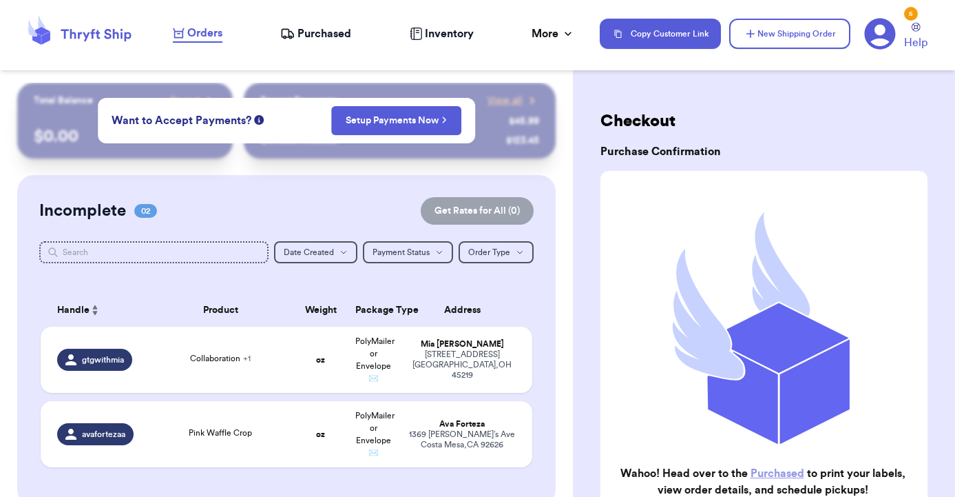
scroll to position [61, 0]
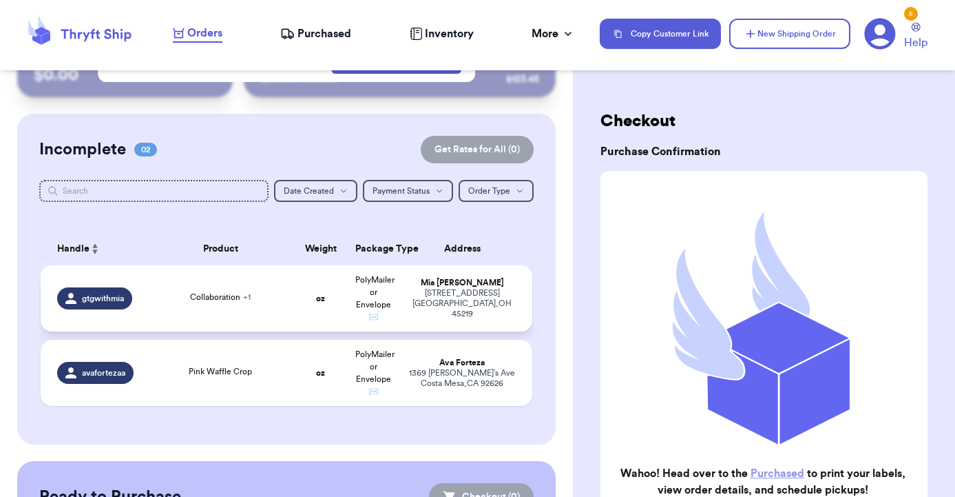
click at [234, 293] on td "Collaboration + 1" at bounding box center [221, 298] width 148 height 66
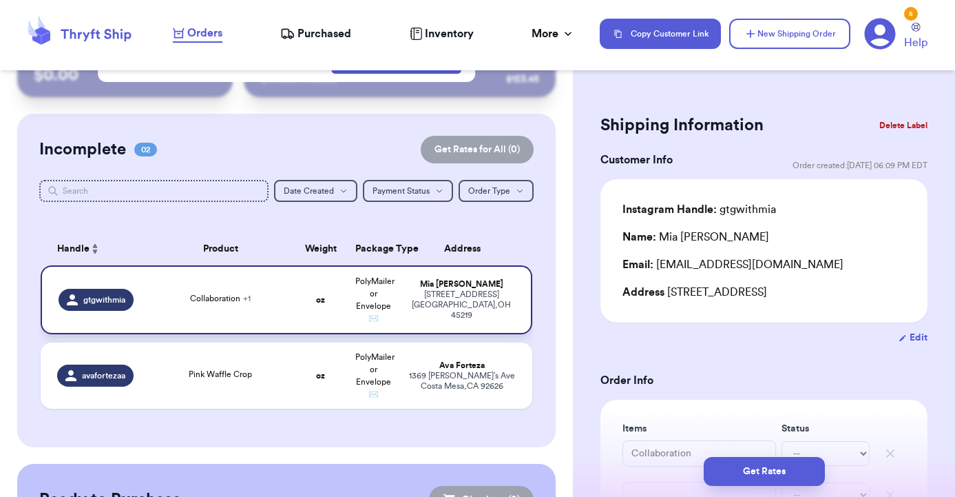
click at [431, 285] on td "Mia Schroeder 2702 Euclid Ave. Cincinnati , OH 45219" at bounding box center [466, 299] width 132 height 69
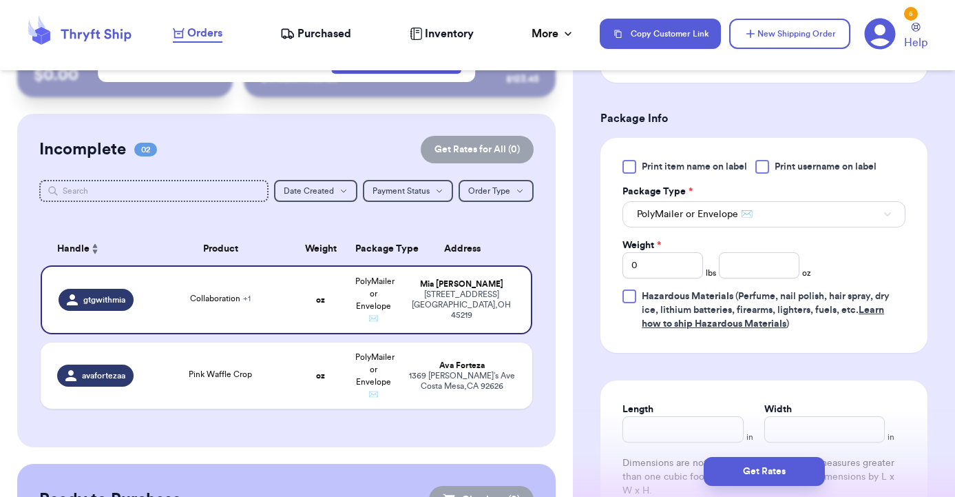
scroll to position [601, 0]
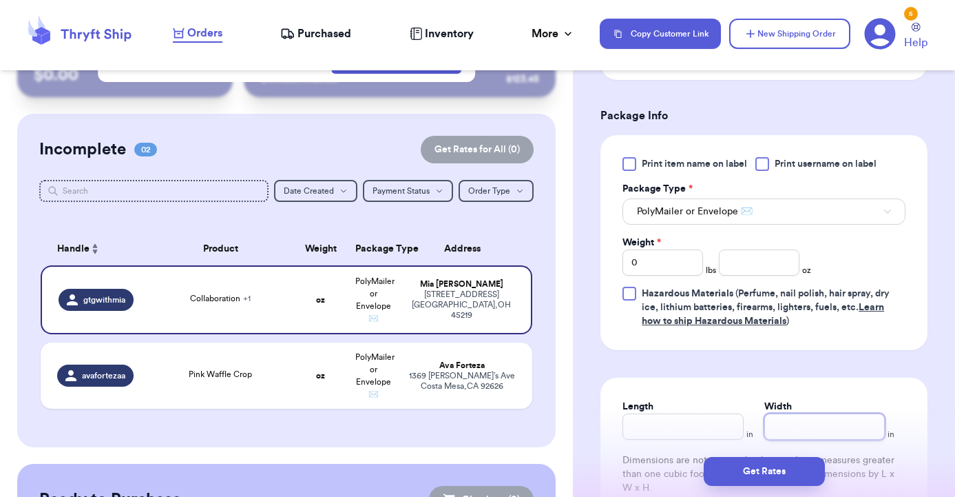
click at [823, 435] on input "Width" at bounding box center [825, 426] width 121 height 26
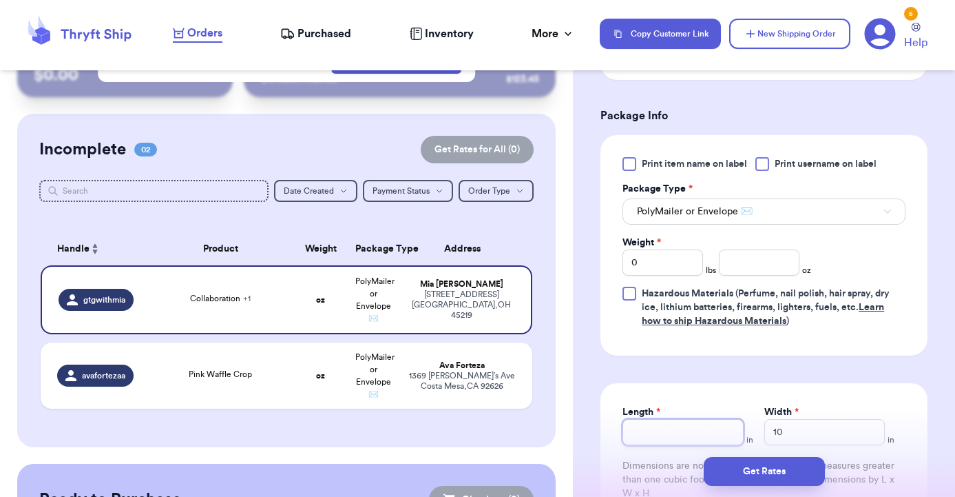
click at [717, 431] on div "Length *" at bounding box center [683, 425] width 121 height 40
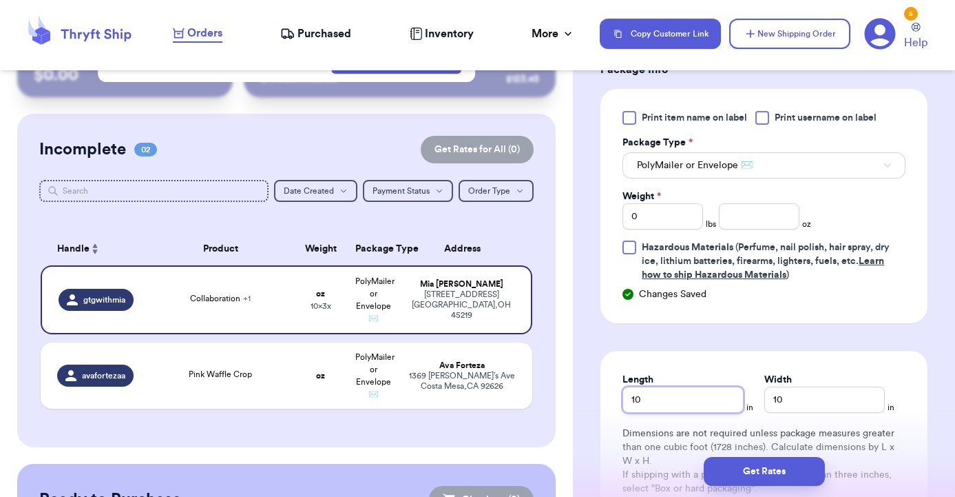
scroll to position [664, 0]
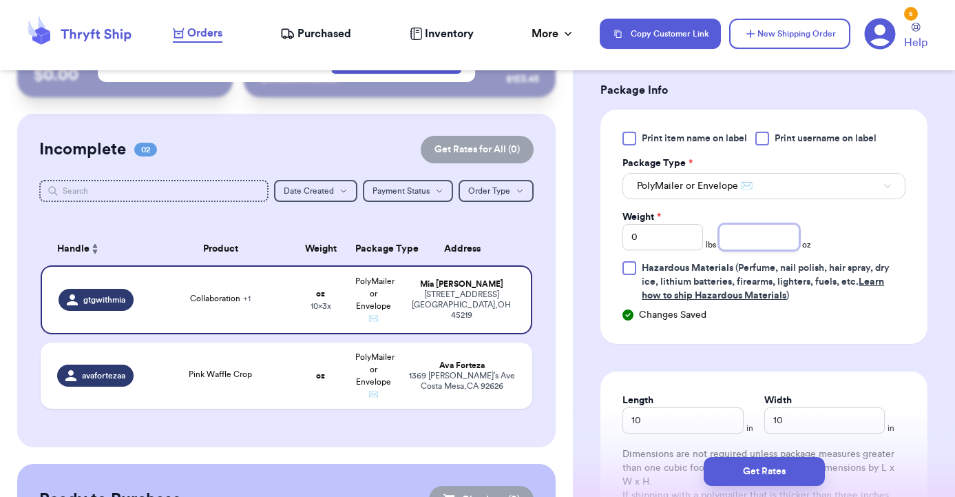
click at [747, 232] on input "number" at bounding box center [759, 237] width 81 height 26
click at [668, 240] on input "0" at bounding box center [663, 238] width 81 height 26
click at [757, 240] on input "number" at bounding box center [759, 238] width 81 height 26
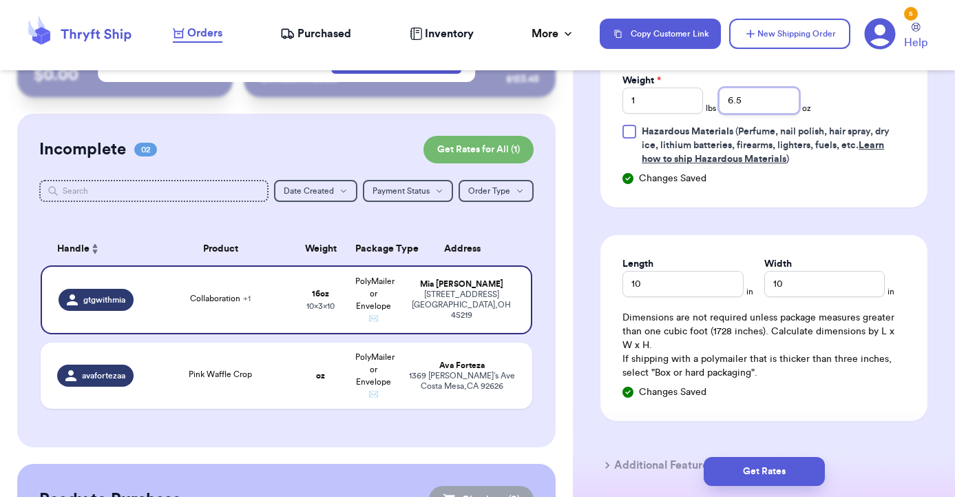
scroll to position [764, 0]
click at [743, 464] on button "Get Rates" at bounding box center [764, 471] width 121 height 29
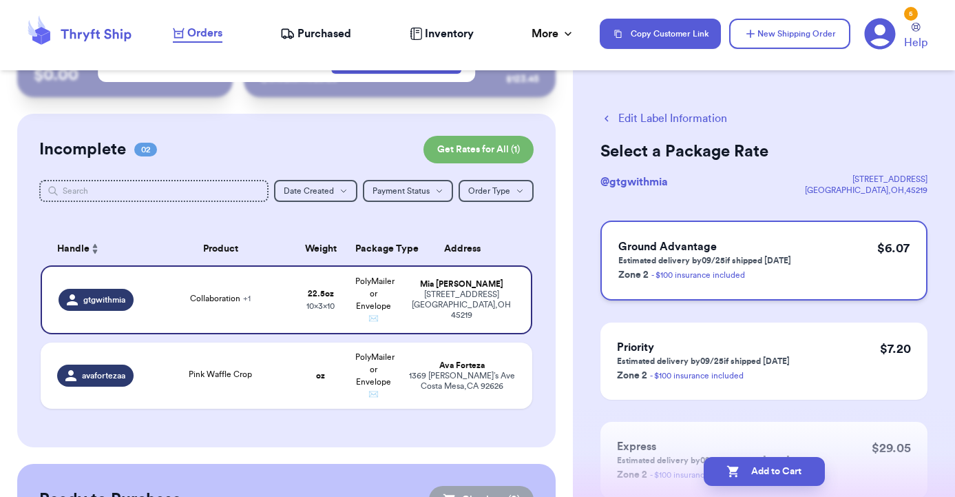
click at [774, 247] on h3 "Ground Advantage" at bounding box center [705, 246] width 173 height 17
click at [769, 467] on button "Add to Cart" at bounding box center [764, 471] width 121 height 29
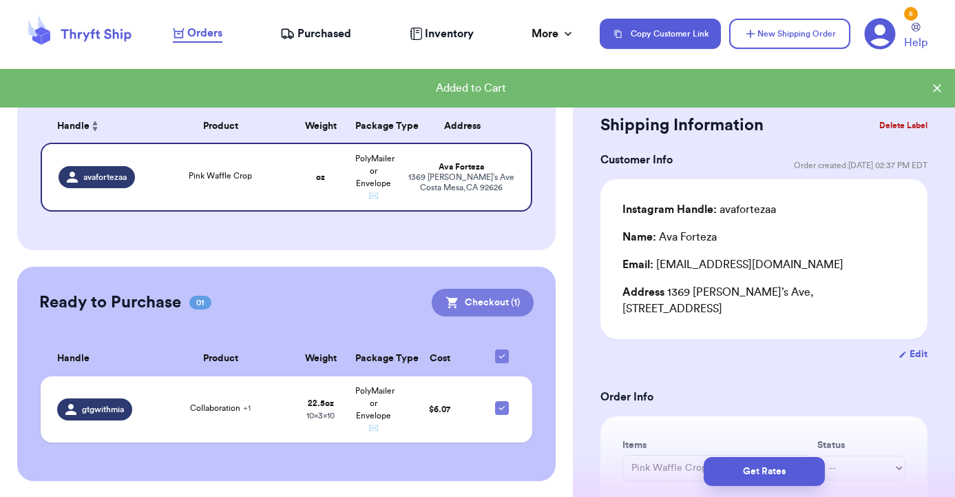
click at [478, 303] on button "Checkout ( 1 )" at bounding box center [483, 303] width 102 height 28
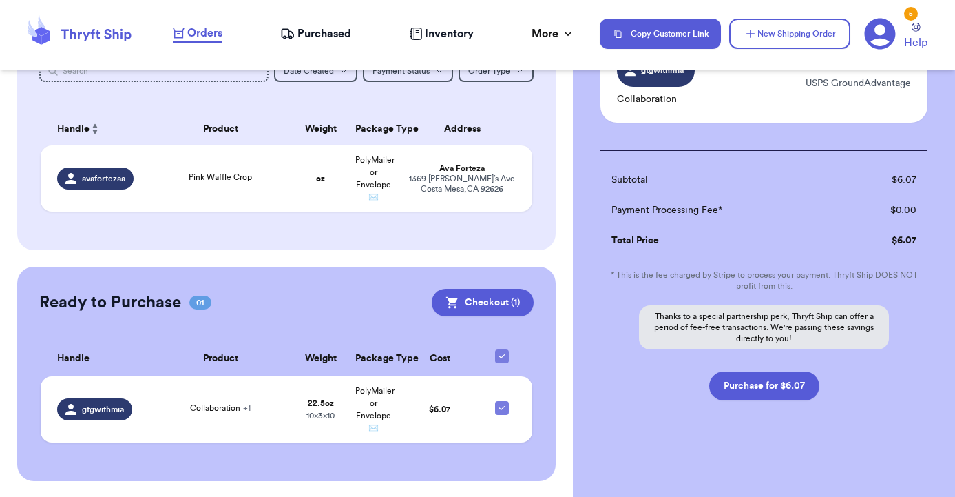
scroll to position [133, 0]
click at [764, 392] on button "Purchase for $6.07" at bounding box center [765, 385] width 110 height 29
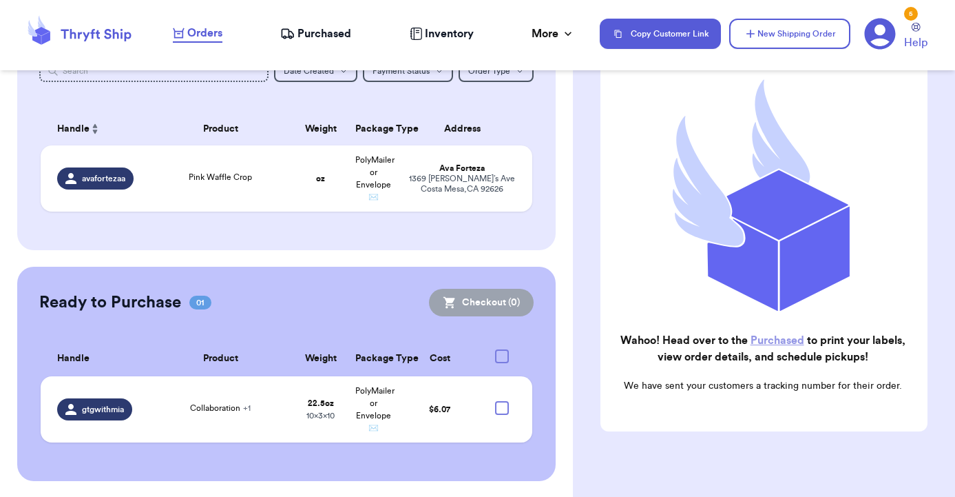
scroll to position [154, 0]
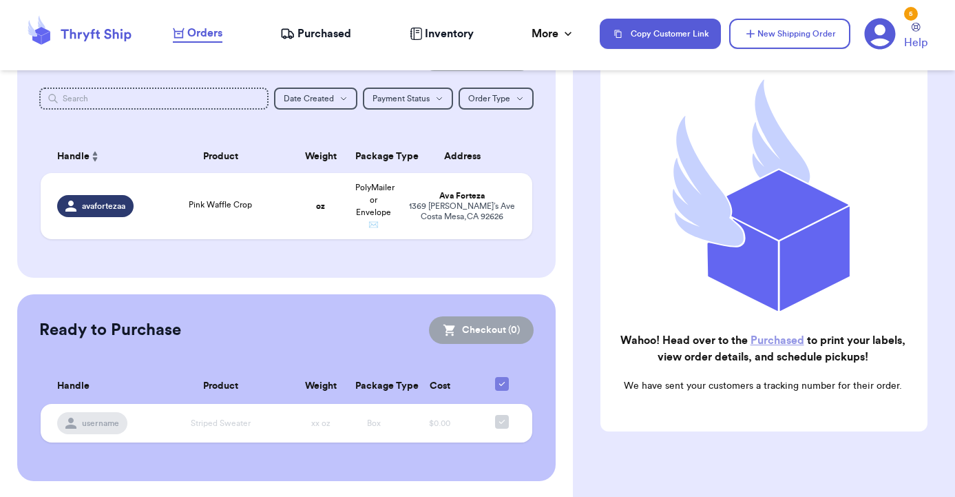
click at [789, 333] on h2 "Wahoo! Head over to the Purchased to print your labels, view order details, and…" at bounding box center [763, 348] width 302 height 33
click at [783, 342] on link "Purchased" at bounding box center [778, 340] width 54 height 11
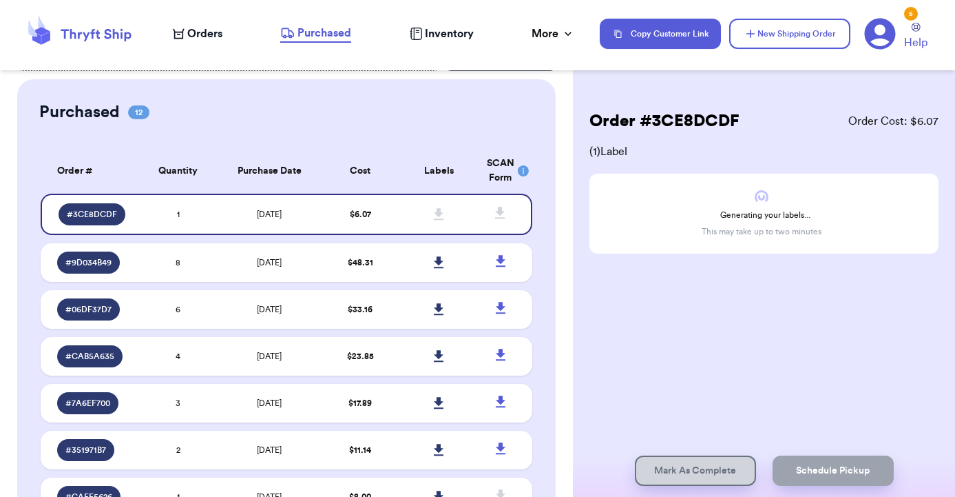
scroll to position [34, 0]
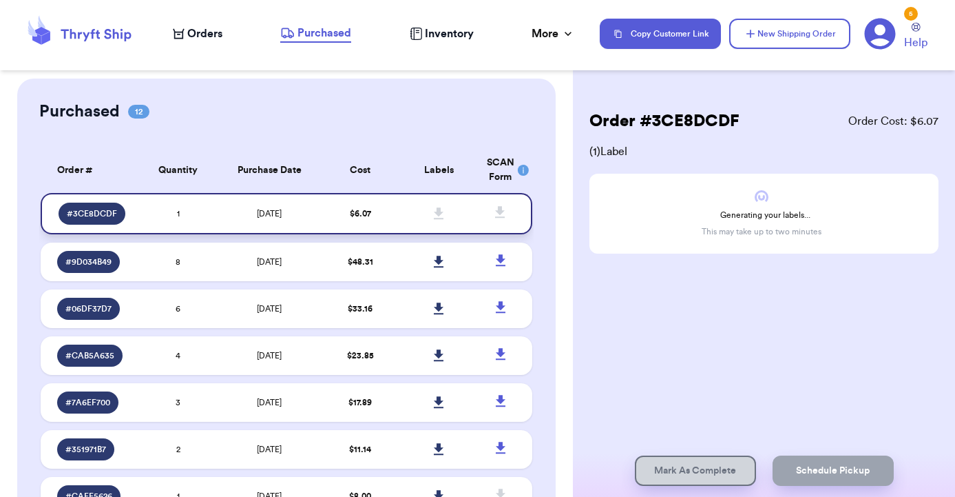
click at [412, 222] on td at bounding box center [439, 213] width 79 height 41
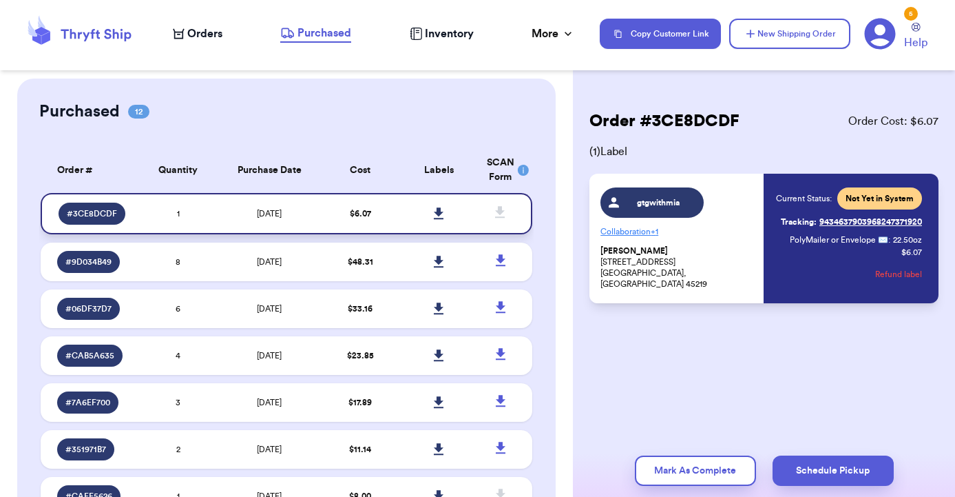
click at [437, 217] on icon at bounding box center [439, 213] width 10 height 12
